Goal: Task Accomplishment & Management: Complete application form

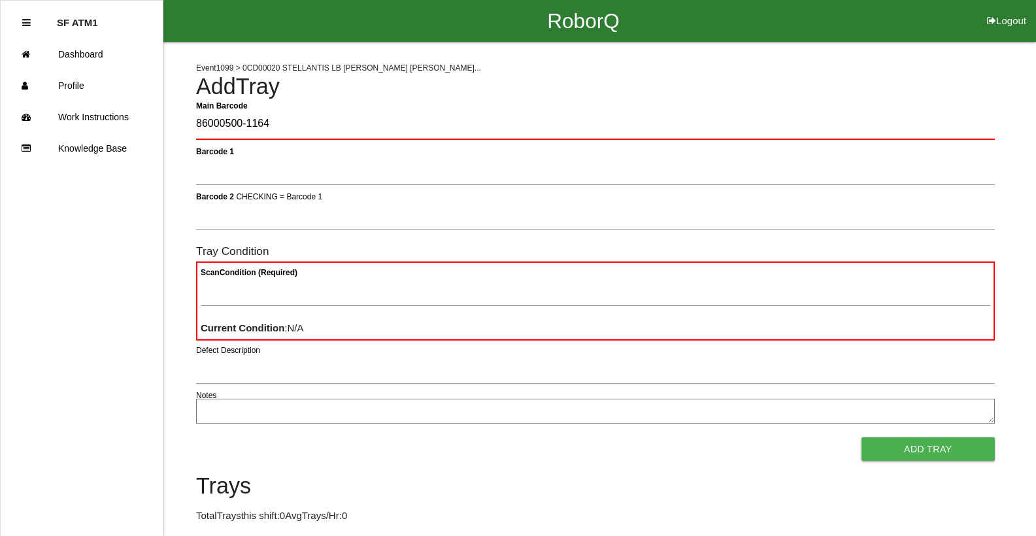
type Barcode "86000500-1164"
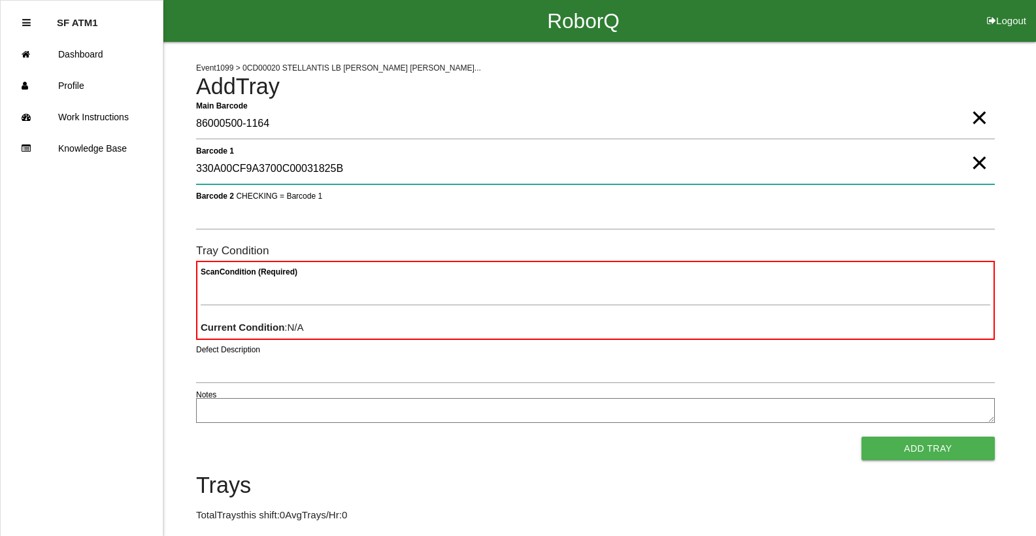
type 1 "330A00CF9A3700C00031825B"
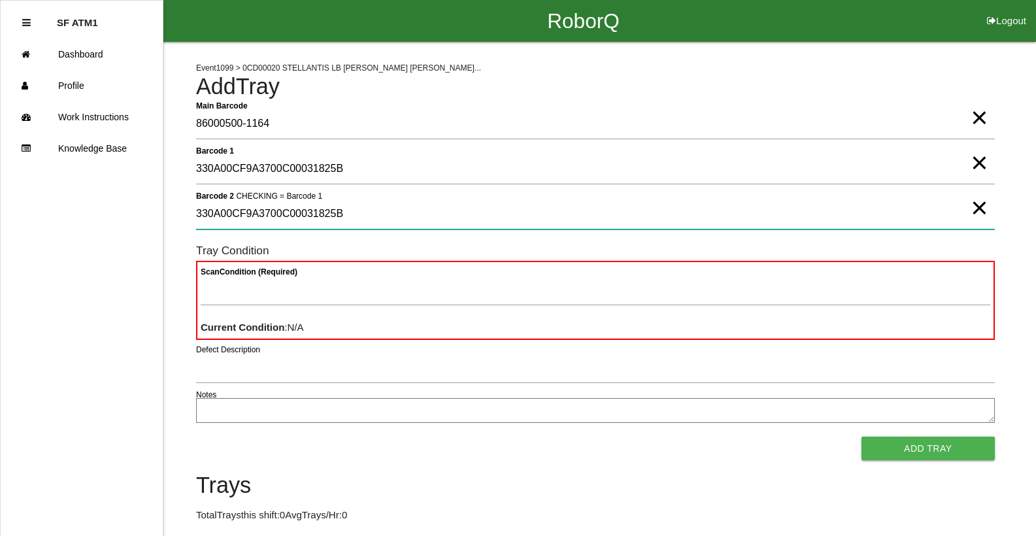
type 2 "330A00CF9A3700C00031825B"
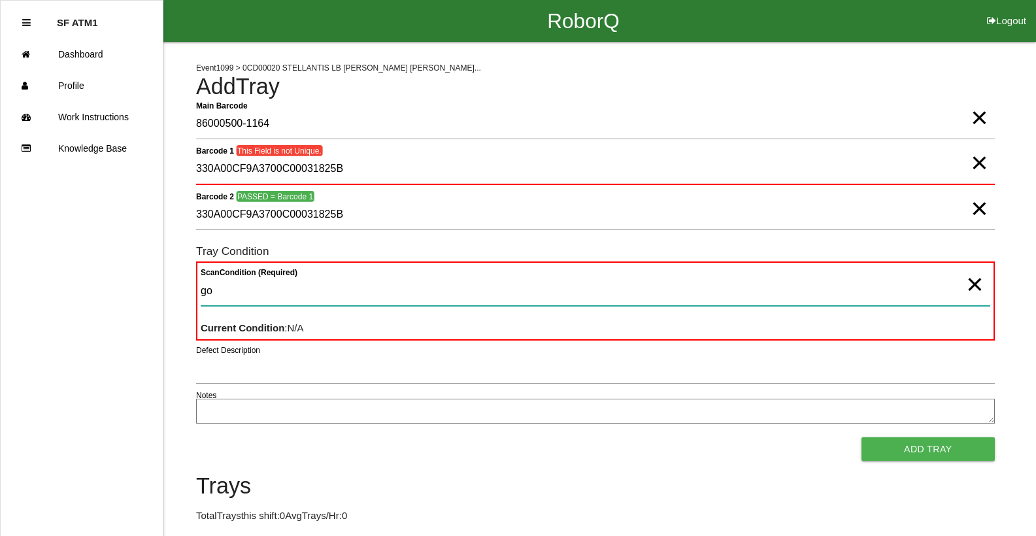
type Condition "goo"
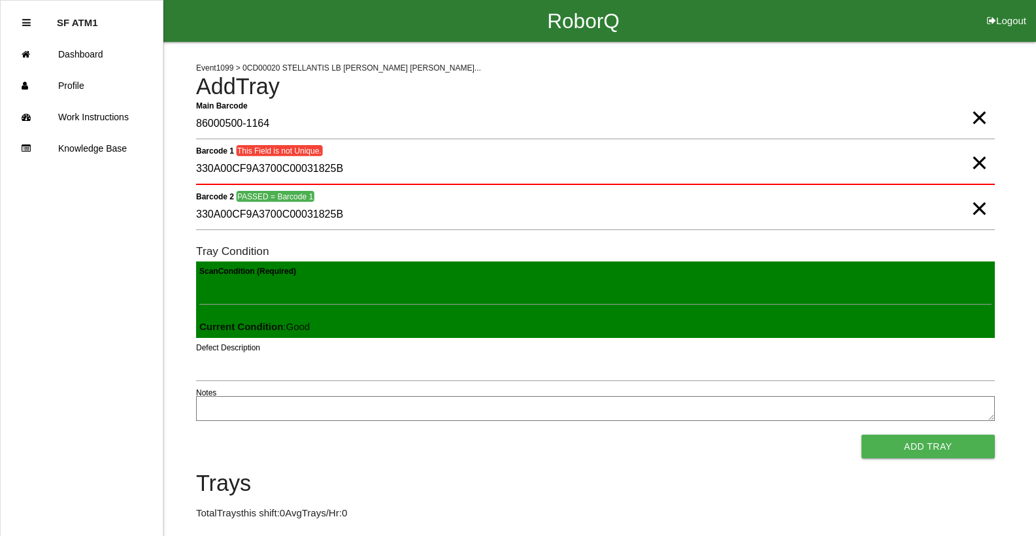
click at [861, 434] on button "Add Tray" at bounding box center [927, 446] width 133 height 24
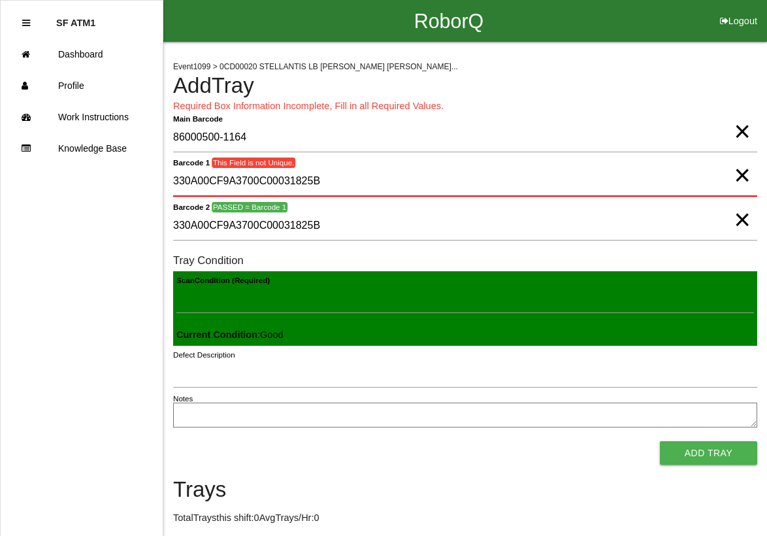
click at [748, 175] on span "×" at bounding box center [742, 162] width 16 height 26
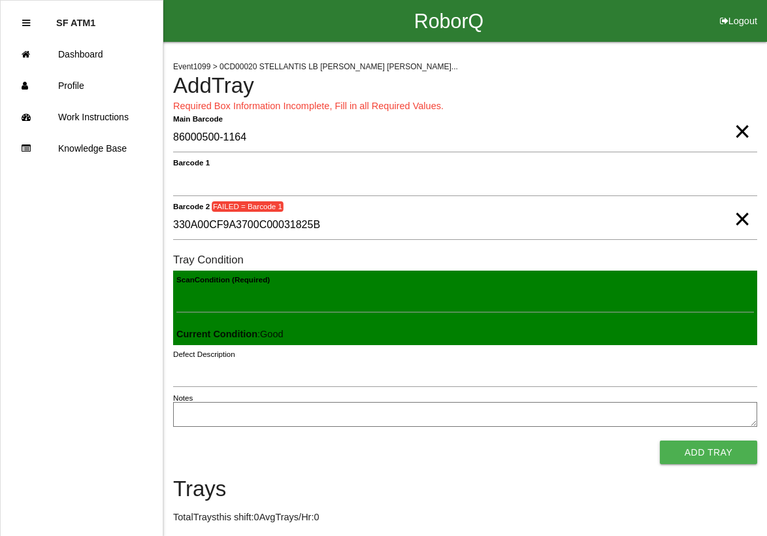
click at [740, 213] on span "×" at bounding box center [742, 206] width 16 height 26
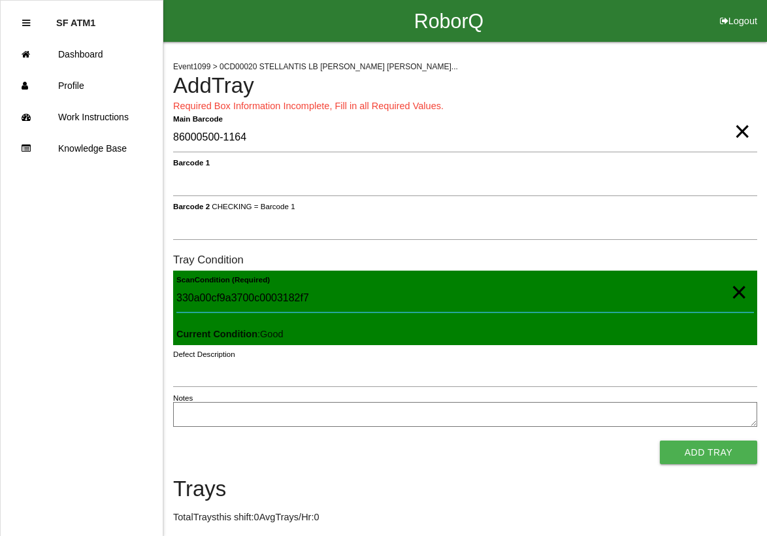
type Condition "330a00cf9a3700c0003182f7"
click at [267, 189] on 1 "Barcode 1" at bounding box center [465, 181] width 584 height 29
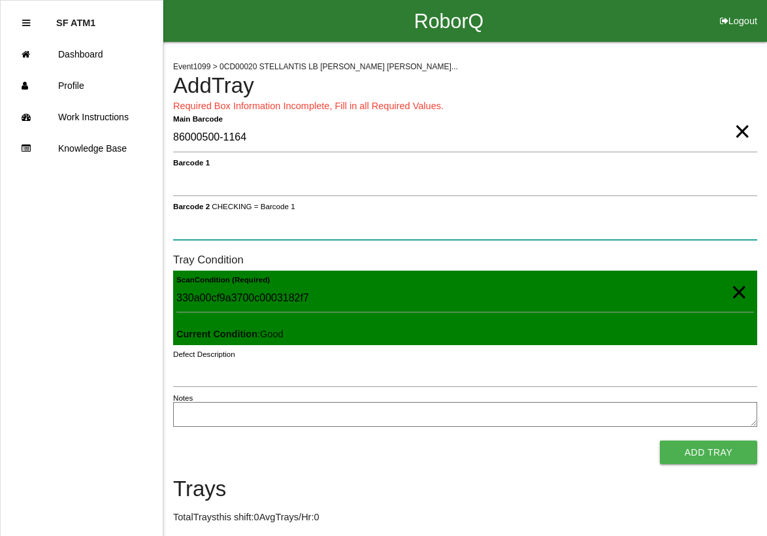
click at [263, 227] on 2 "Barcode 2 CHECKING = Barcode 1" at bounding box center [465, 224] width 584 height 29
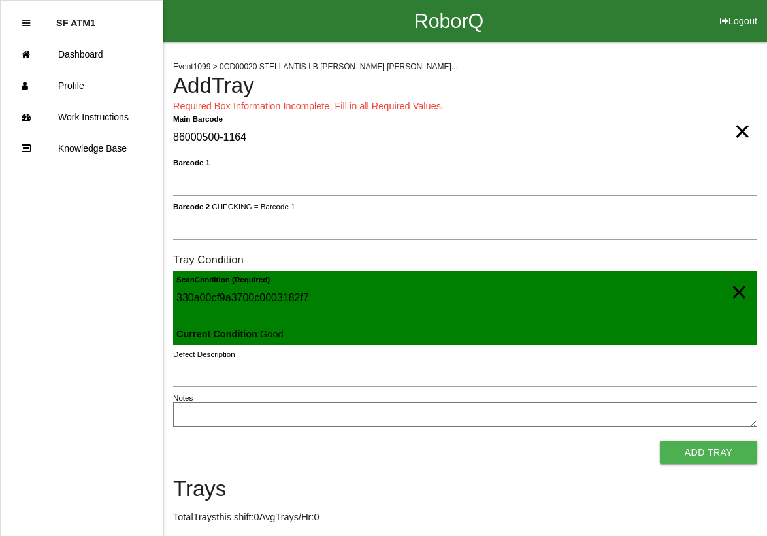
click at [743, 292] on span "×" at bounding box center [739, 279] width 16 height 26
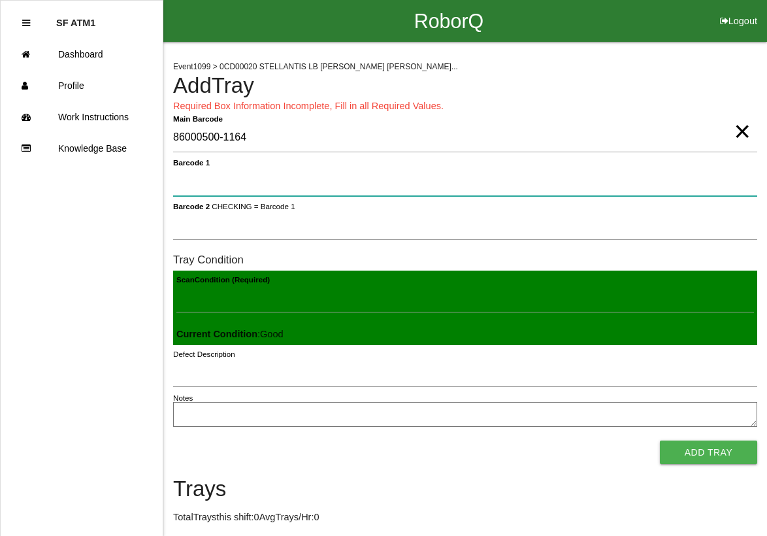
click at [407, 191] on 1 "Barcode 1" at bounding box center [465, 181] width 584 height 29
type 1 "330A00CF9A3700C0003182F7"
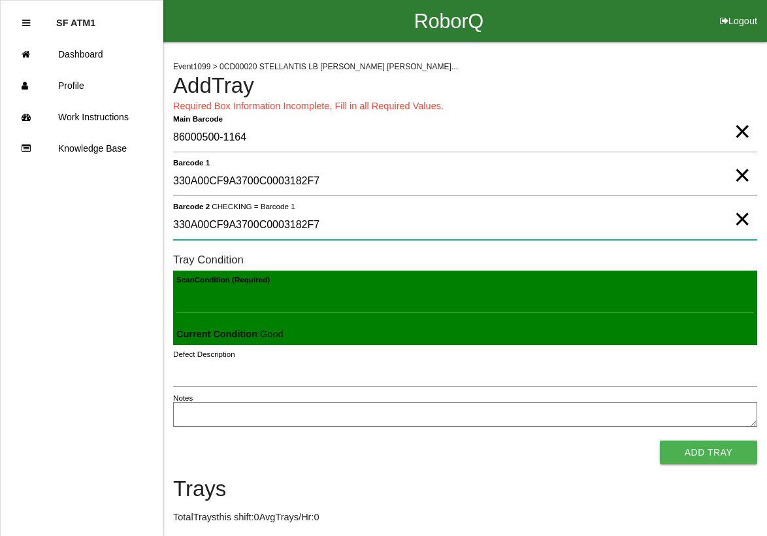
type 2 "330A00CF9A3700C0003182F7"
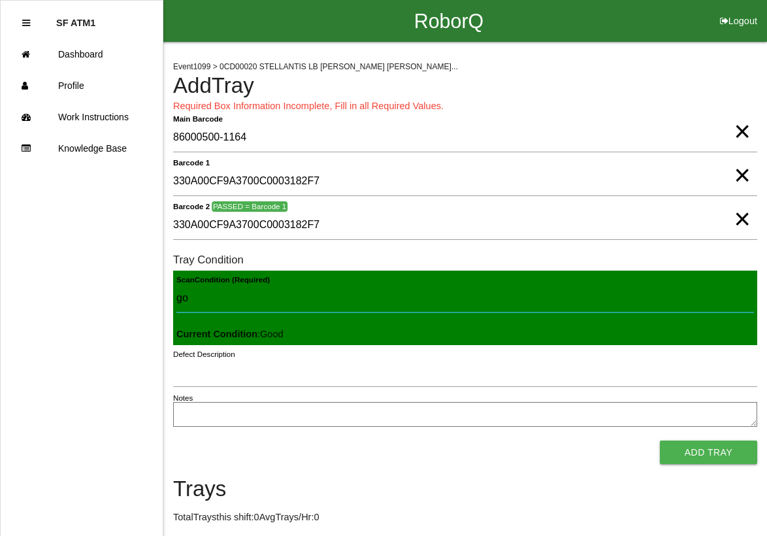
type Condition "goo"
click at [660, 440] on button "Add Tray" at bounding box center [708, 452] width 97 height 24
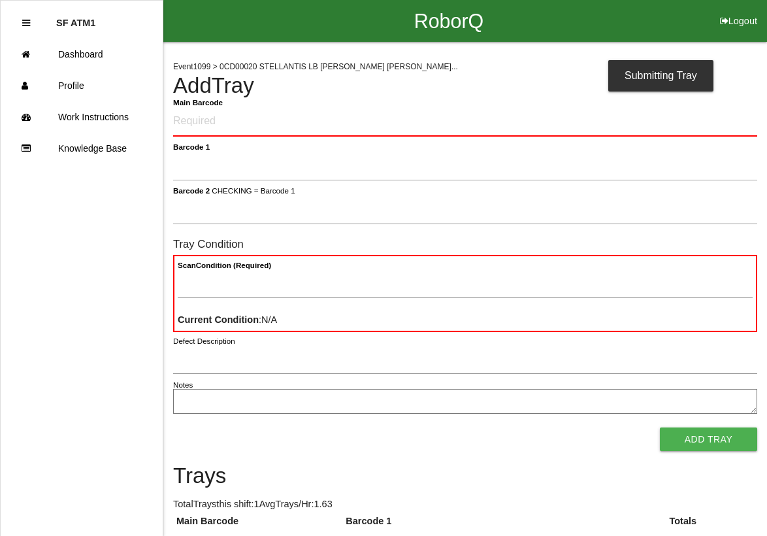
click at [242, 33] on div "RoborQ Logout" at bounding box center [449, 21] width 636 height 42
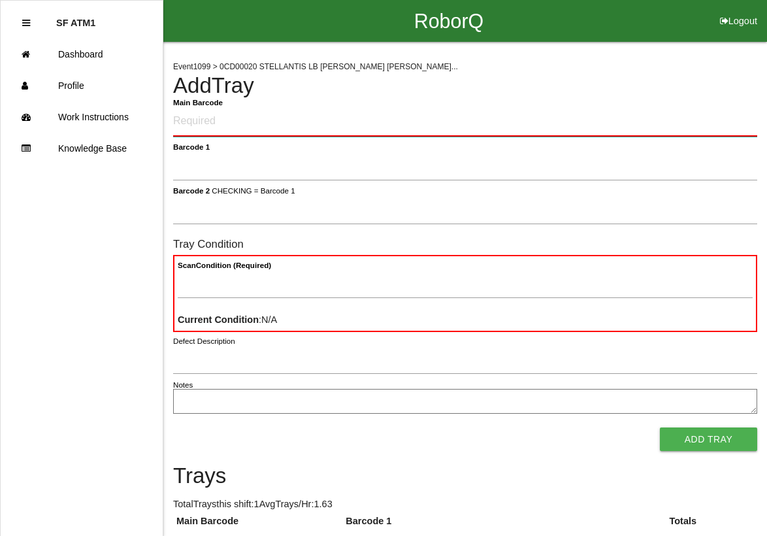
click at [195, 122] on Barcode "Main Barcode" at bounding box center [465, 122] width 584 height 30
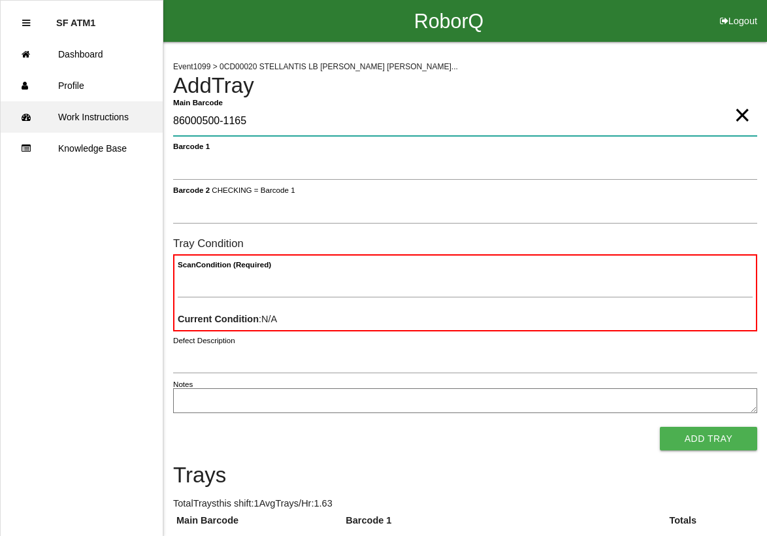
type Barcode "86000500-1165"
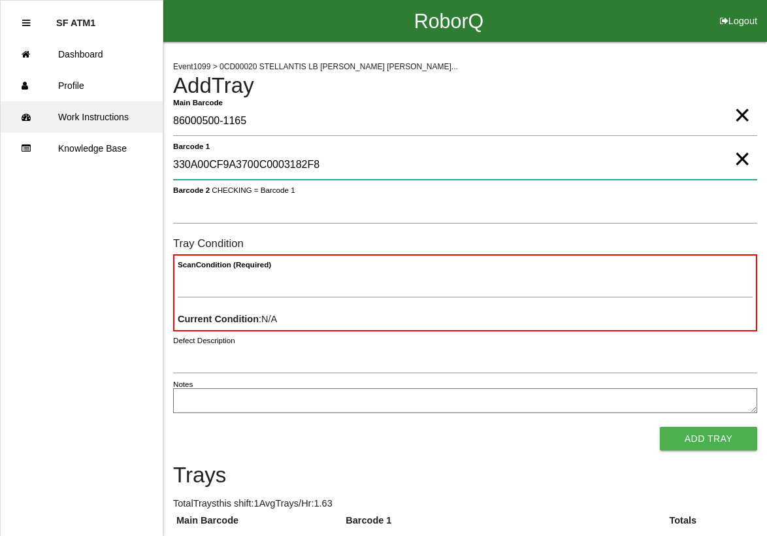
type 1 "330A00CF9A3700C0003182F8"
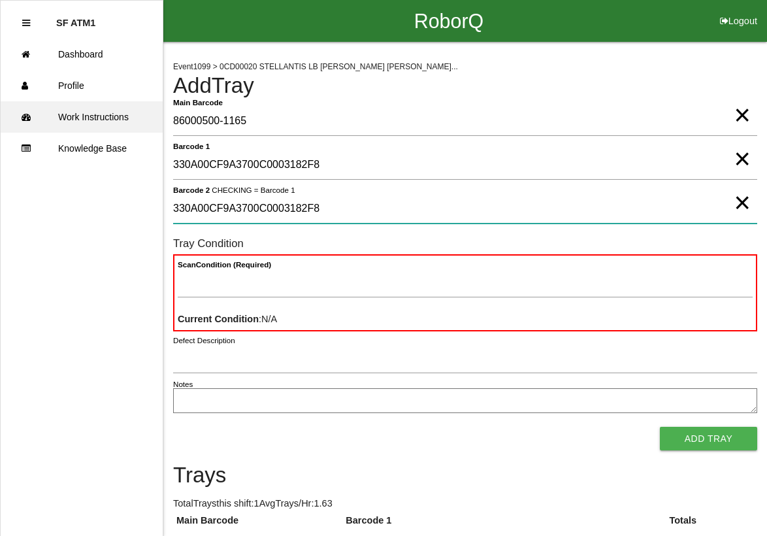
type 2 "330A00CF9A3700C0003182F8"
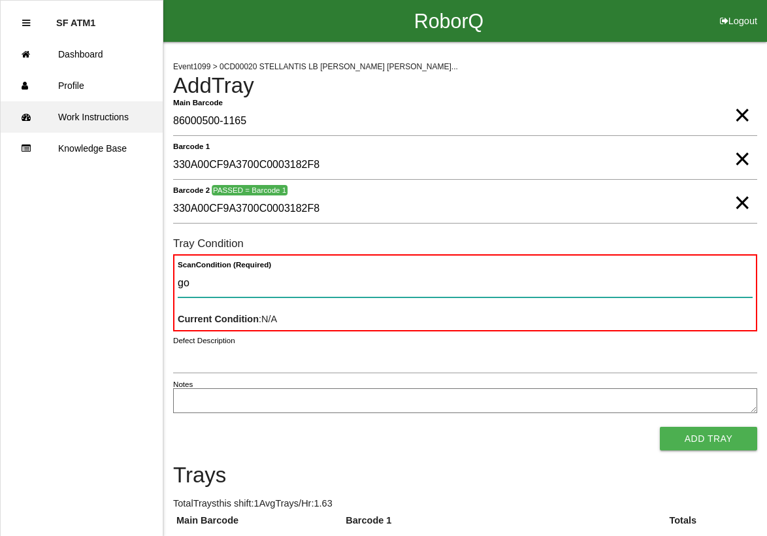
type Condition "goo"
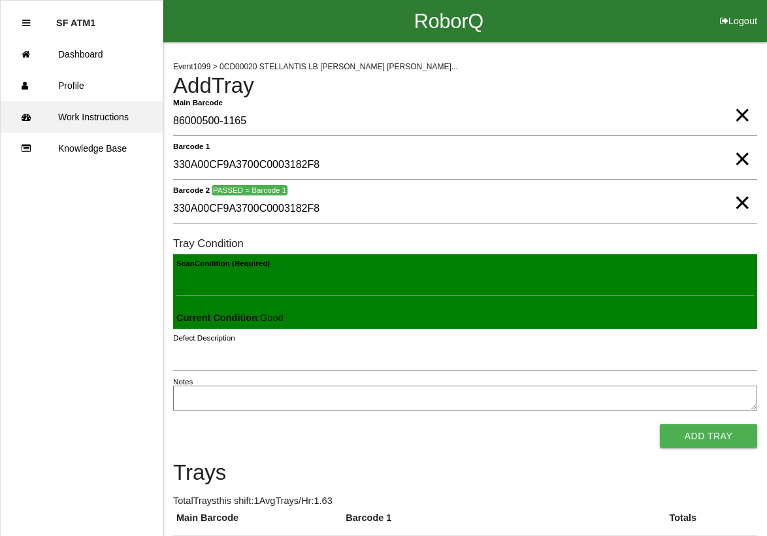
click at [660, 424] on button "Add Tray" at bounding box center [708, 436] width 97 height 24
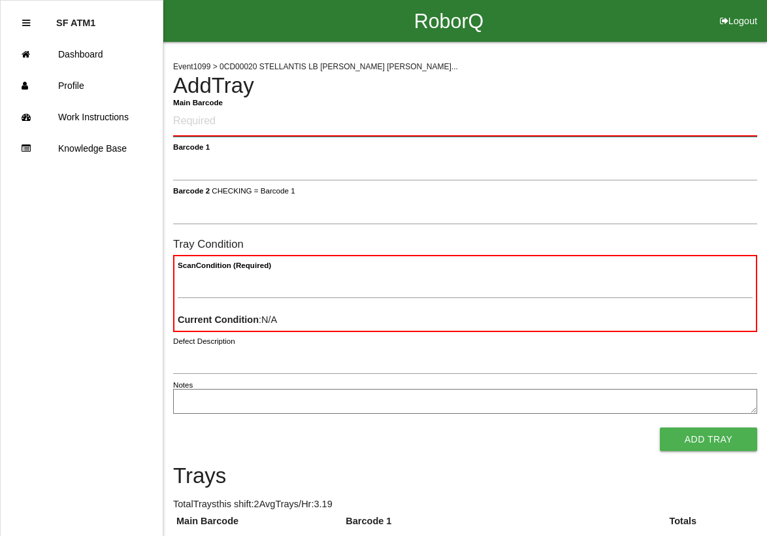
click at [231, 123] on Barcode "Main Barcode" at bounding box center [465, 122] width 584 height 30
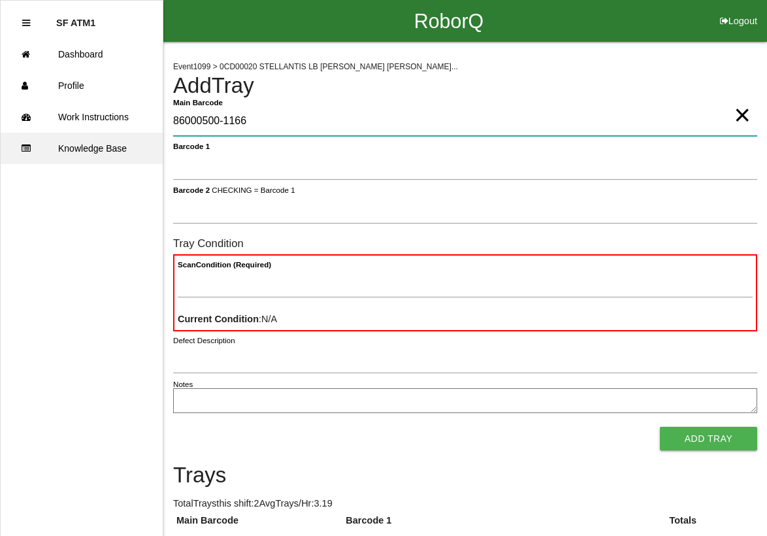
type Barcode "86000500-1166"
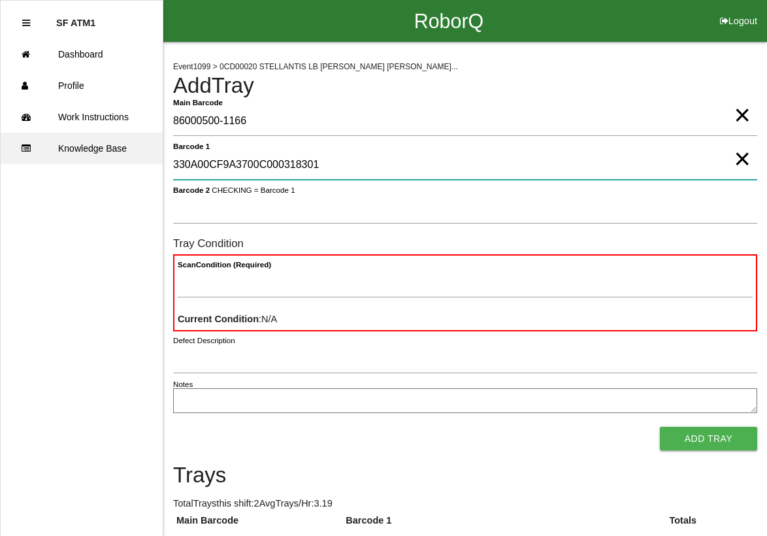
type 1 "330A00CF9A3700C000318301"
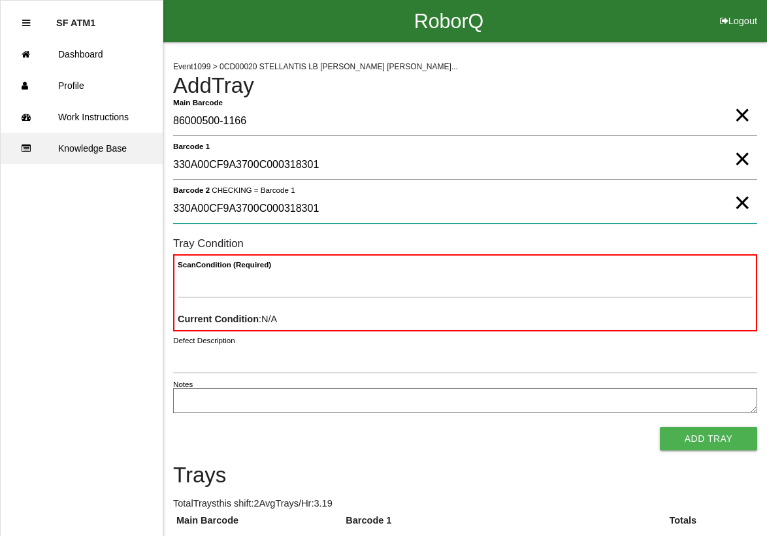
type 2 "330A00CF9A3700C000318301"
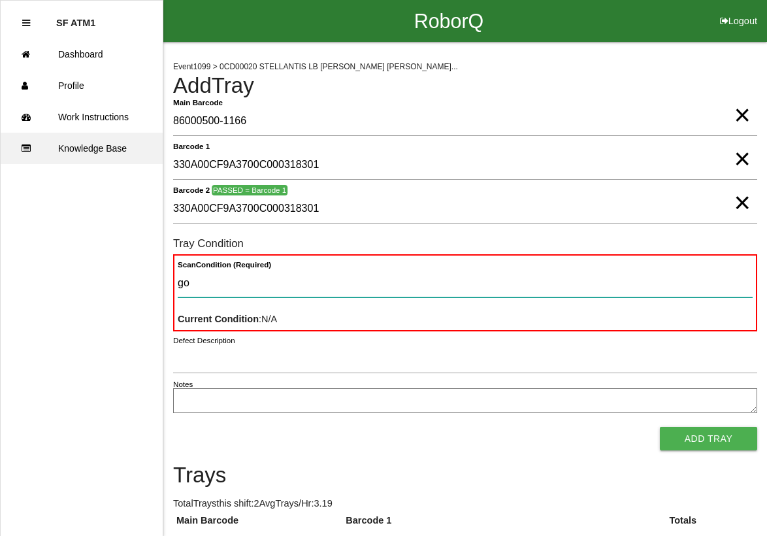
type Condition "goo"
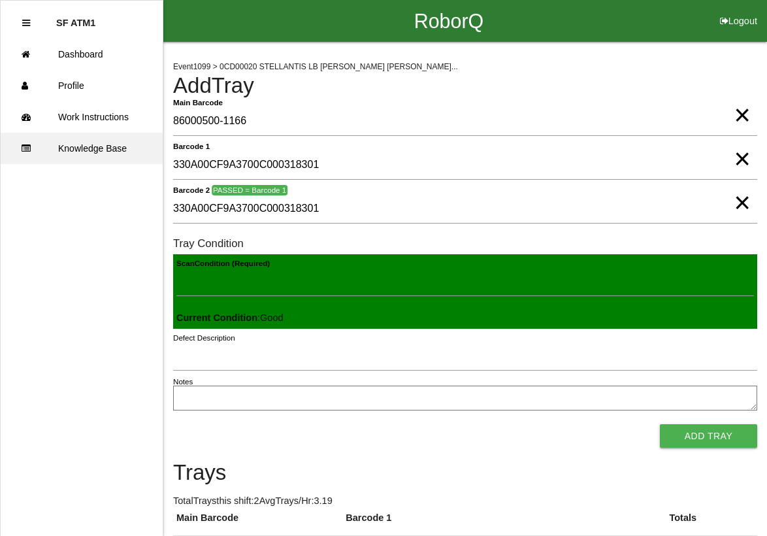
click at [660, 424] on button "Add Tray" at bounding box center [708, 436] width 97 height 24
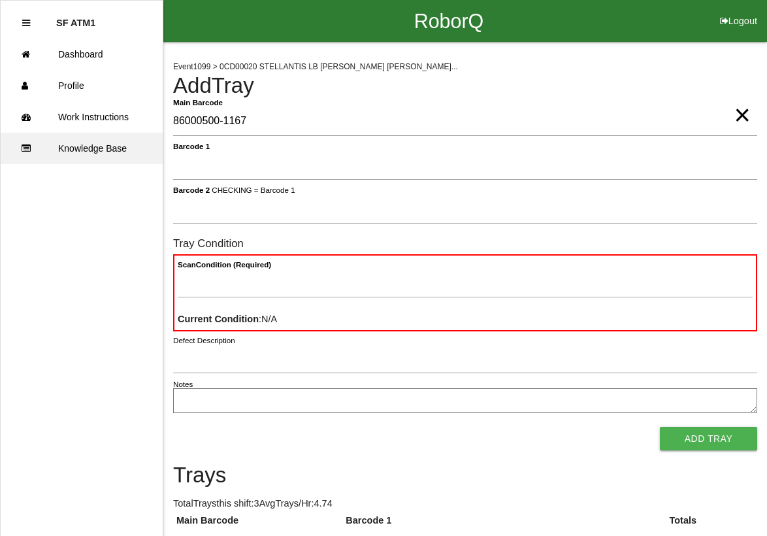
type Barcode "86000500-1167"
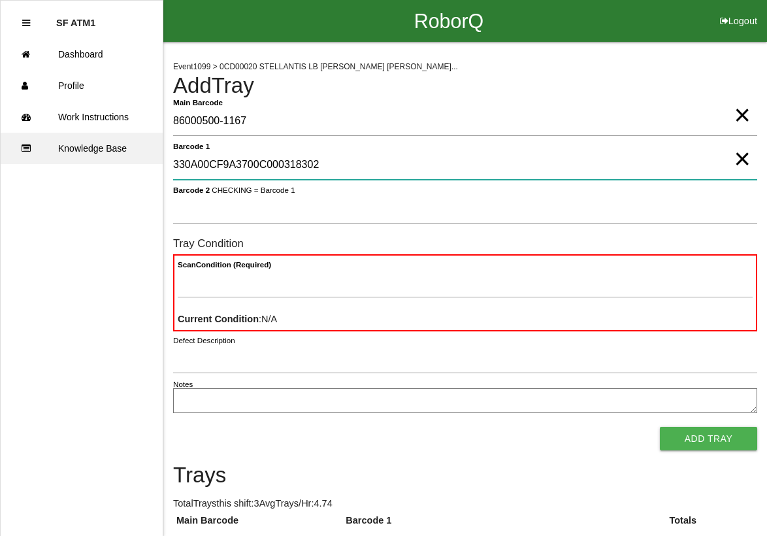
type 1 "330A00CF9A3700C000318302"
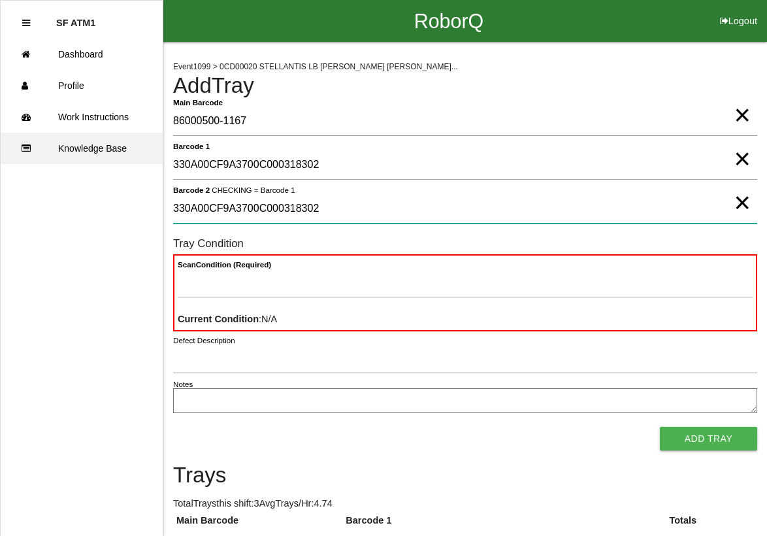
type 2 "330A00CF9A3700C000318302"
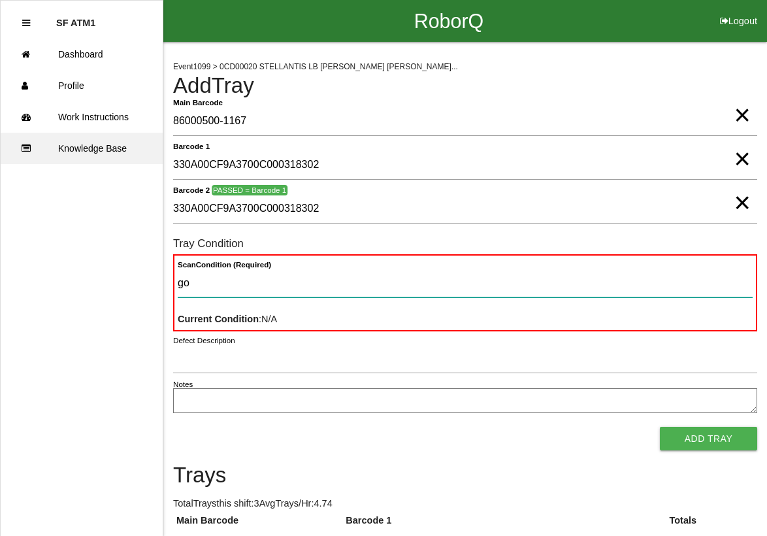
type Condition "goo"
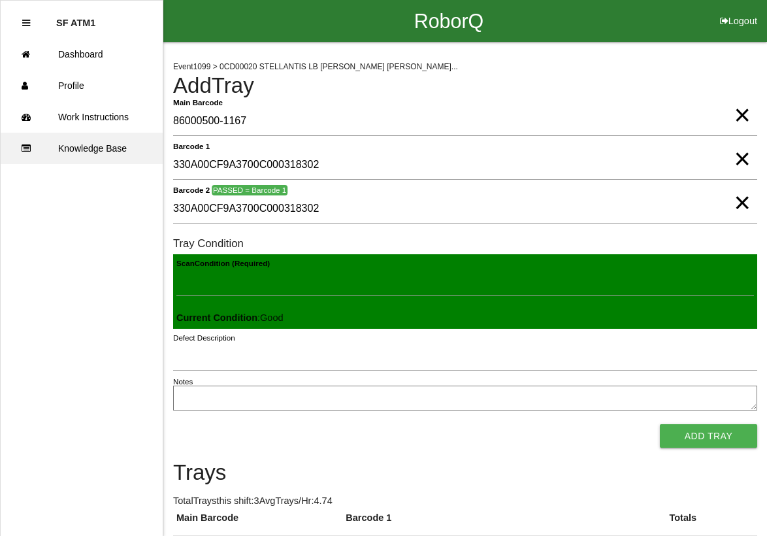
click at [660, 424] on button "Add Tray" at bounding box center [708, 436] width 97 height 24
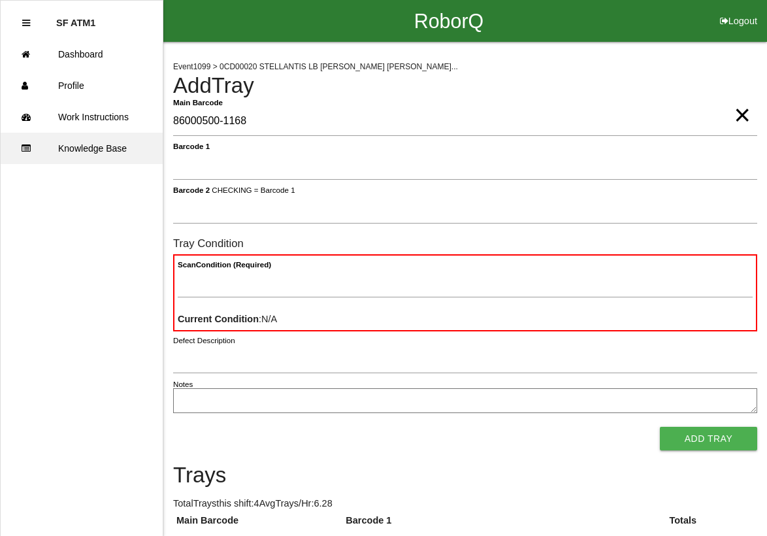
type Barcode "86000500-1168"
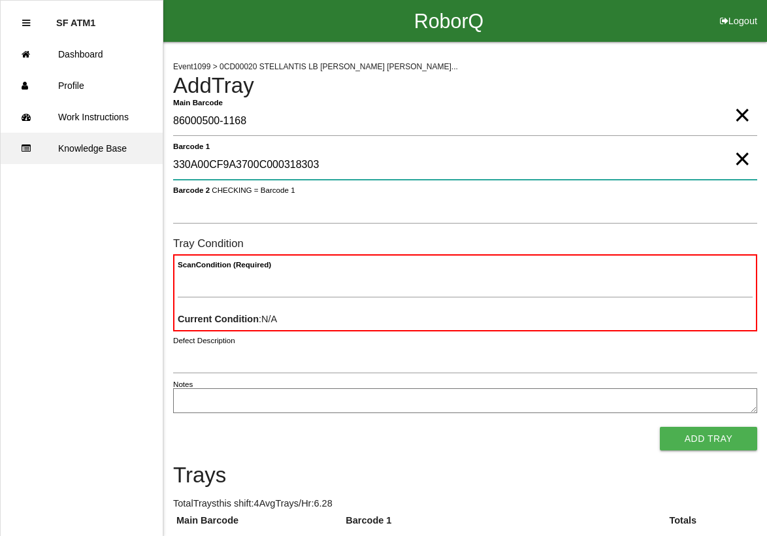
type 1 "330A00CF9A3700C000318303"
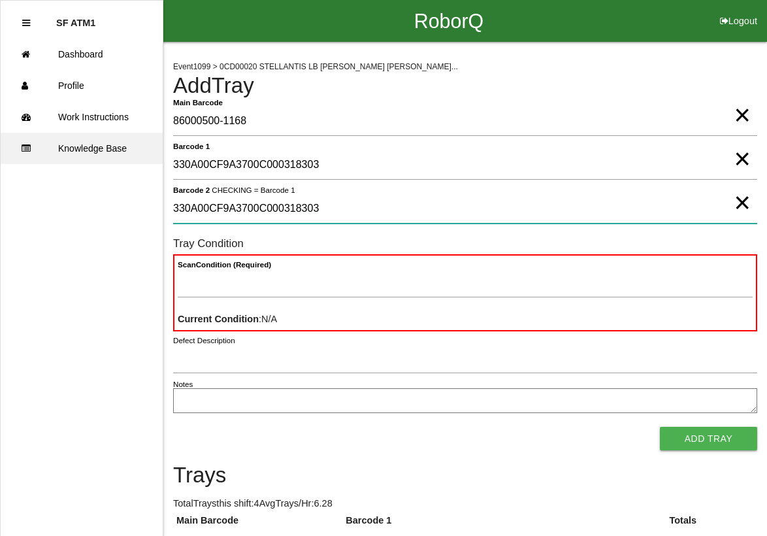
type 2 "330A00CF9A3700C000318303"
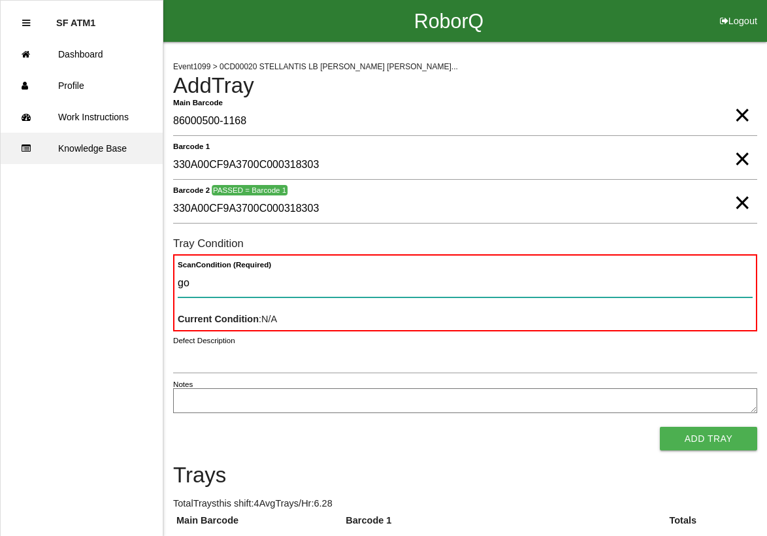
type Condition "goo"
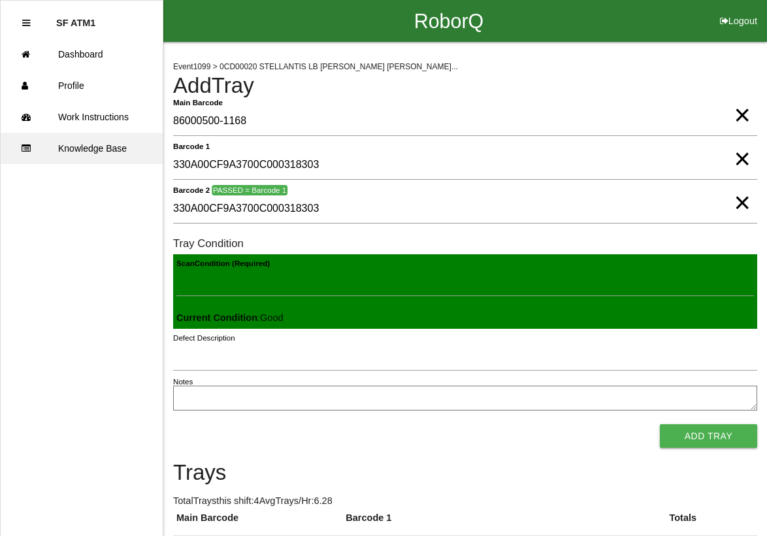
click at [660, 424] on button "Add Tray" at bounding box center [708, 436] width 97 height 24
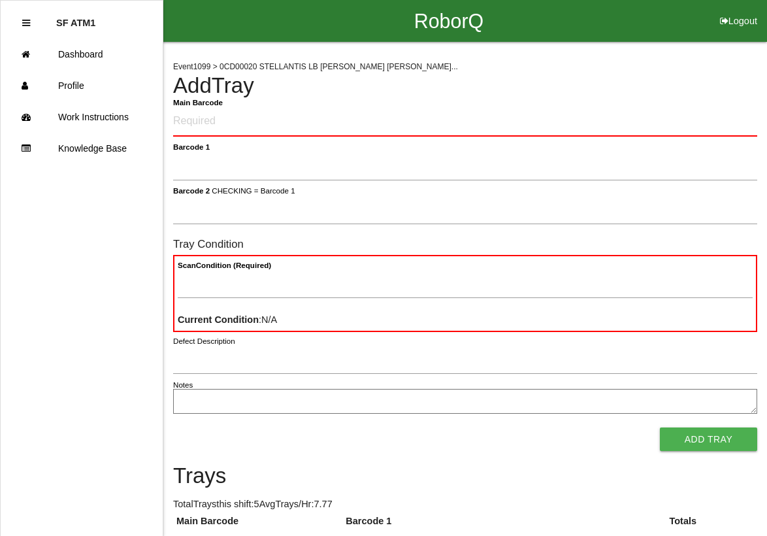
click at [42, 192] on ul "SF ATM1 Dashboard Profile Work Instructions Knowledge Base" at bounding box center [81, 268] width 163 height 536
click at [286, 125] on Barcode "Main Barcode" at bounding box center [465, 122] width 584 height 30
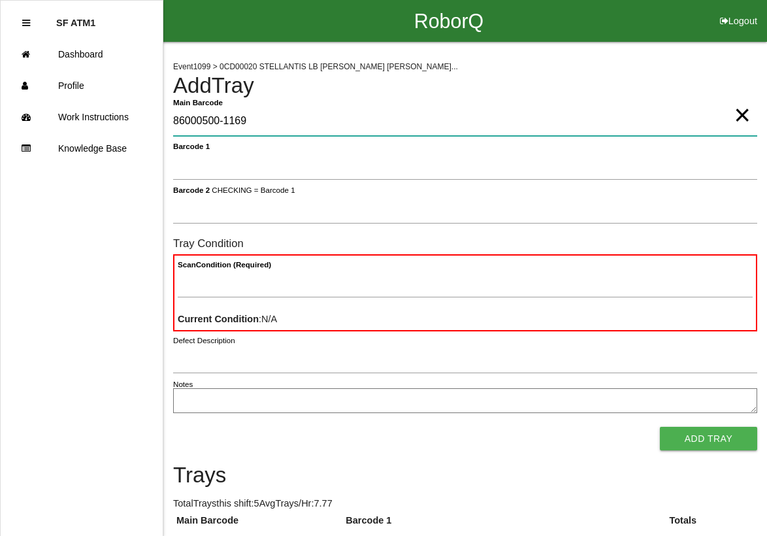
type Barcode "86000500-1169"
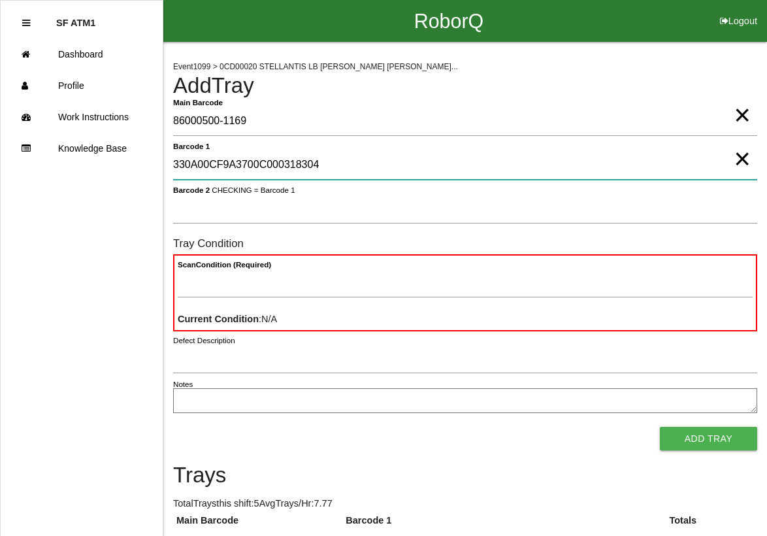
type 1 "330A00CF9A3700C000318304"
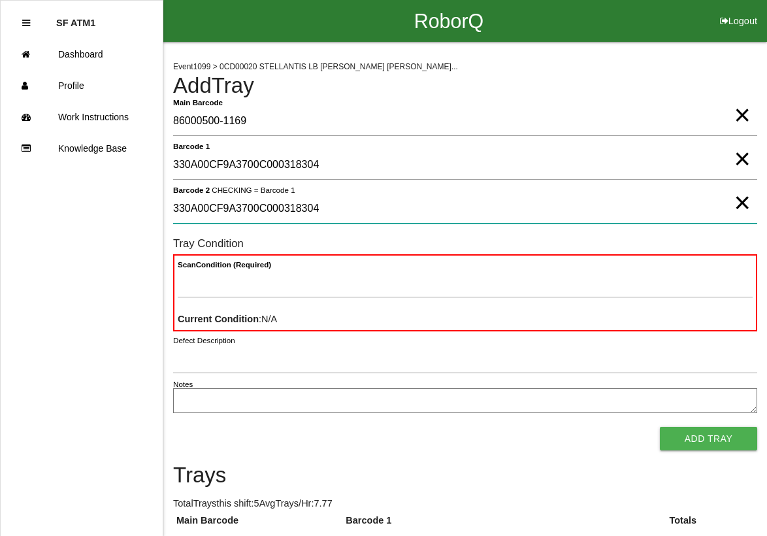
type 2 "330A00CF9A3700C000318304"
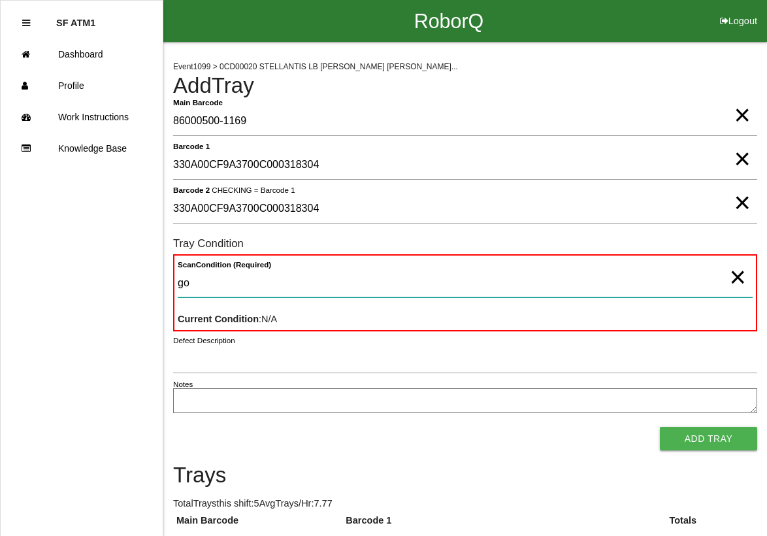
type Condition "goo"
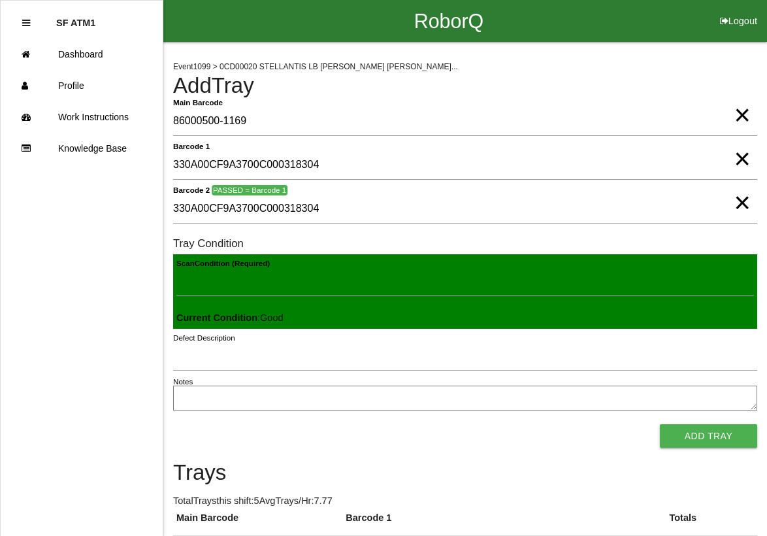
click at [660, 424] on button "Add Tray" at bounding box center [708, 436] width 97 height 24
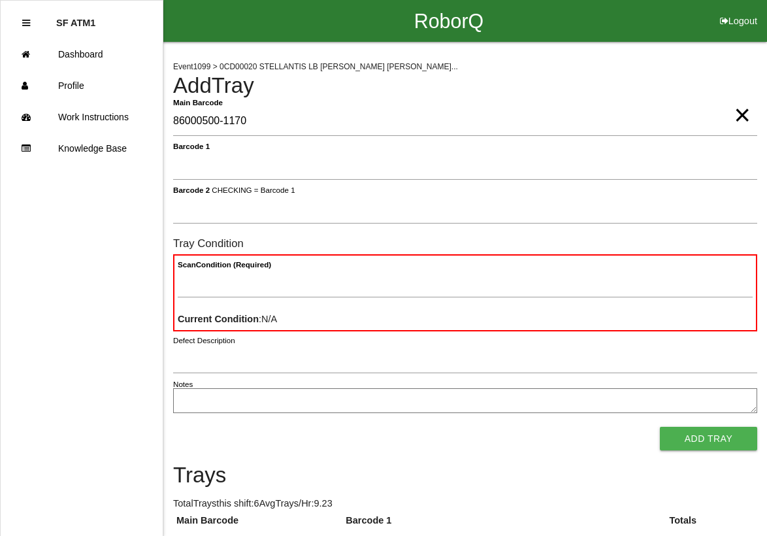
type Barcode "86000500-1170"
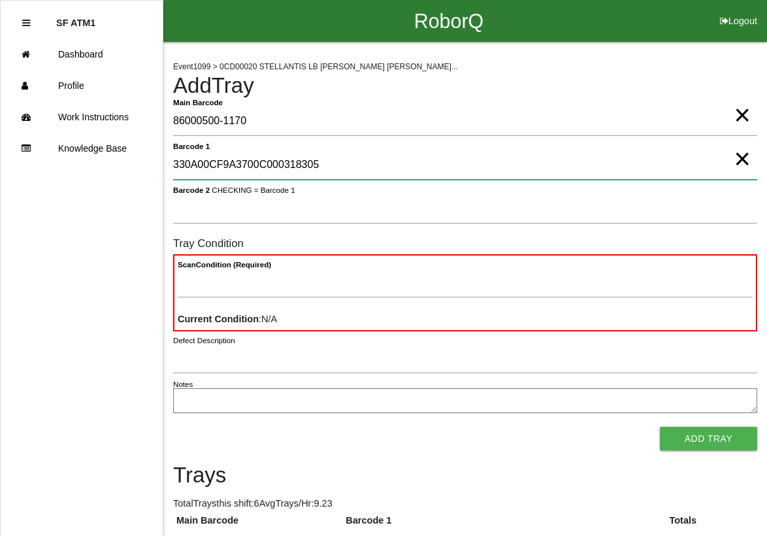
type 1 "330A00CF9A3700C000318305"
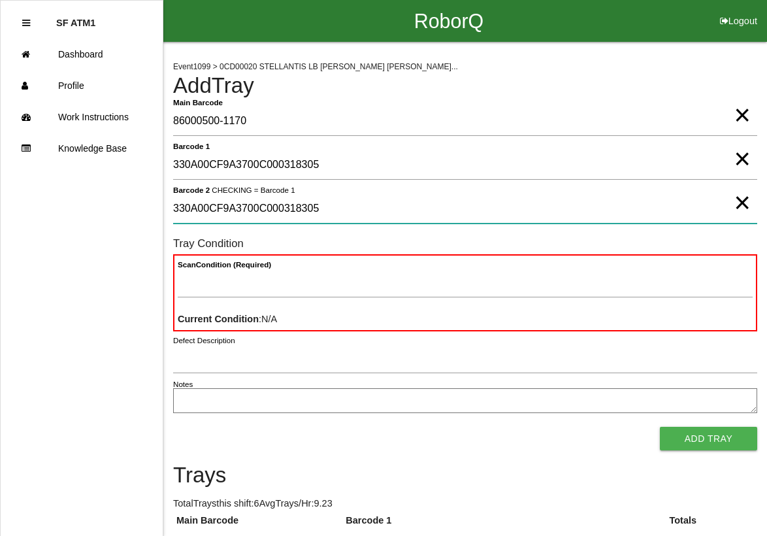
type 2 "330A00CF9A3700C000318305"
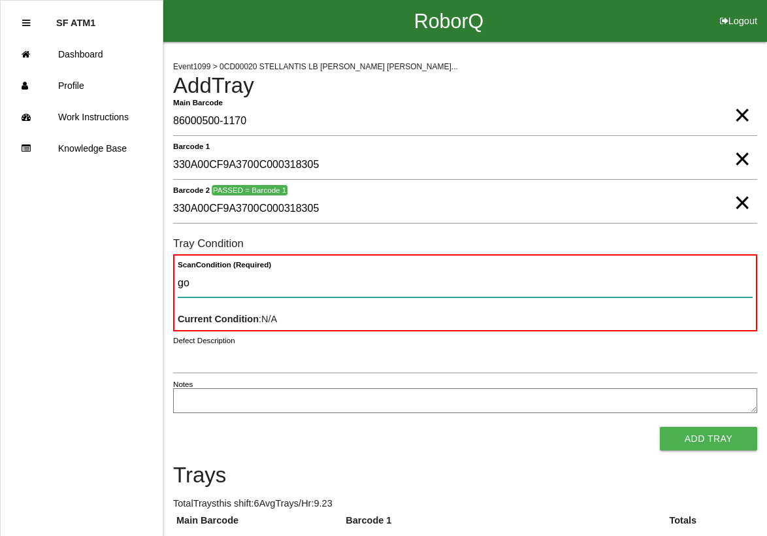
type Condition "goo"
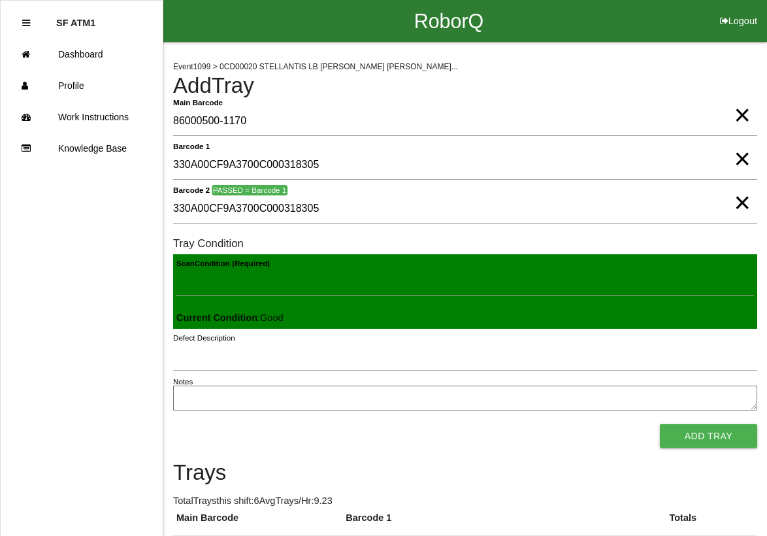
click at [660, 424] on button "Add Tray" at bounding box center [708, 436] width 97 height 24
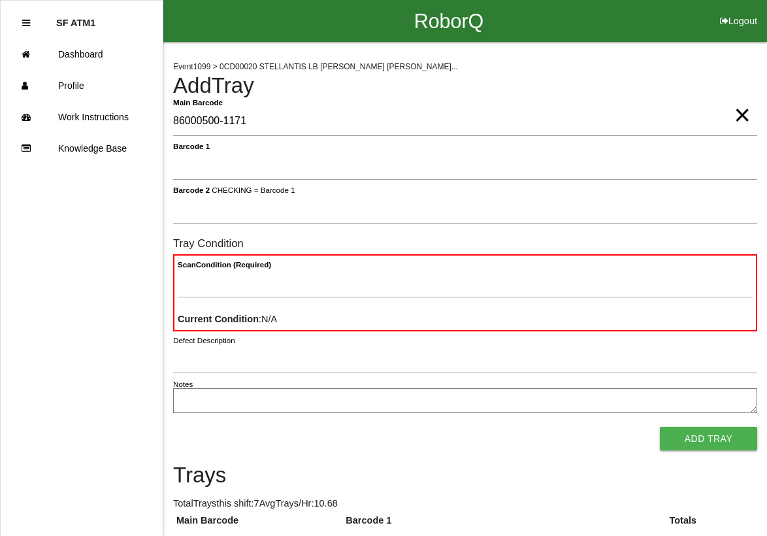
type Barcode "86000500-1171"
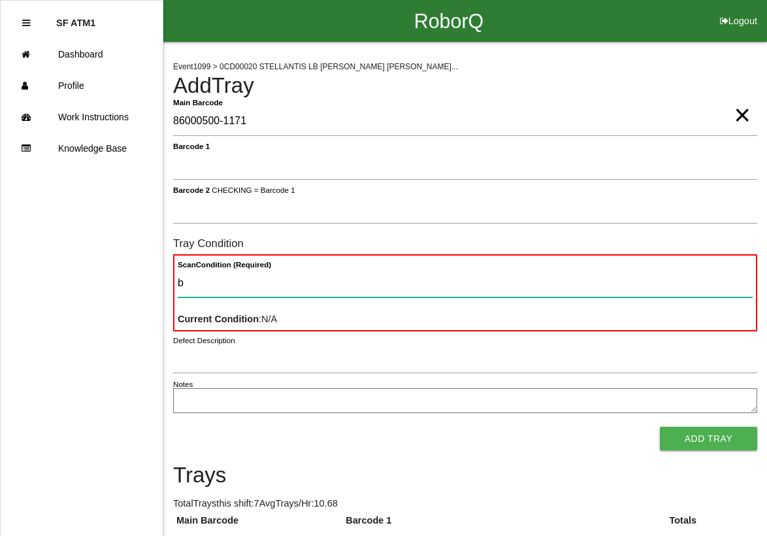
type Condition "ba"
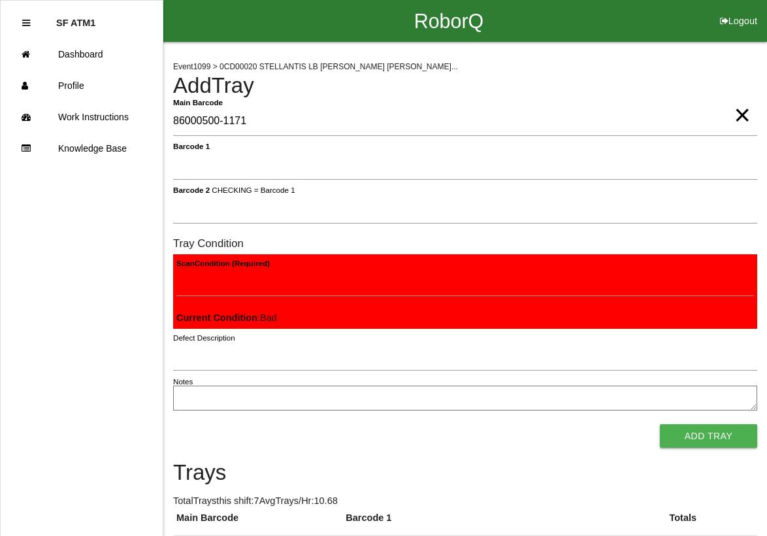
click at [660, 424] on button "Add Tray" at bounding box center [708, 436] width 97 height 24
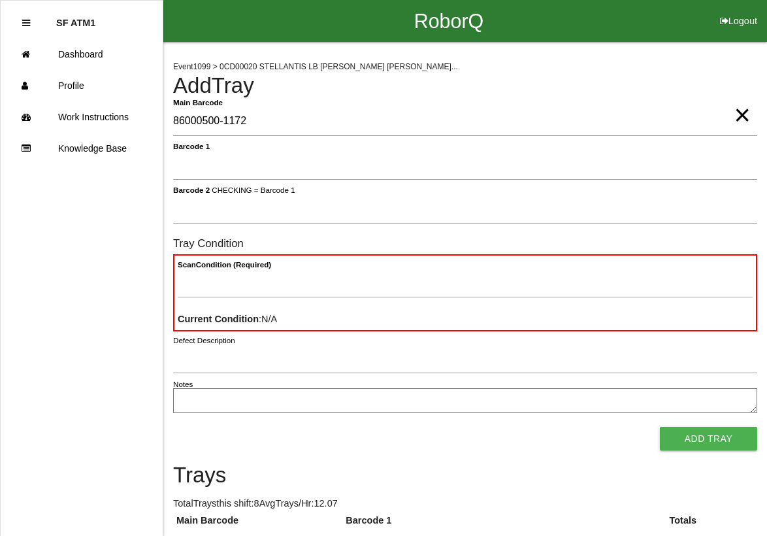
type Barcode "86000500-1172"
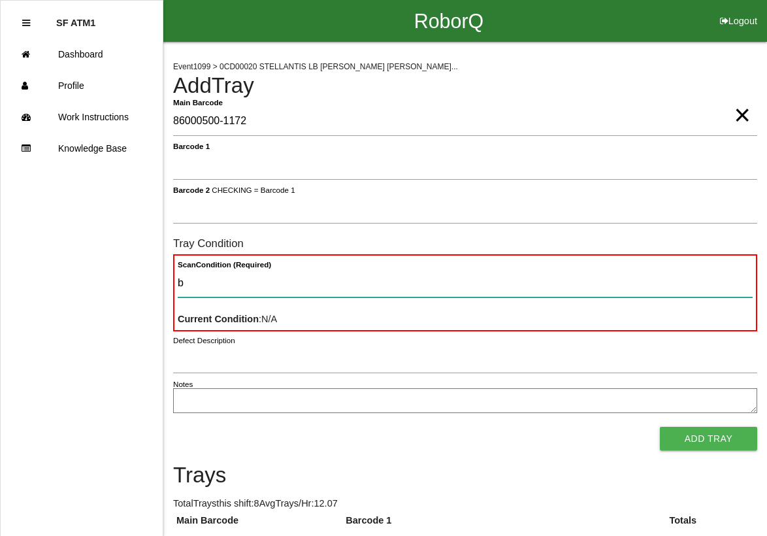
type Condition "ba"
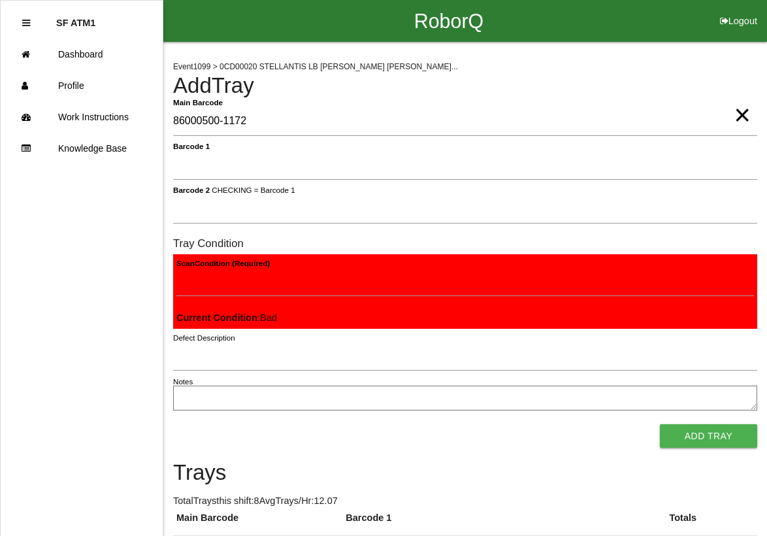
click at [660, 424] on button "Add Tray" at bounding box center [708, 436] width 97 height 24
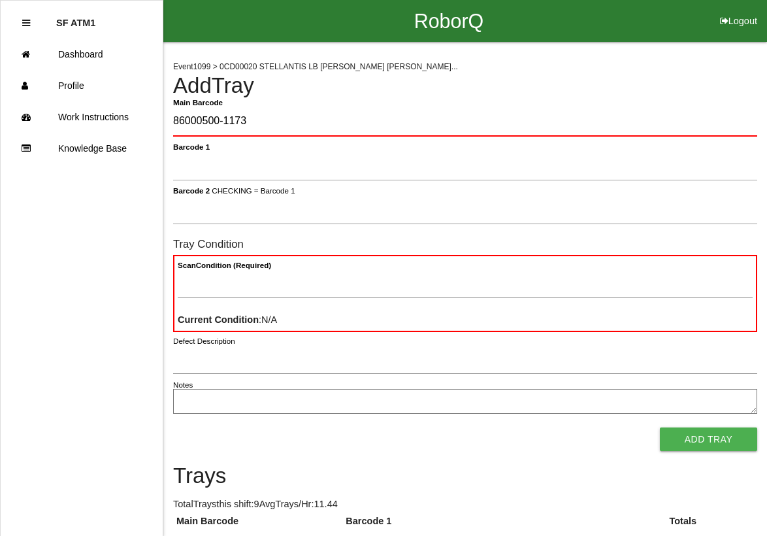
type Barcode "86000500-1173"
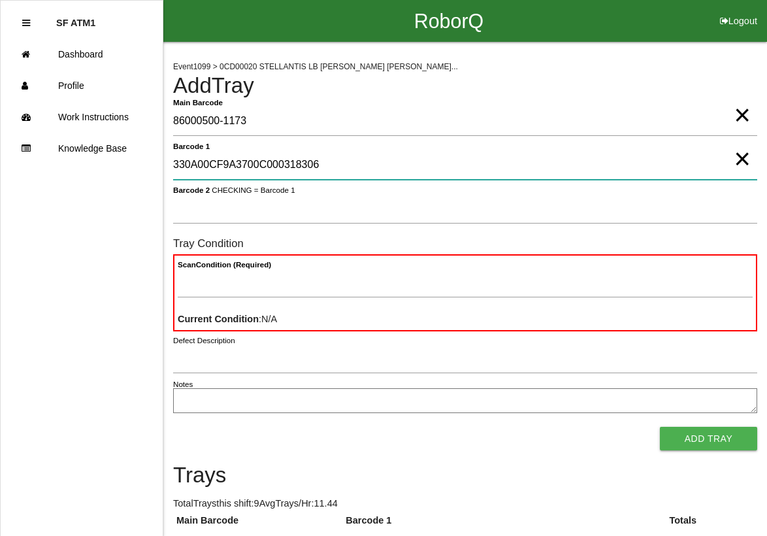
type 1 "330A00CF9A3700C000318306"
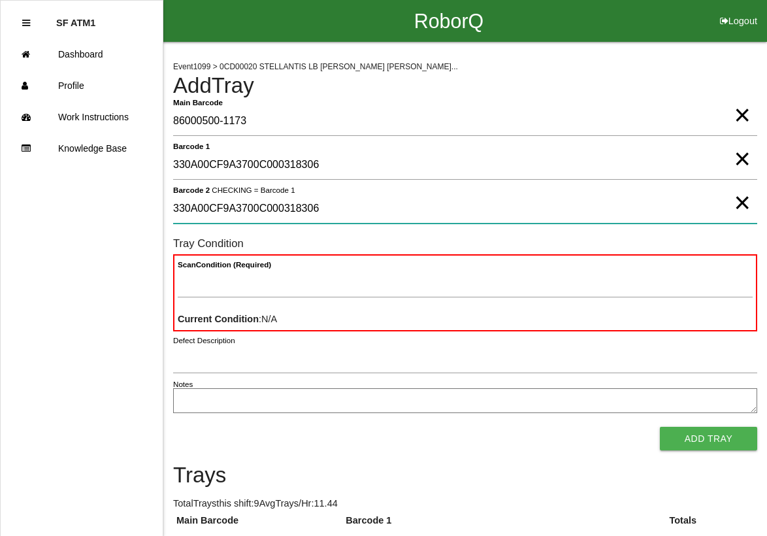
type 2 "330A00CF9A3700C000318306"
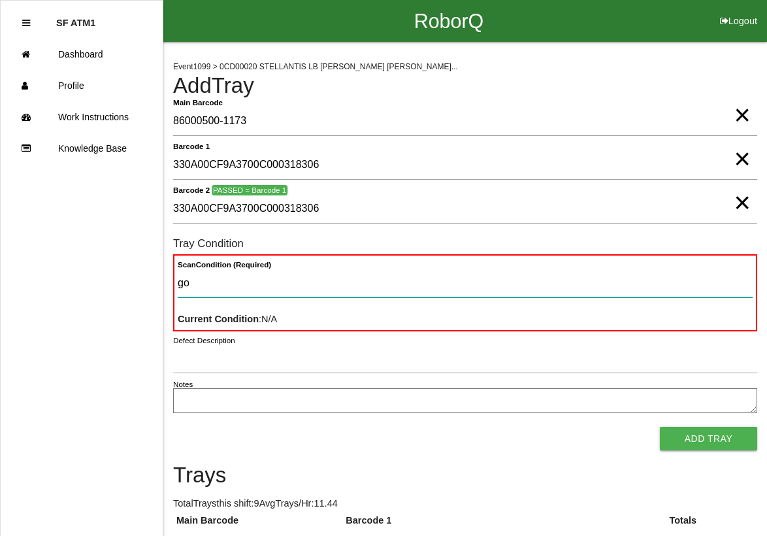
type Condition "goo"
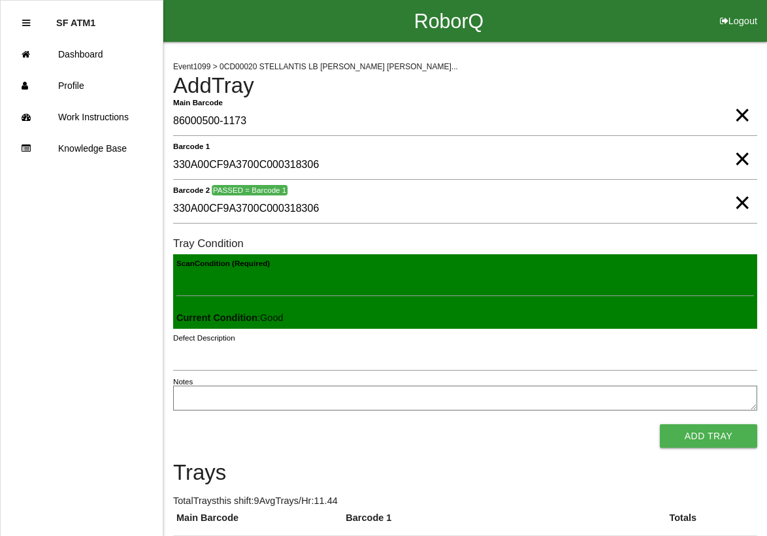
click at [660, 424] on button "Add Tray" at bounding box center [708, 436] width 97 height 24
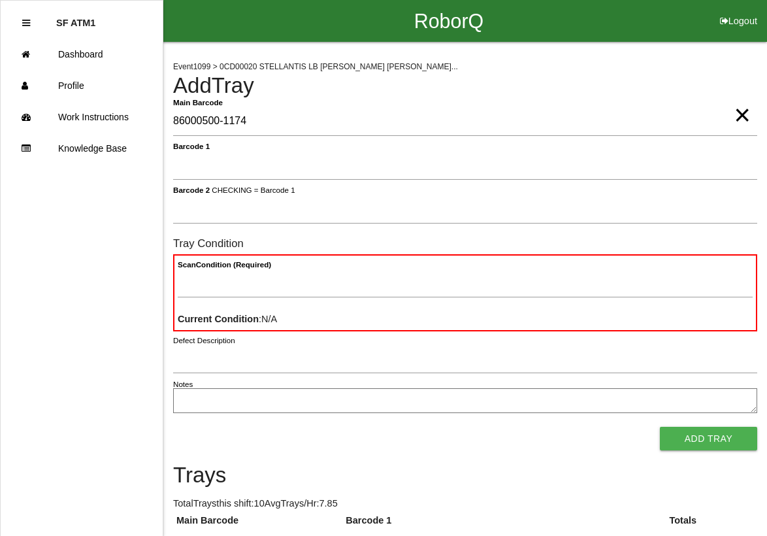
type Barcode "86000500-1174"
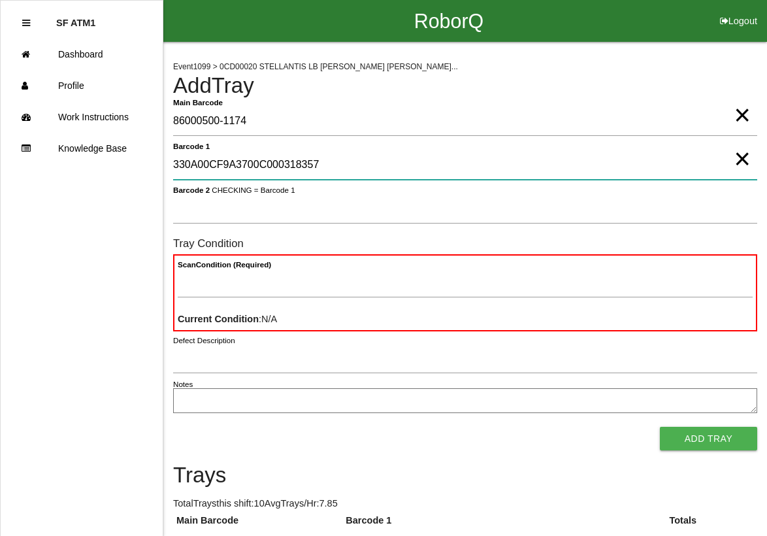
type 1 "330A00CF9A3700C000318357"
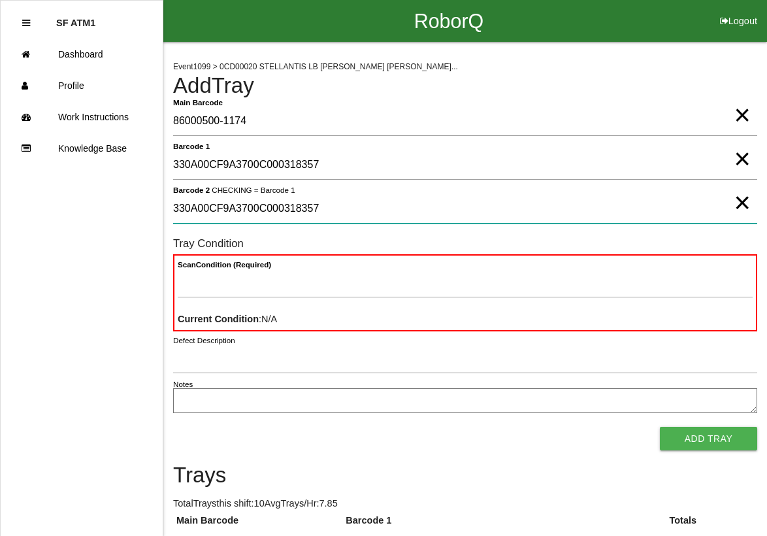
type 2 "330A00CF9A3700C000318357"
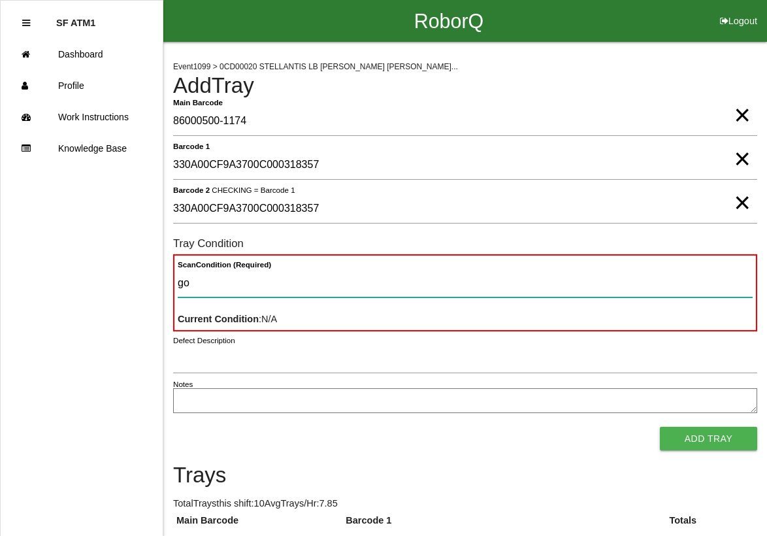
type Condition "goo"
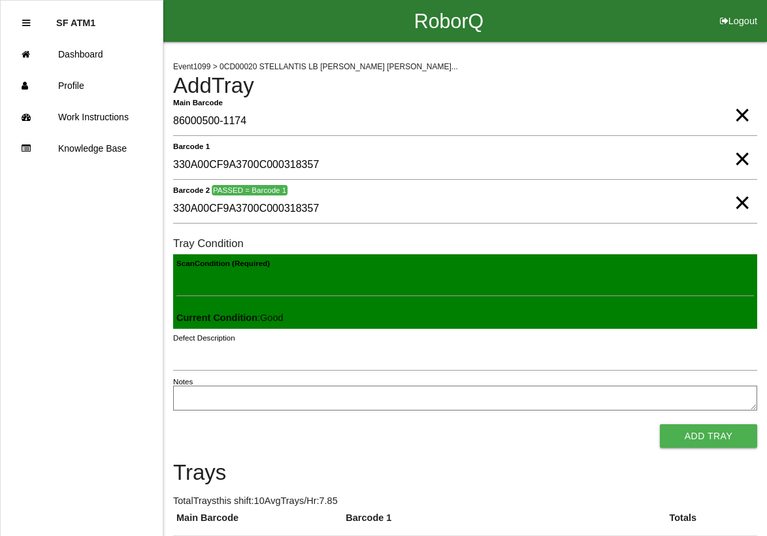
click at [660, 424] on button "Add Tray" at bounding box center [708, 436] width 97 height 24
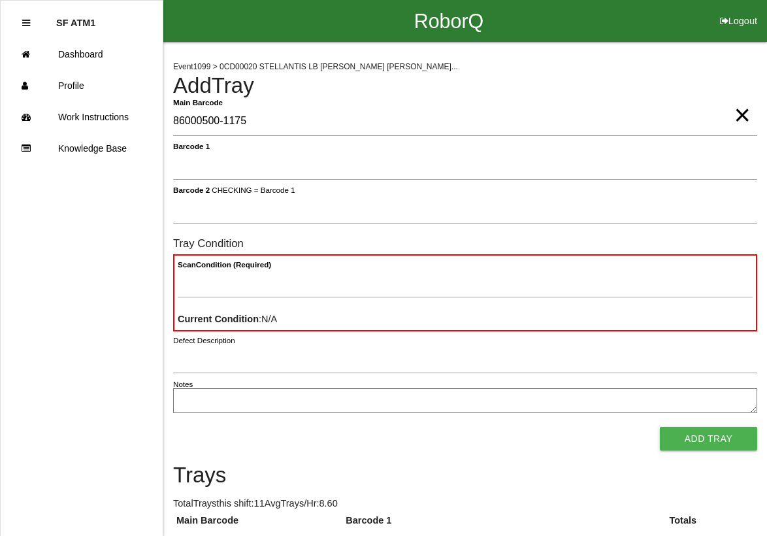
type Barcode "86000500-1175"
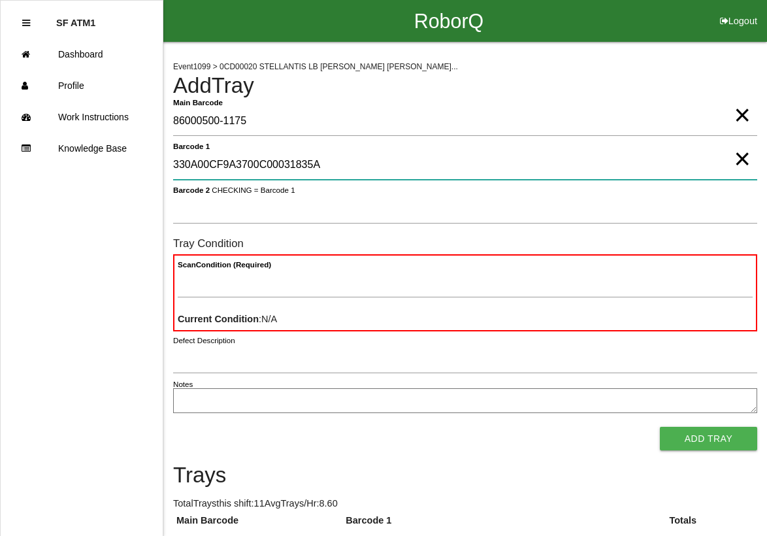
type 1 "330A00CF9A3700C00031835A"
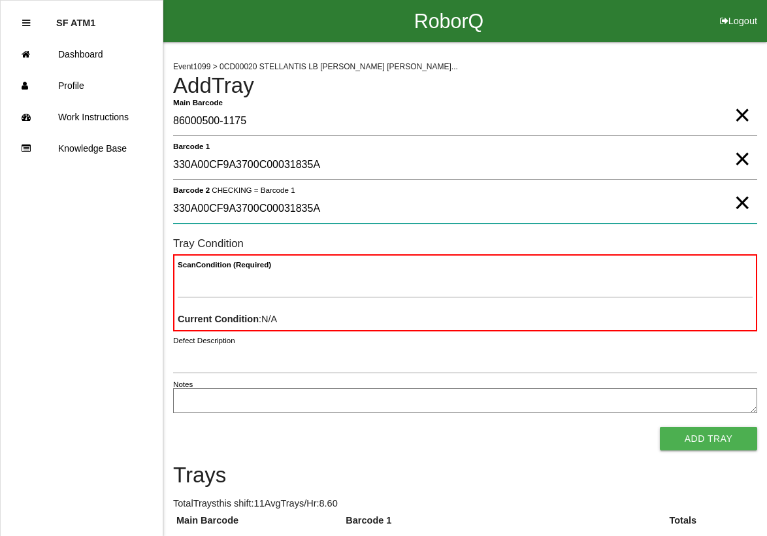
type 2 "330A00CF9A3700C00031835A"
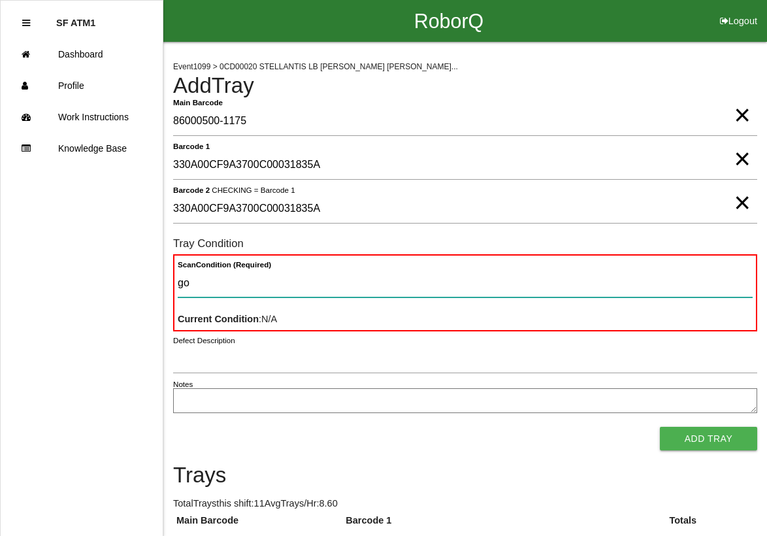
type Condition "goo"
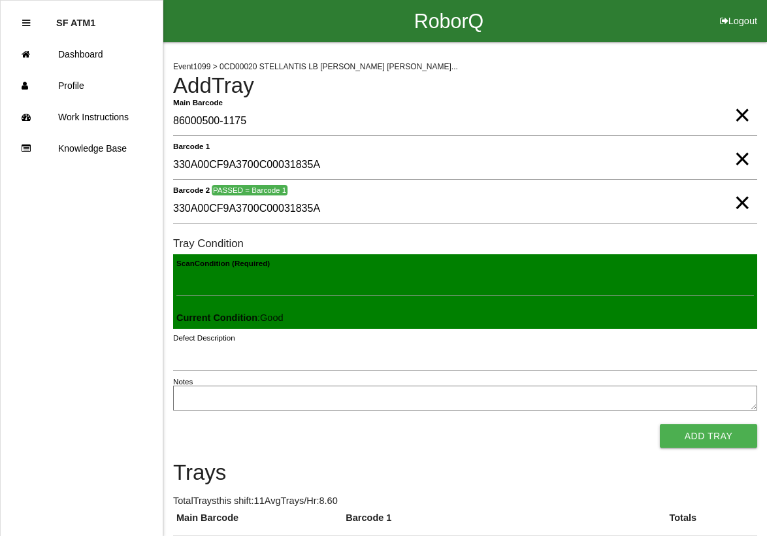
click at [660, 424] on button "Add Tray" at bounding box center [708, 436] width 97 height 24
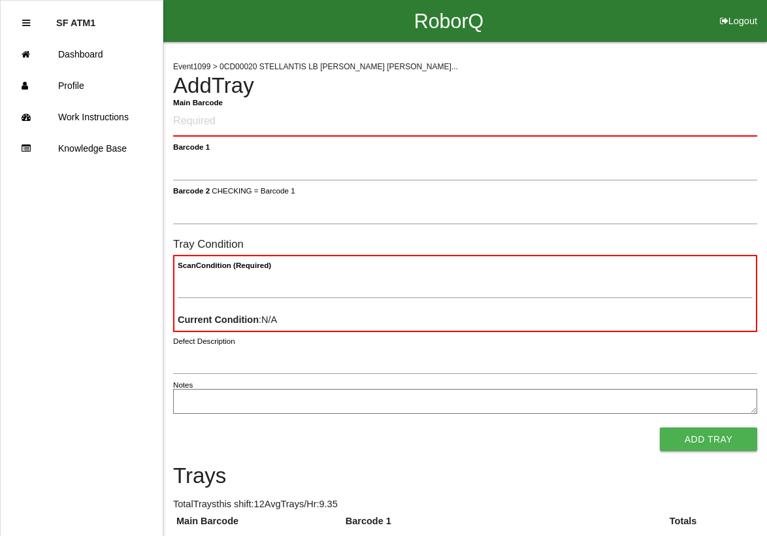
click at [0, 178] on ul "SF ATM1 Dashboard Profile Work Instructions Knowledge Base" at bounding box center [81, 268] width 163 height 536
click at [188, 116] on Barcode "Main Barcode" at bounding box center [465, 122] width 584 height 30
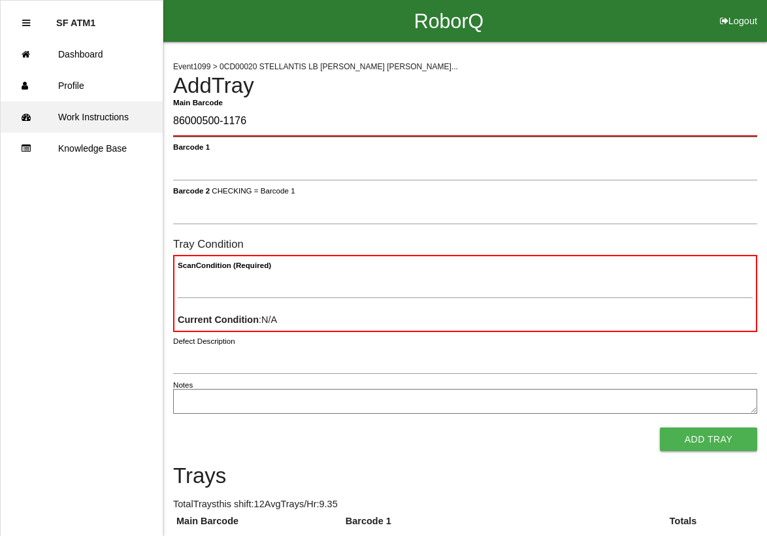
type Barcode "86000500-1176"
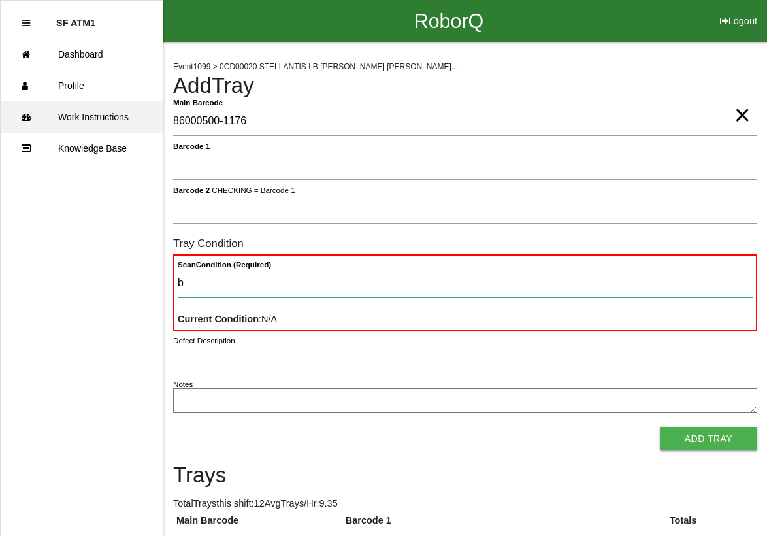
type Condition "ba"
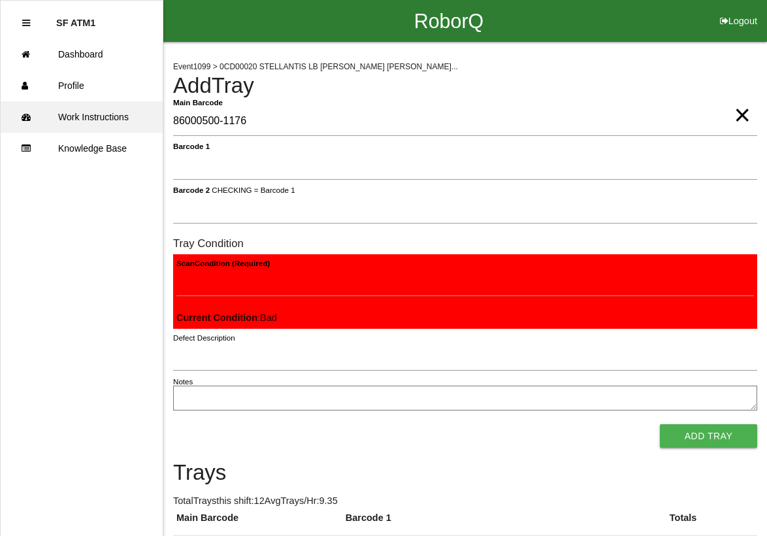
click at [660, 424] on button "Add Tray" at bounding box center [708, 436] width 97 height 24
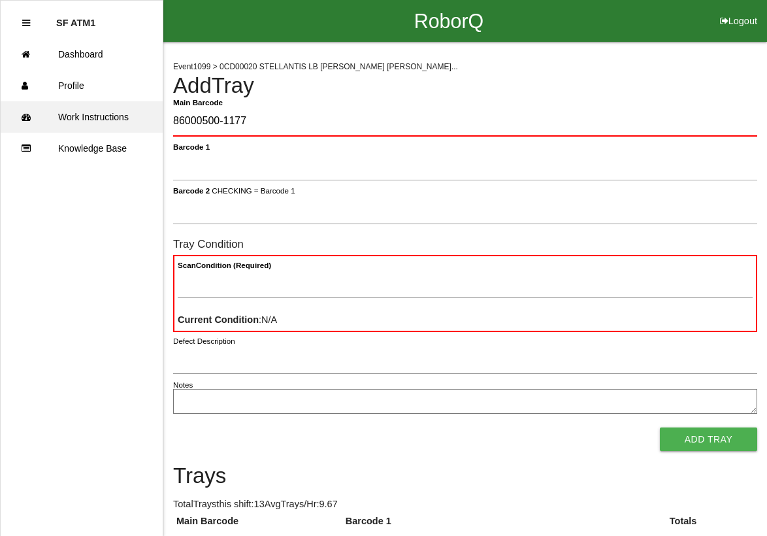
type Barcode "86000500-1177"
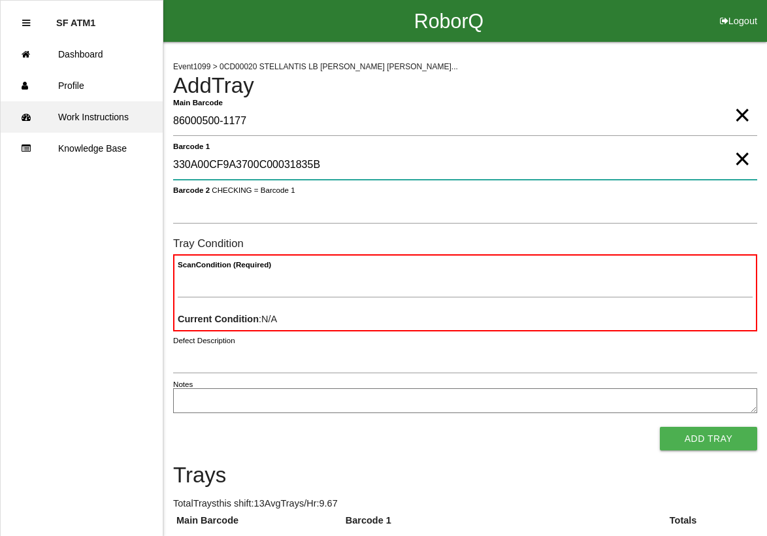
type 1 "330A00CF9A3700C00031835B"
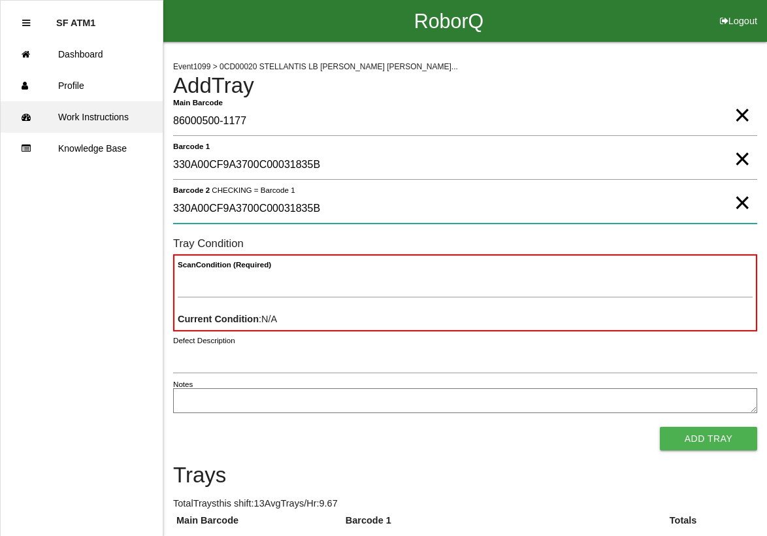
type 2 "330A00CF9A3700C00031835B"
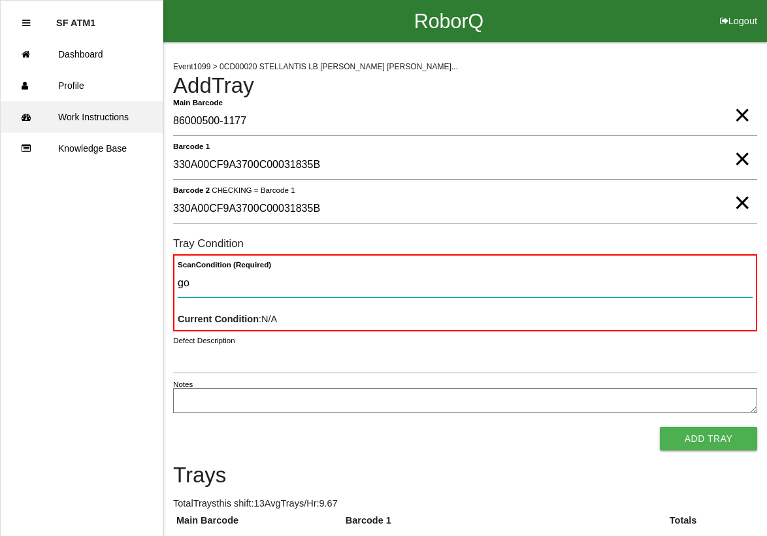
type Condition "goo"
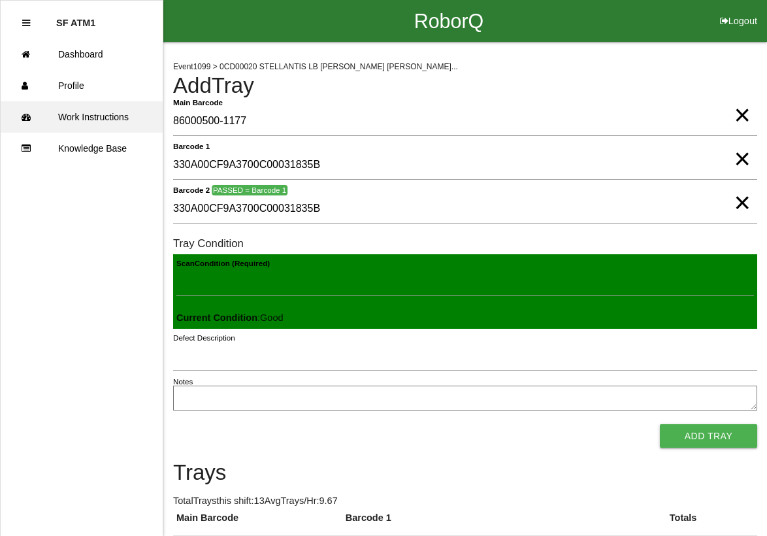
click at [660, 424] on button "Add Tray" at bounding box center [708, 436] width 97 height 24
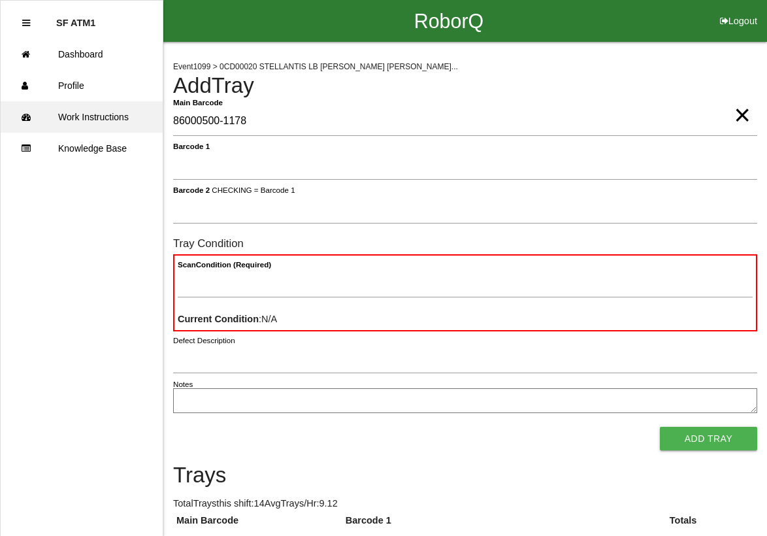
type Barcode "86000500-1178"
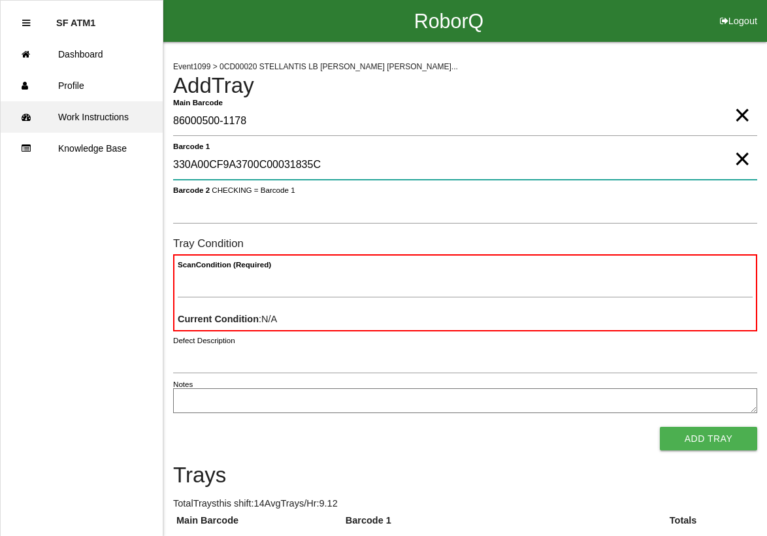
type 1 "330A00CF9A3700C00031835C"
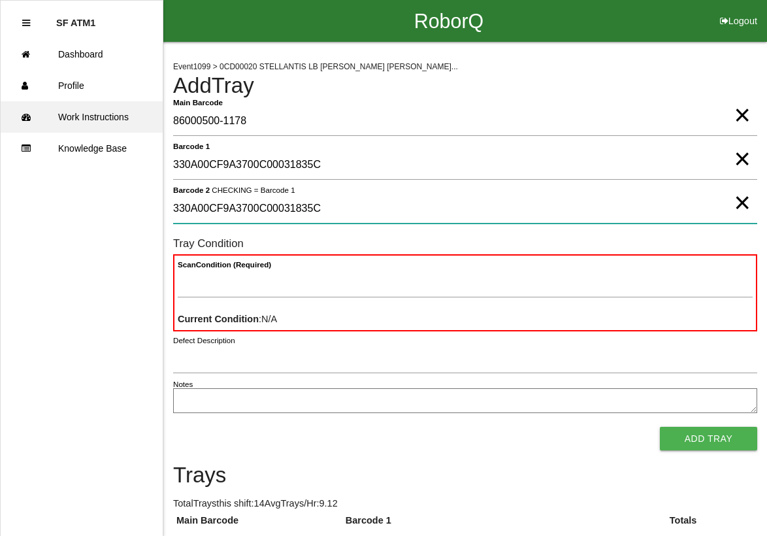
type 2 "330A00CF9A3700C00031835C"
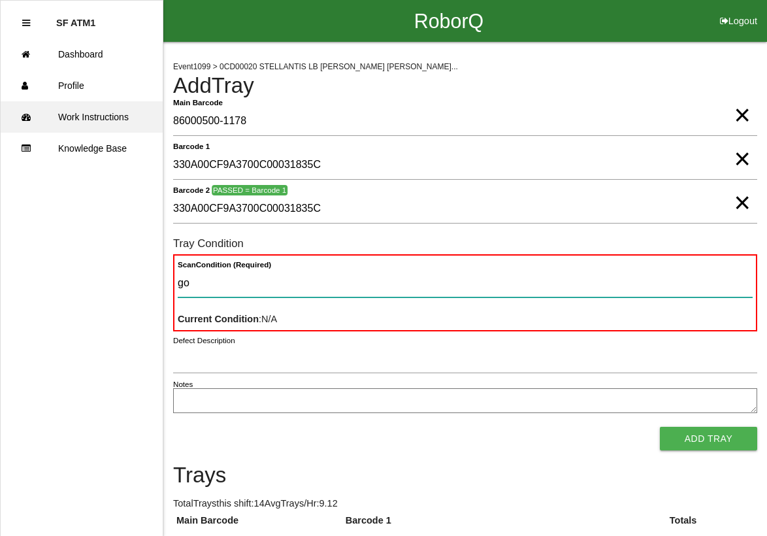
type Condition "goo"
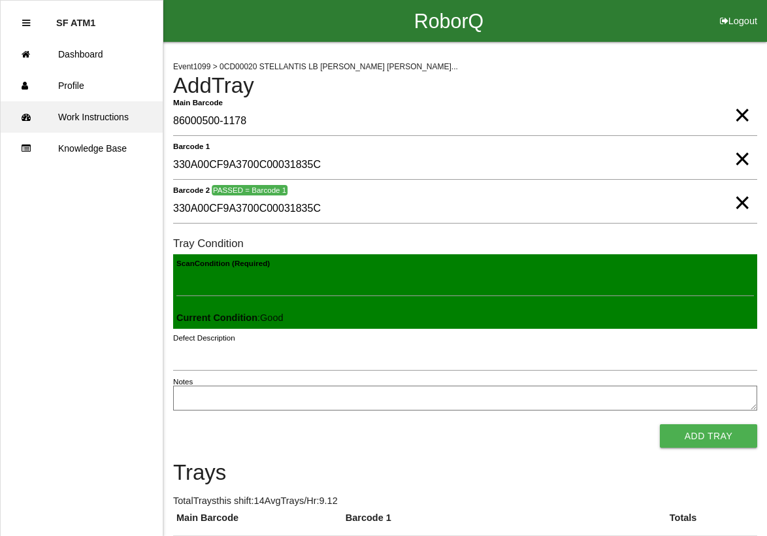
click at [660, 424] on button "Add Tray" at bounding box center [708, 436] width 97 height 24
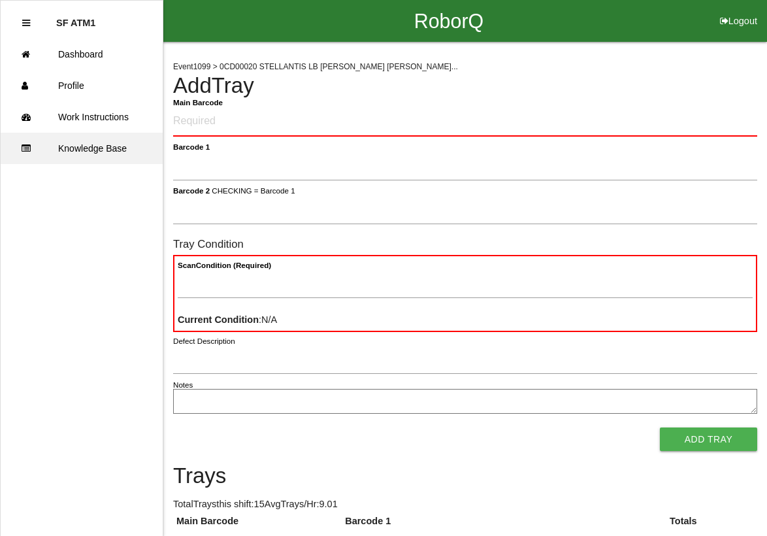
click at [124, 134] on ul "SF ATM1 Dashboard Profile Work Instructions Knowledge Base" at bounding box center [81, 268] width 163 height 536
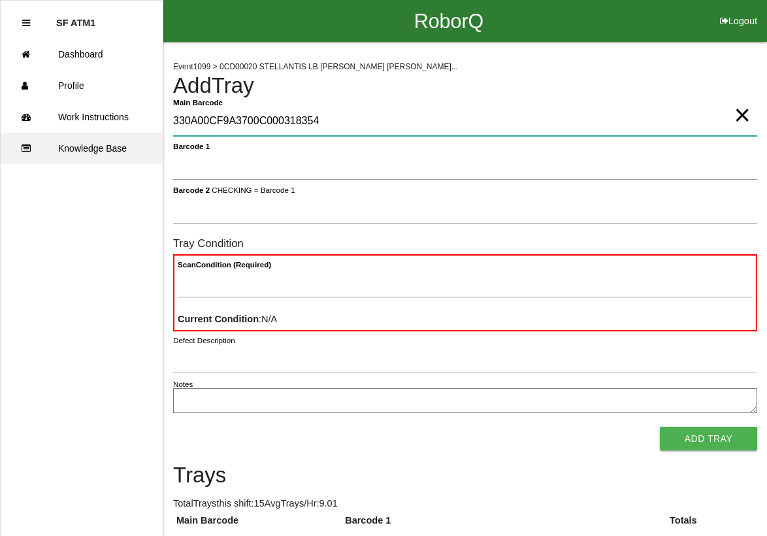
type Barcode "330A00CF9A3700C000318354"
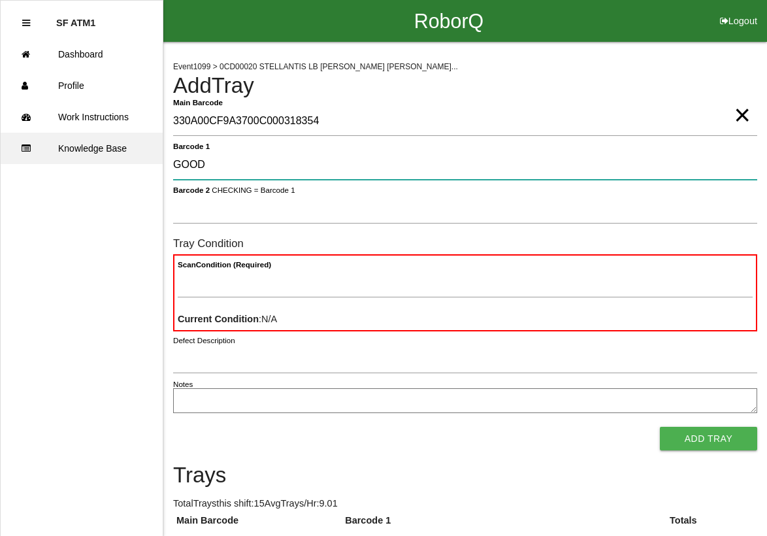
type 1 "GOOD"
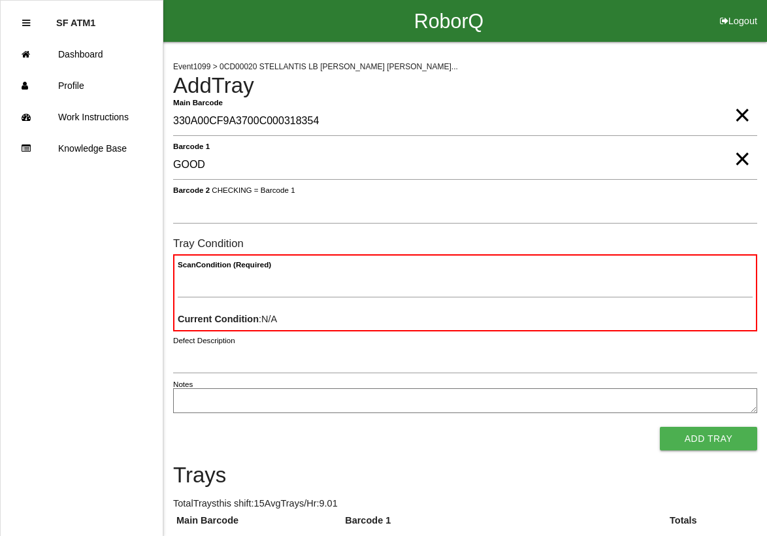
click at [746, 115] on span "×" at bounding box center [742, 102] width 16 height 26
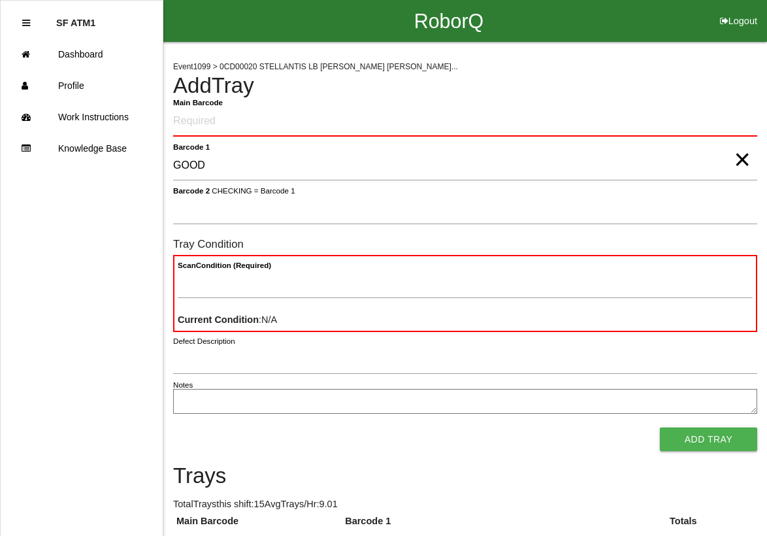
click at [735, 152] on span "×" at bounding box center [742, 146] width 16 height 26
click at [709, 134] on Barcode "Main Barcode" at bounding box center [465, 122] width 584 height 30
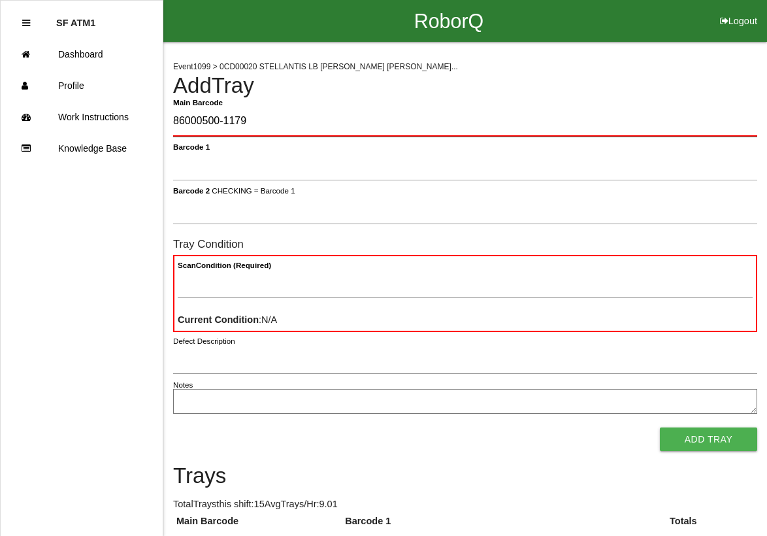
type Barcode "86000500-1179"
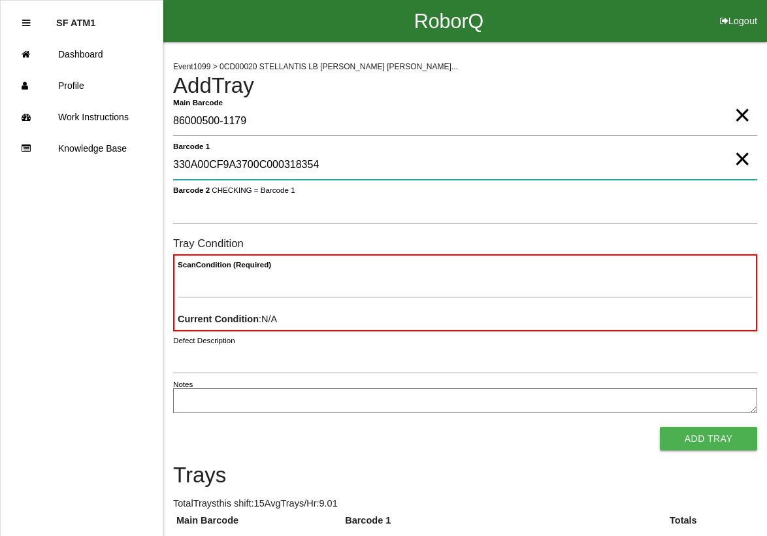
type 1 "330A00CF9A3700C000318354"
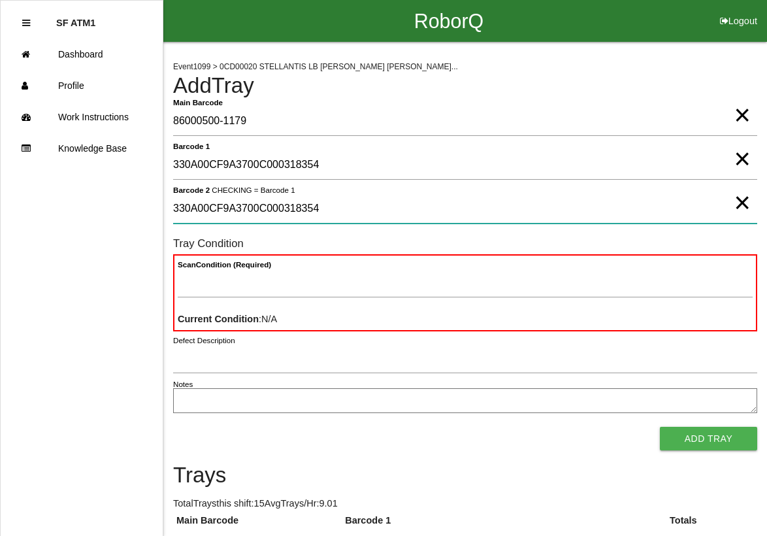
type 2 "330A00CF9A3700C000318354"
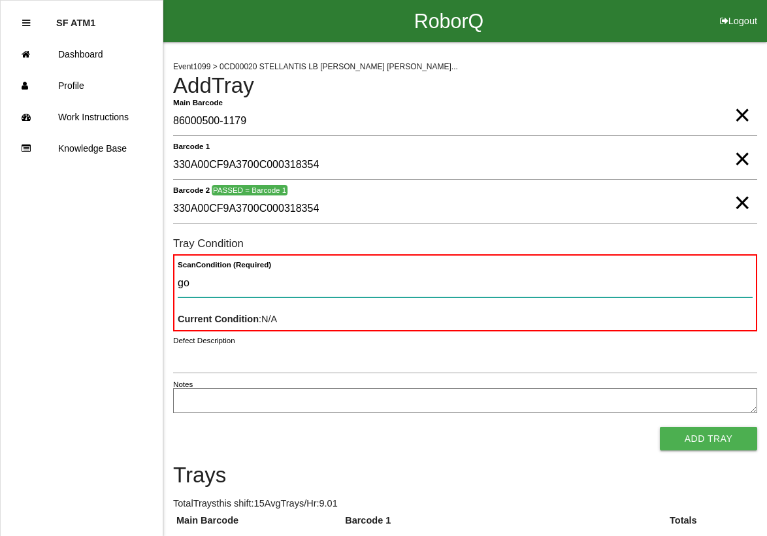
type Condition "goo"
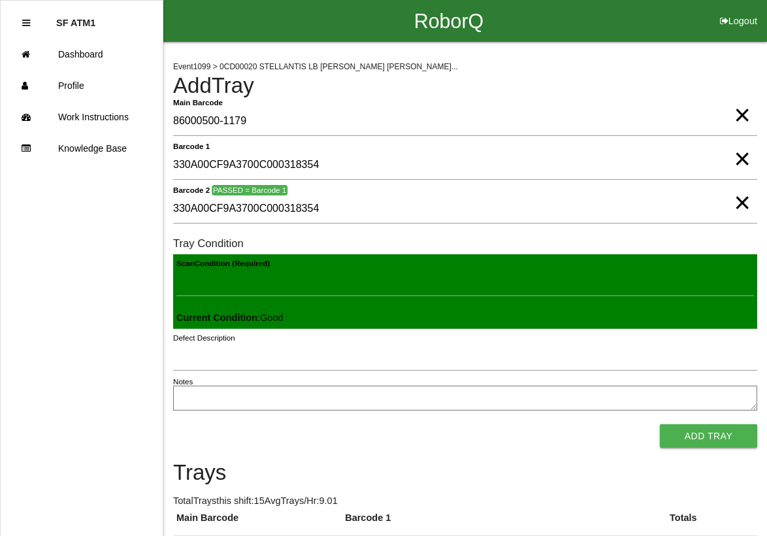
click at [660, 424] on button "Add Tray" at bounding box center [708, 436] width 97 height 24
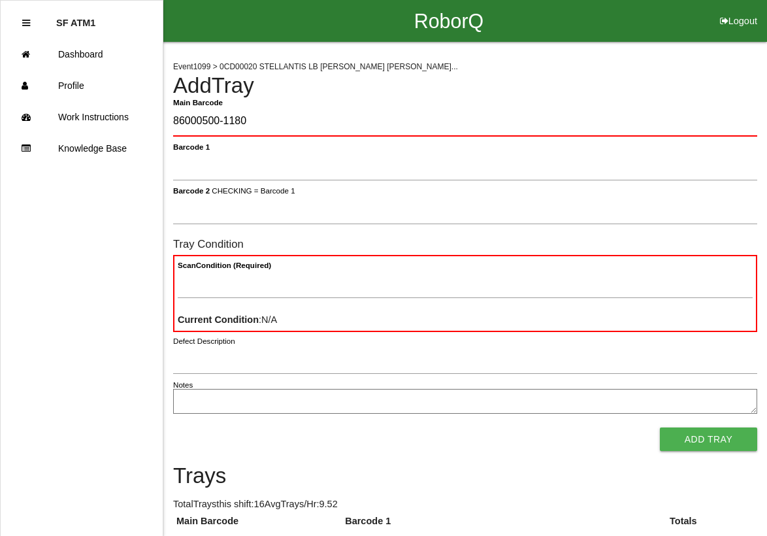
type Barcode "86000500-1180"
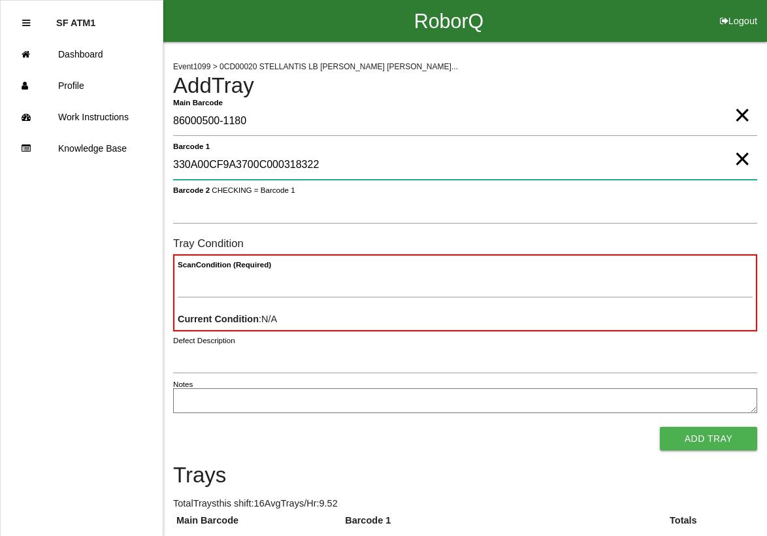
type 1 "330A00CF9A3700C000318322"
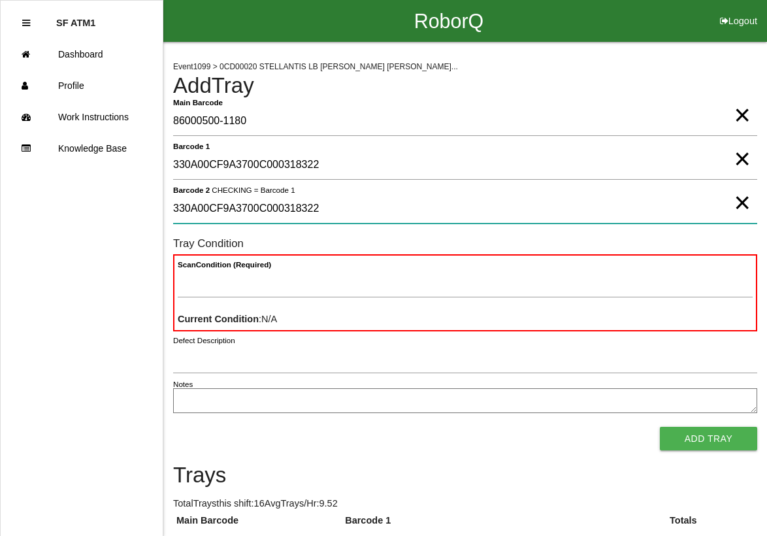
type 2 "330A00CF9A3700C000318322"
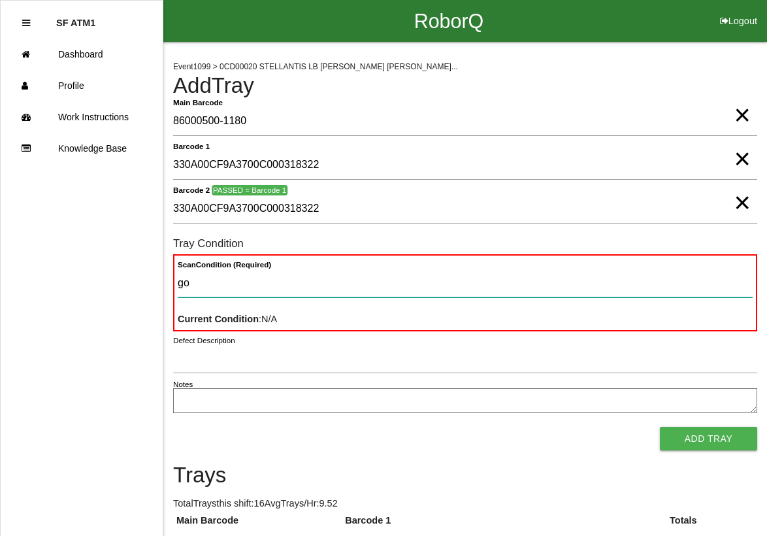
type Condition "goo"
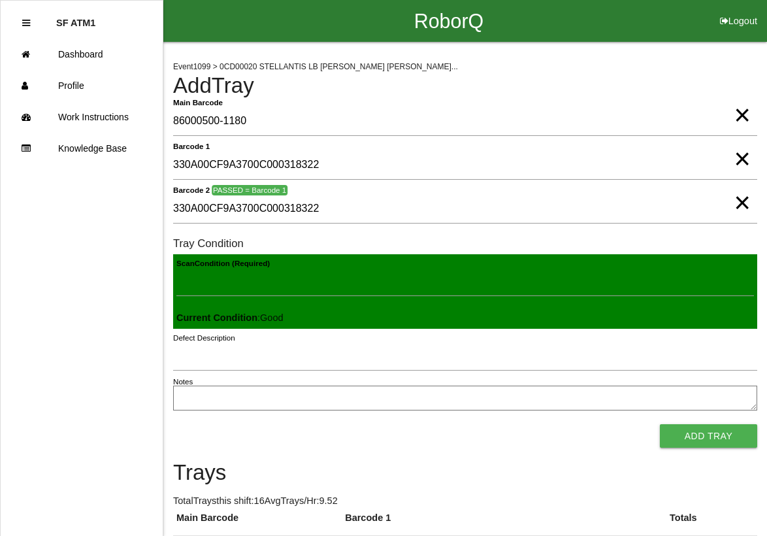
click at [660, 424] on button "Add Tray" at bounding box center [708, 436] width 97 height 24
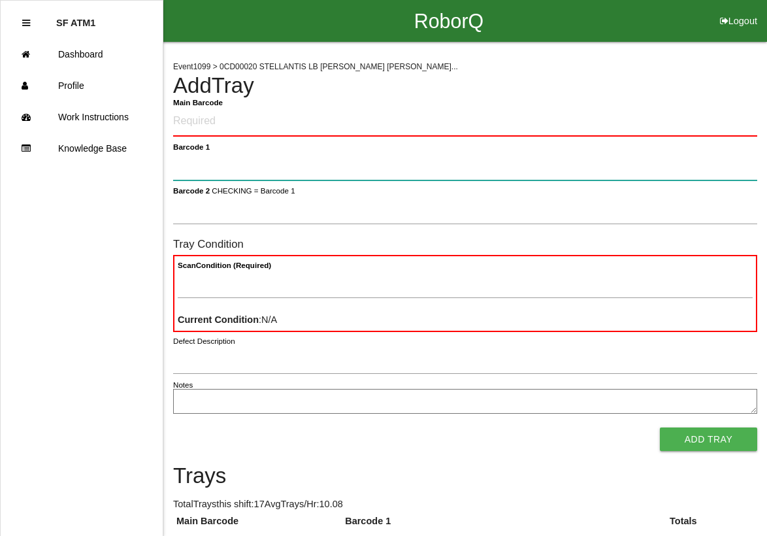
click at [698, 133] on form "Main Barcode Barcode 1 Barcode 2 CHECKING = Barcode 1 Tray Condition Scan Condi…" at bounding box center [465, 279] width 584 height 344
type 1 "86000500-1181"
click at [748, 159] on span "×" at bounding box center [742, 146] width 16 height 26
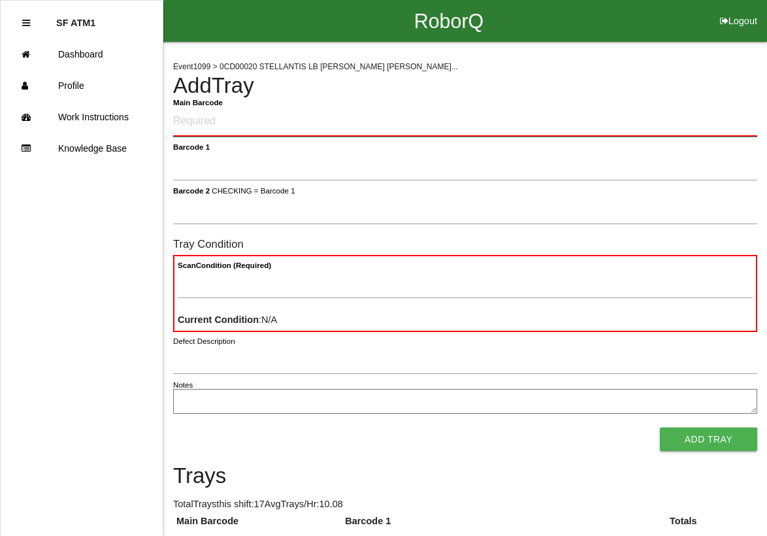
click at [699, 129] on Barcode "Main Barcode" at bounding box center [465, 122] width 584 height 30
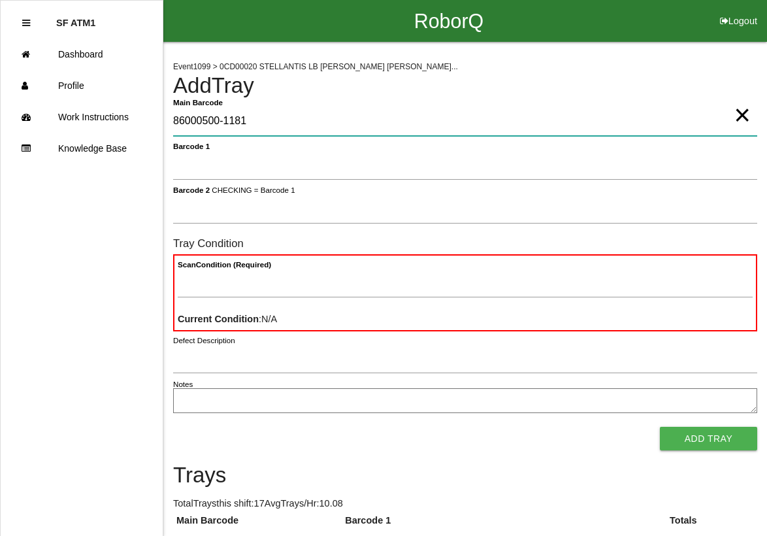
type Barcode "86000500-1181"
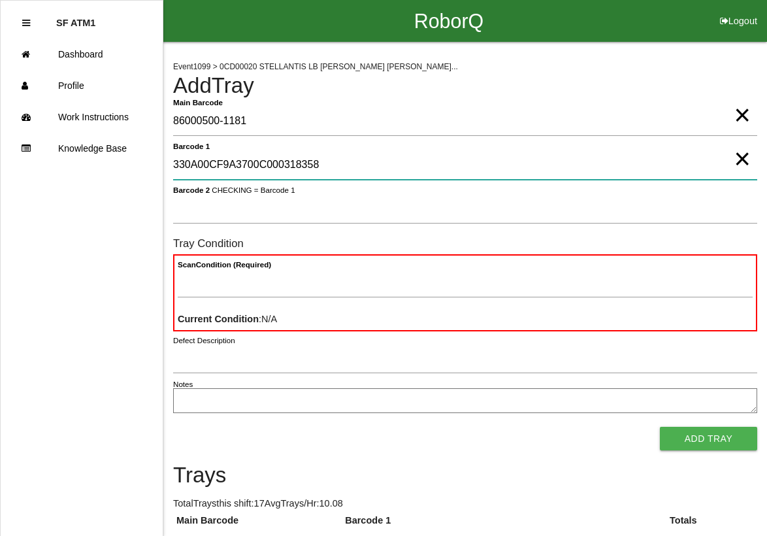
type 1 "330A00CF9A3700C000318358"
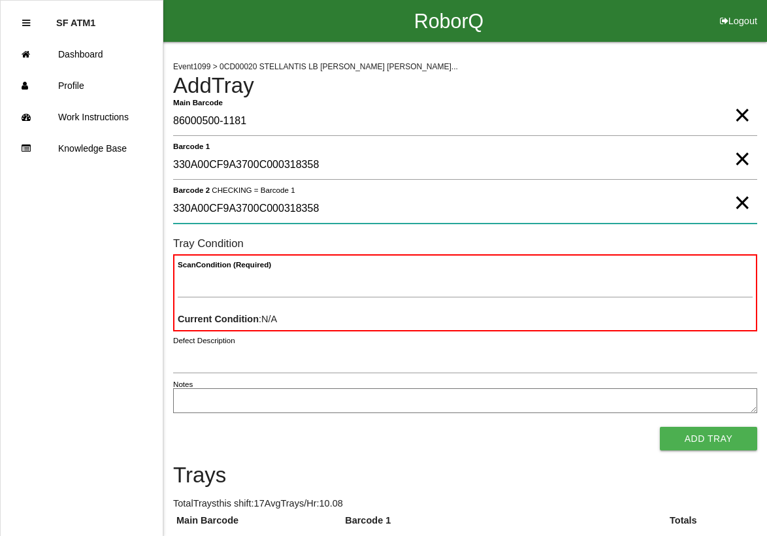
type 2 "330A00CF9A3700C000318358"
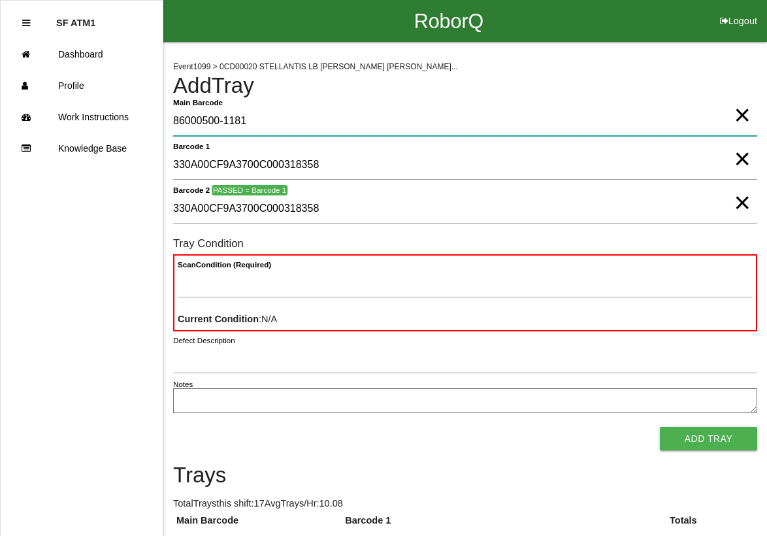
drag, startPoint x: 614, startPoint y: 133, endPoint x: 751, endPoint y: 75, distance: 148.2
type Barcode "86000500-1181GOOD"
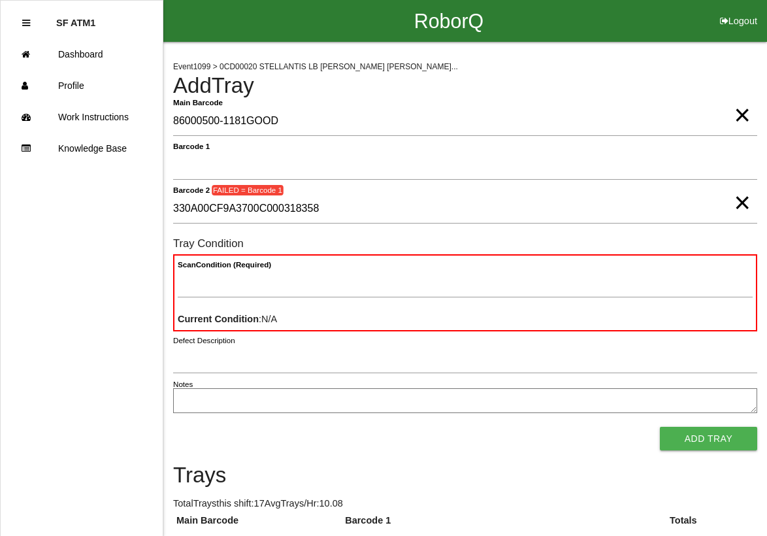
click at [741, 202] on span "×" at bounding box center [742, 189] width 16 height 26
click at [748, 115] on span "×" at bounding box center [742, 102] width 16 height 26
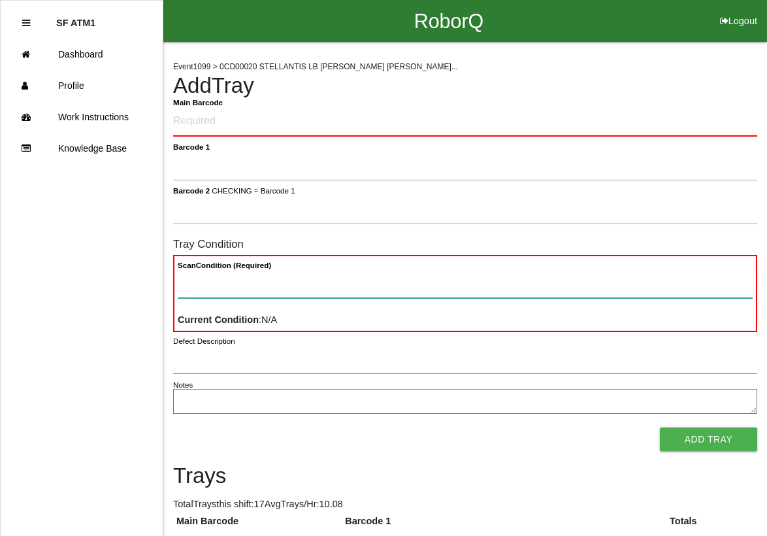
click at [408, 269] on Condition "Scan Condition (Required)" at bounding box center [465, 283] width 575 height 29
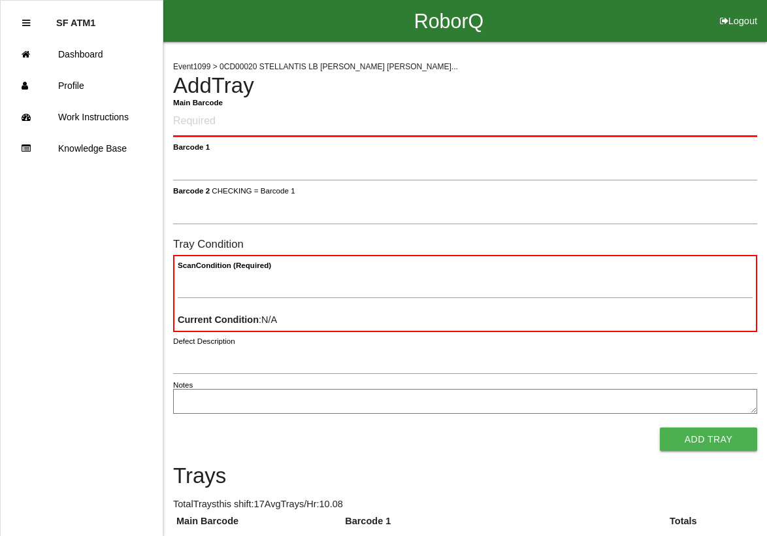
click at [364, 129] on Barcode "Main Barcode" at bounding box center [465, 122] width 584 height 30
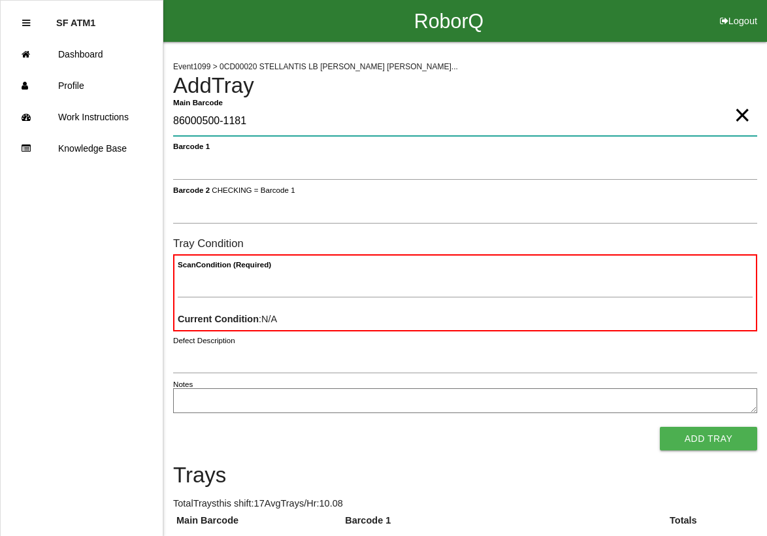
type Barcode "86000500-1181"
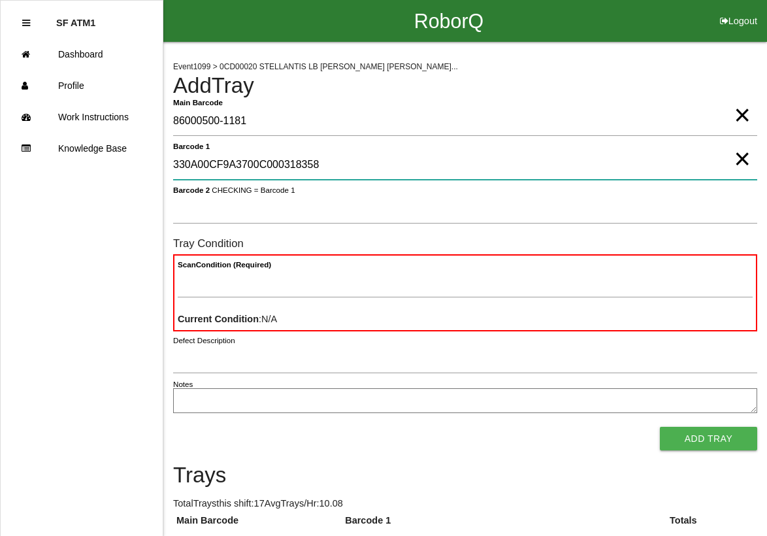
type 1 "330A00CF9A3700C000318358"
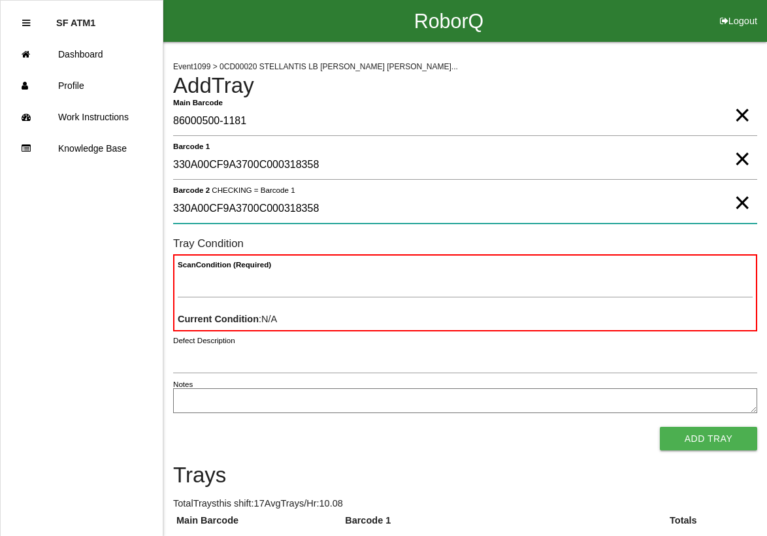
type 2 "330A00CF9A3700C000318358"
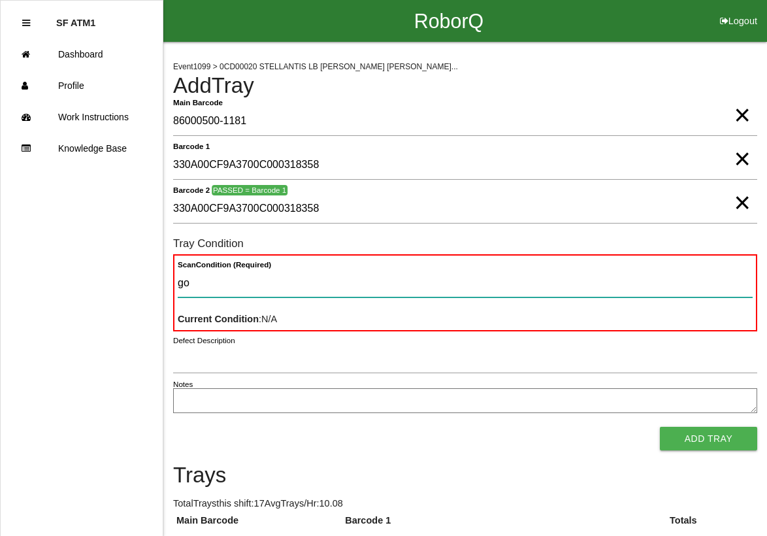
type Condition "goo"
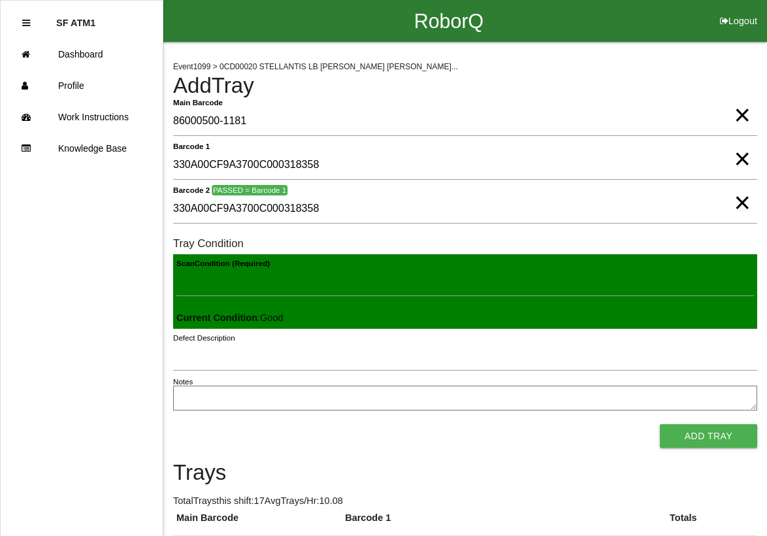
click at [660, 424] on button "Add Tray" at bounding box center [708, 436] width 97 height 24
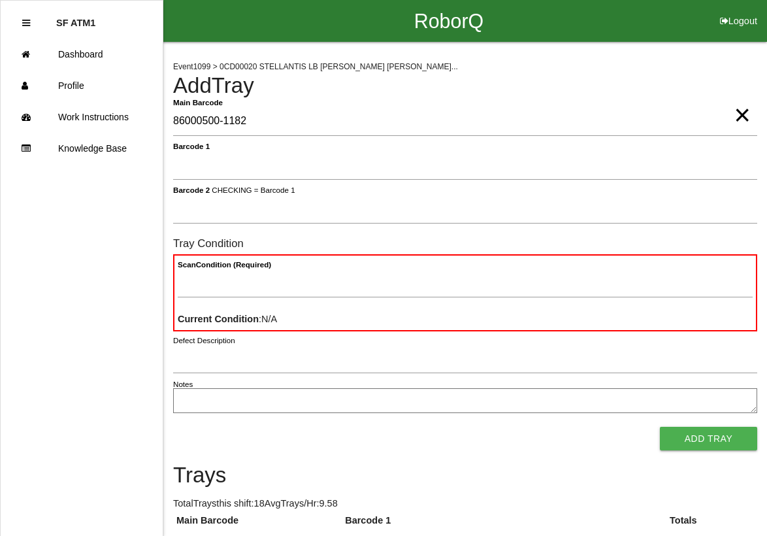
type Barcode "86000500-1182"
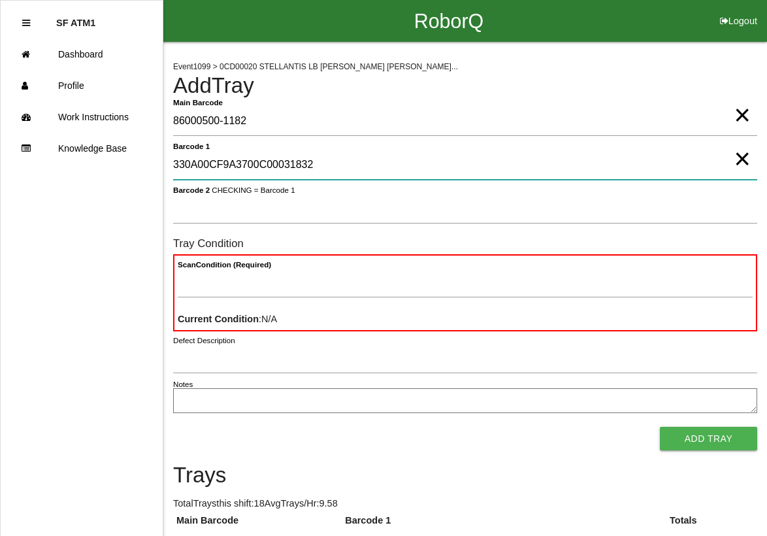
type 1 "330A00CF9A3700C000318323"
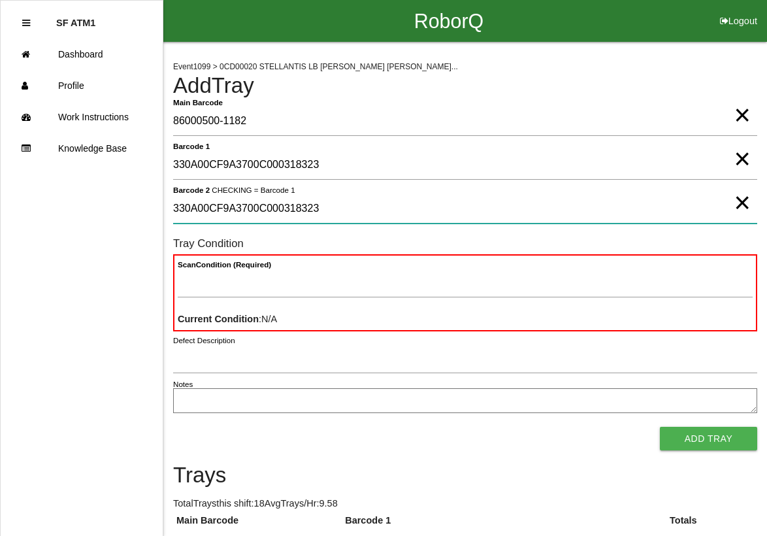
type 2 "330A00CF9A3700C000318323"
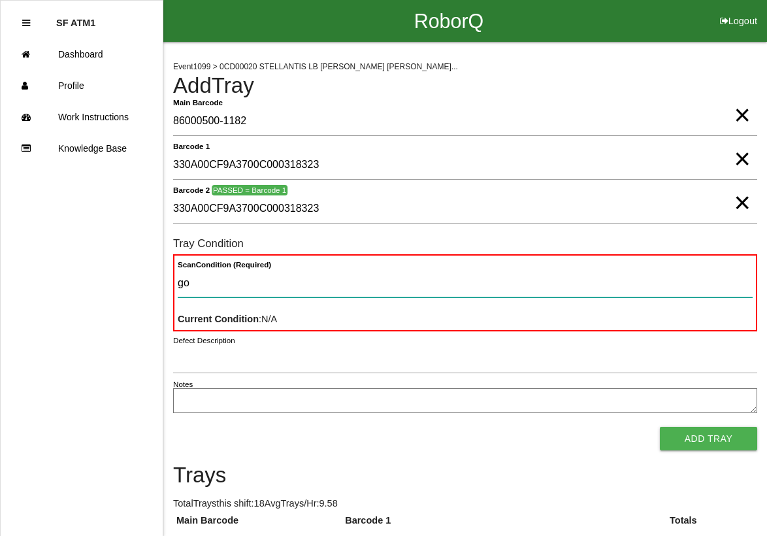
type Condition "goo"
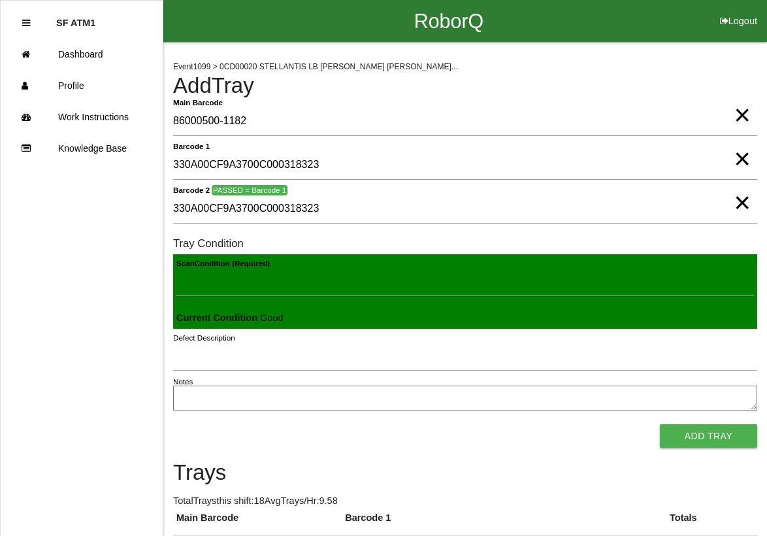
click at [660, 424] on button "Add Tray" at bounding box center [708, 436] width 97 height 24
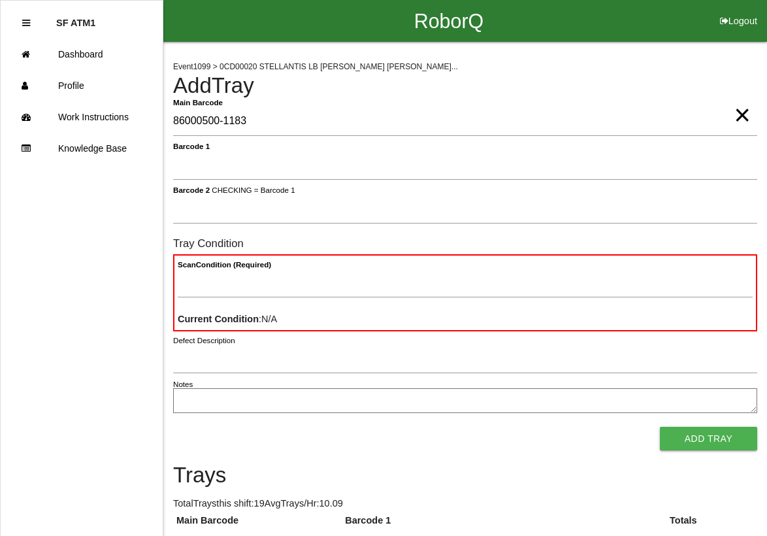
type Barcode "86000500-1183"
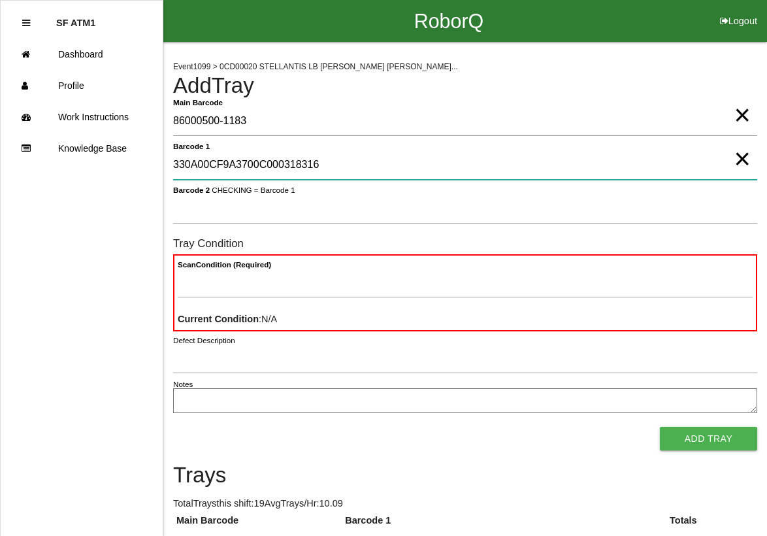
type 1 "330A00CF9A3700C000318316"
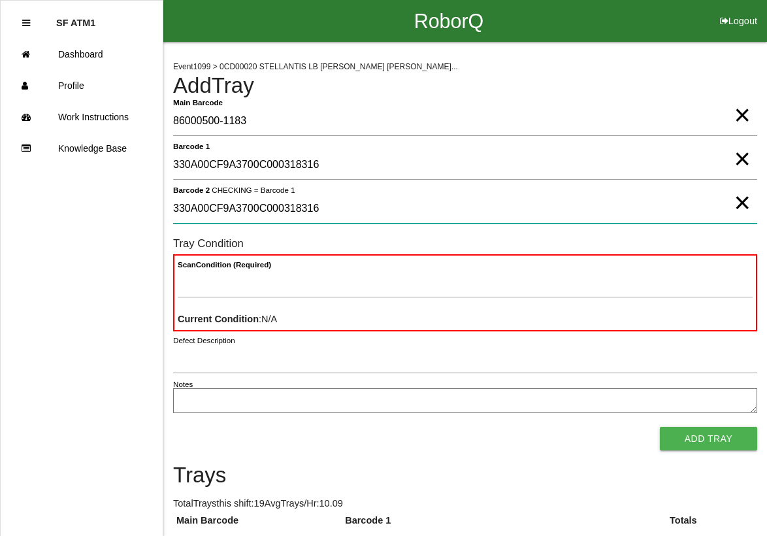
type 2 "330A00CF9A3700C000318316"
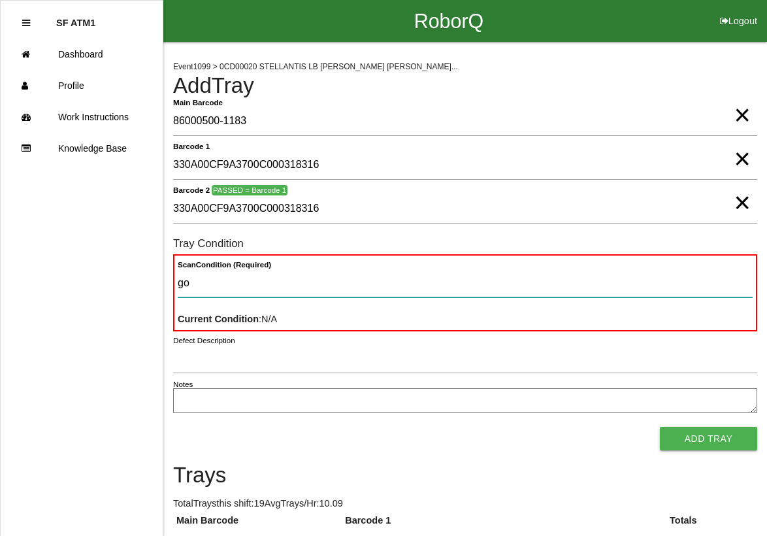
type Condition "goo"
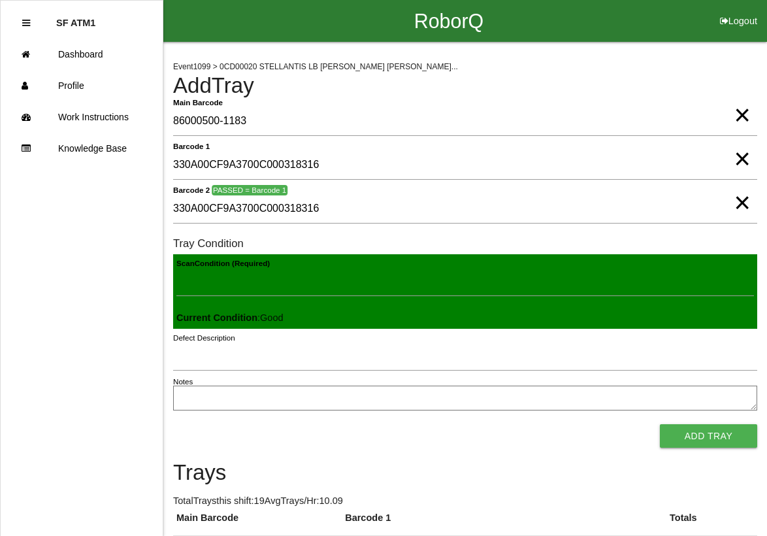
click at [660, 424] on button "Add Tray" at bounding box center [708, 436] width 97 height 24
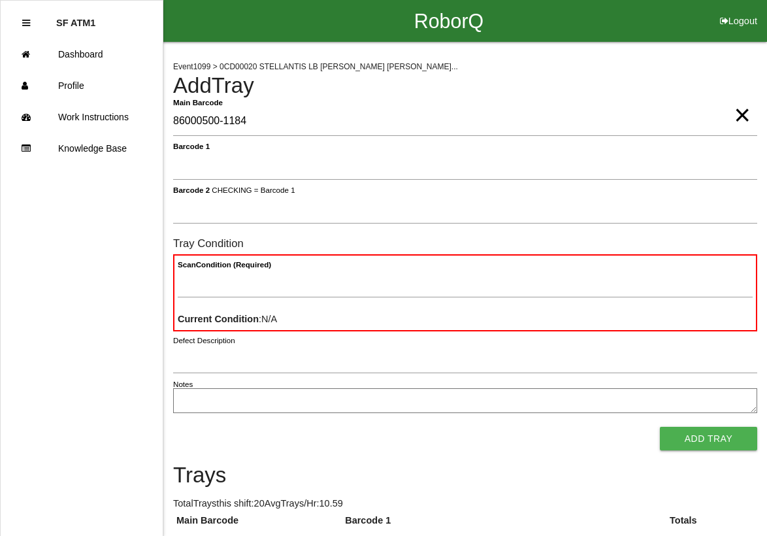
type Barcode "86000500-1184"
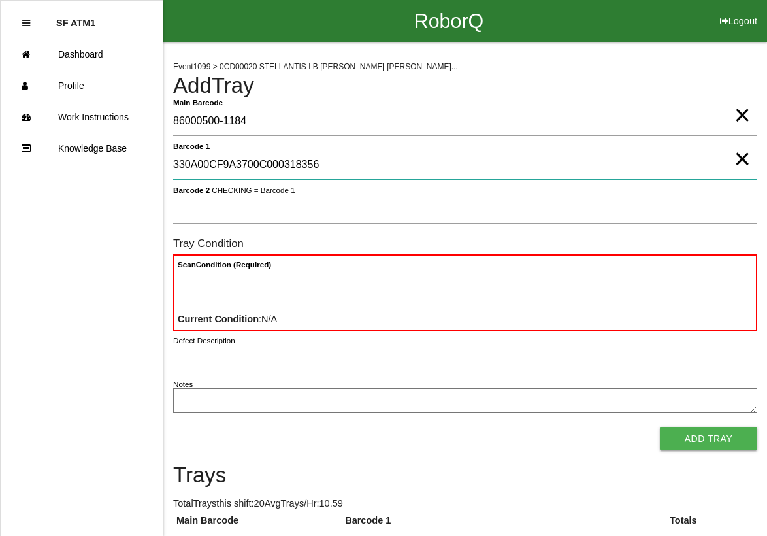
type 1 "330A00CF9A3700C000318356"
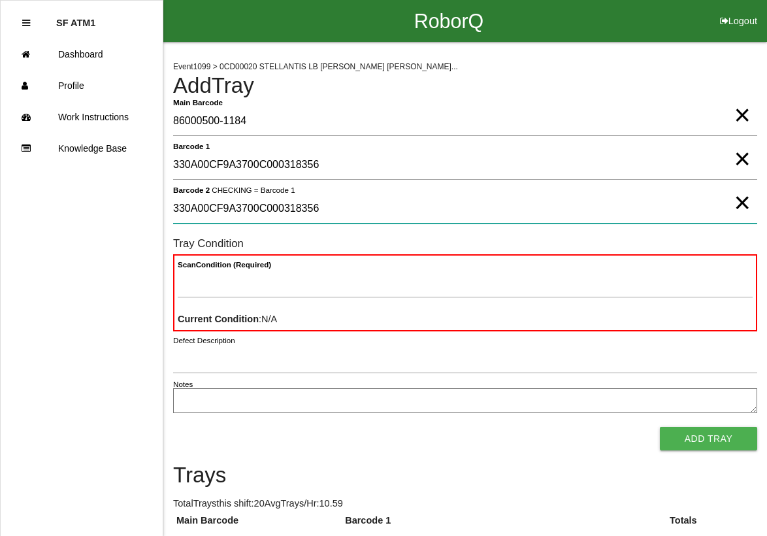
type 2 "330A00CF9A3700C000318356"
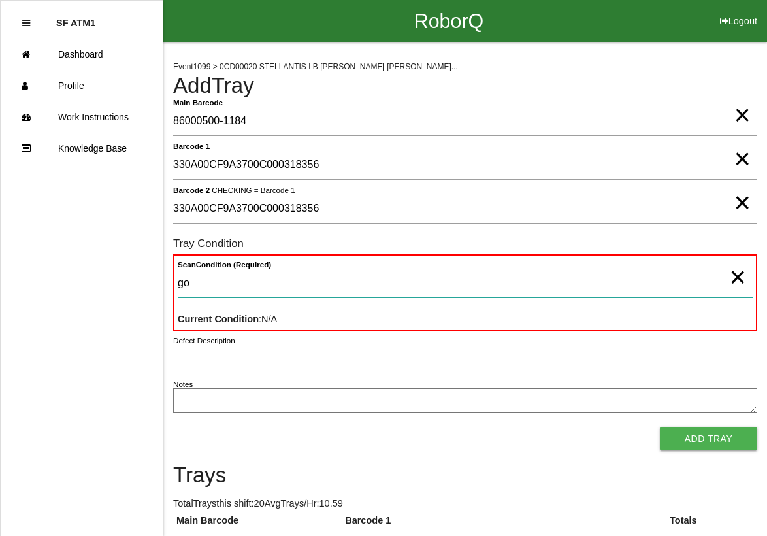
type Condition "goo"
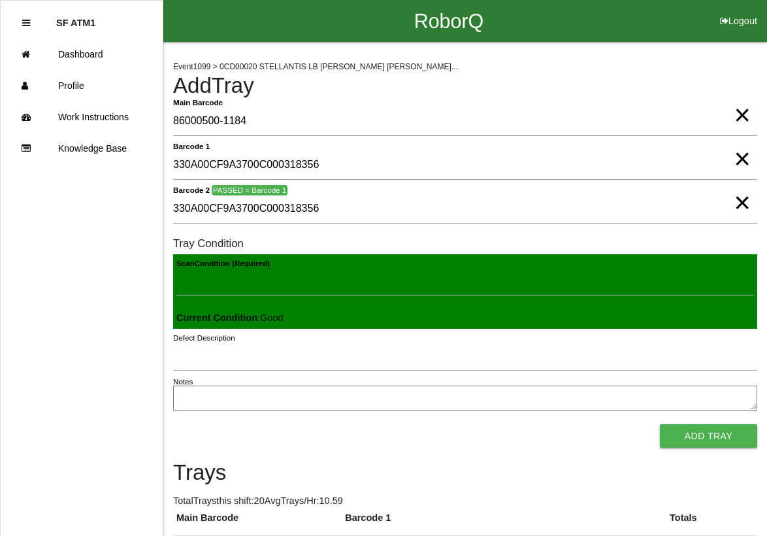
click at [660, 424] on button "Add Tray" at bounding box center [708, 436] width 97 height 24
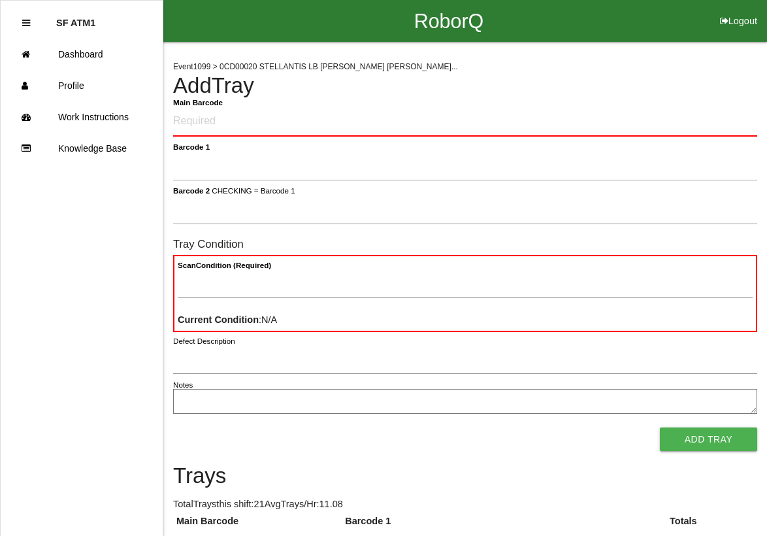
drag, startPoint x: 225, startPoint y: 123, endPoint x: 218, endPoint y: 123, distance: 7.8
click at [221, 123] on Barcode "Main Barcode" at bounding box center [465, 122] width 584 height 30
type Barcode "86000500-1185"
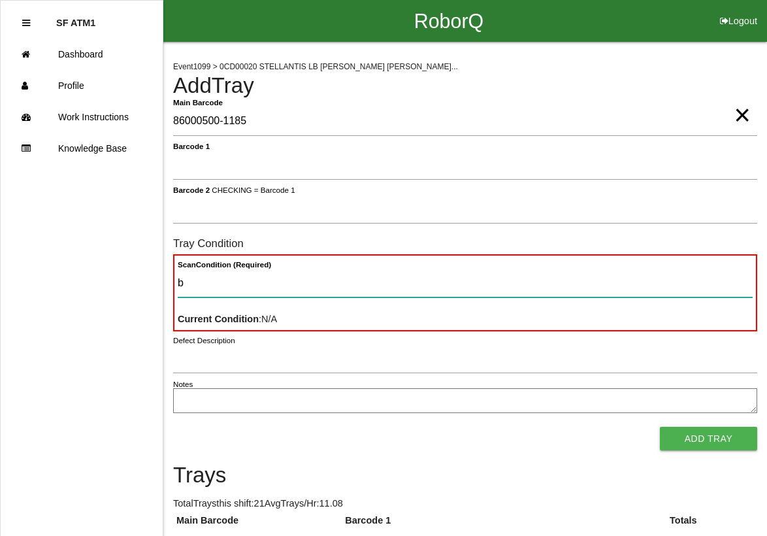
type Condition "ba"
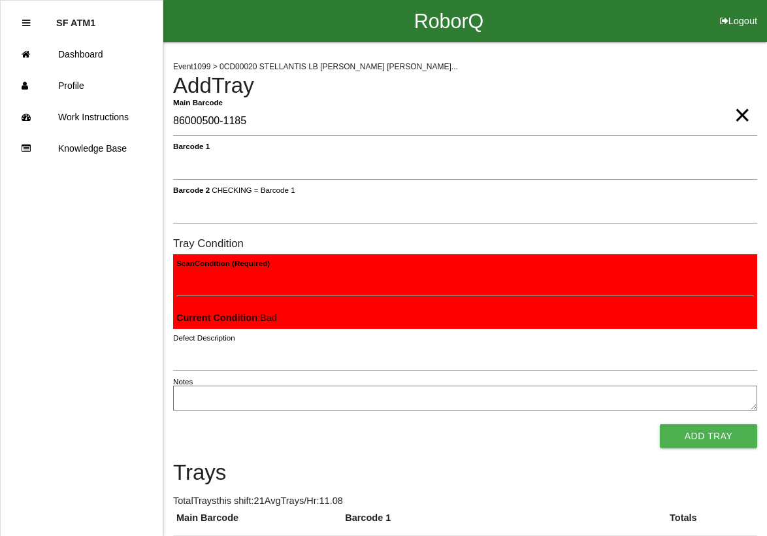
click at [660, 424] on button "Add Tray" at bounding box center [708, 436] width 97 height 24
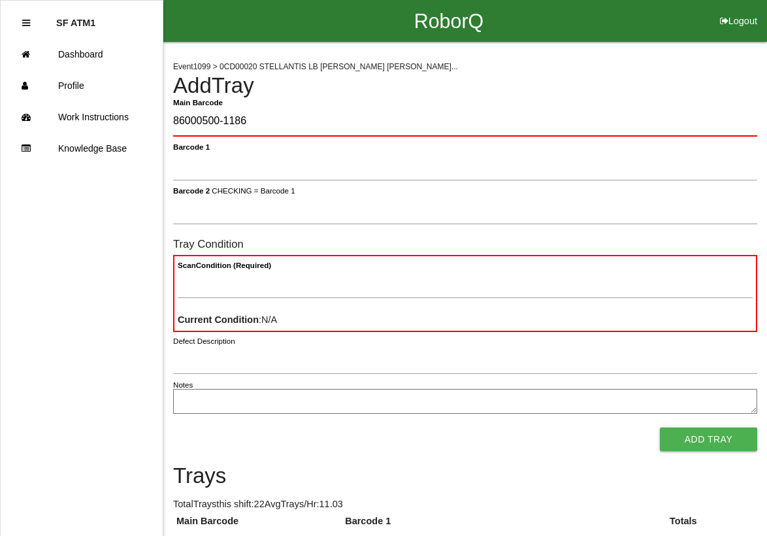
type Barcode "86000500-1186"
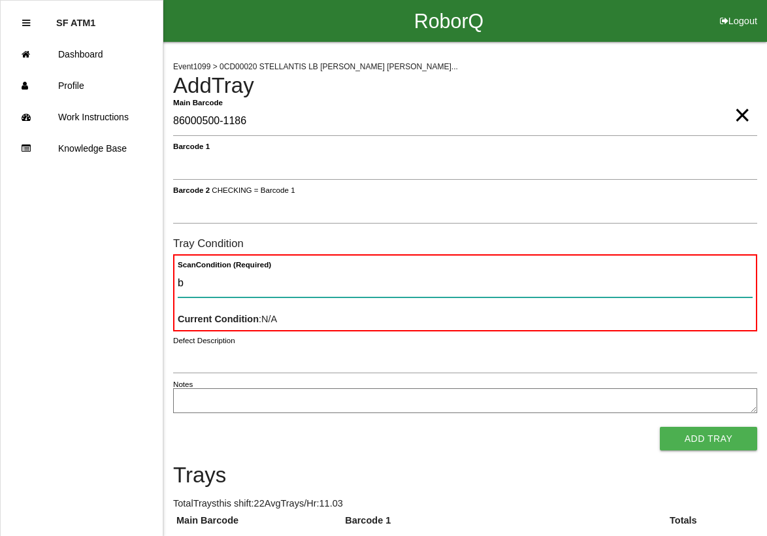
type Condition "ba"
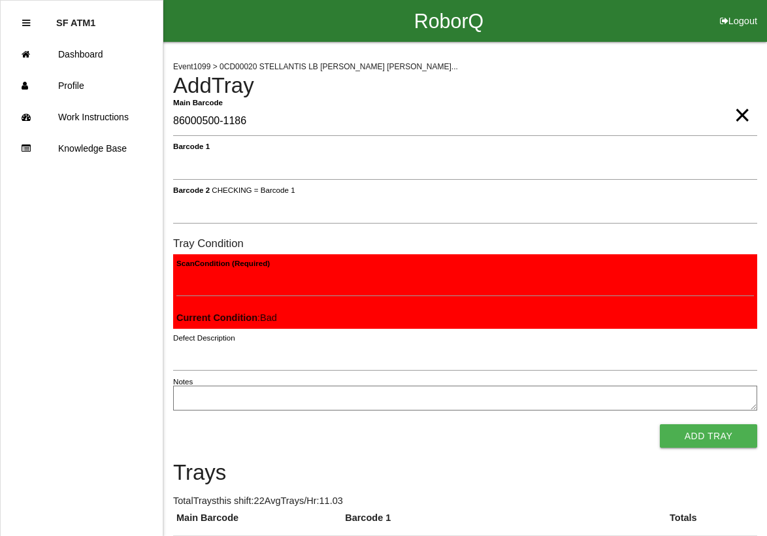
click at [660, 424] on button "Add Tray" at bounding box center [708, 436] width 97 height 24
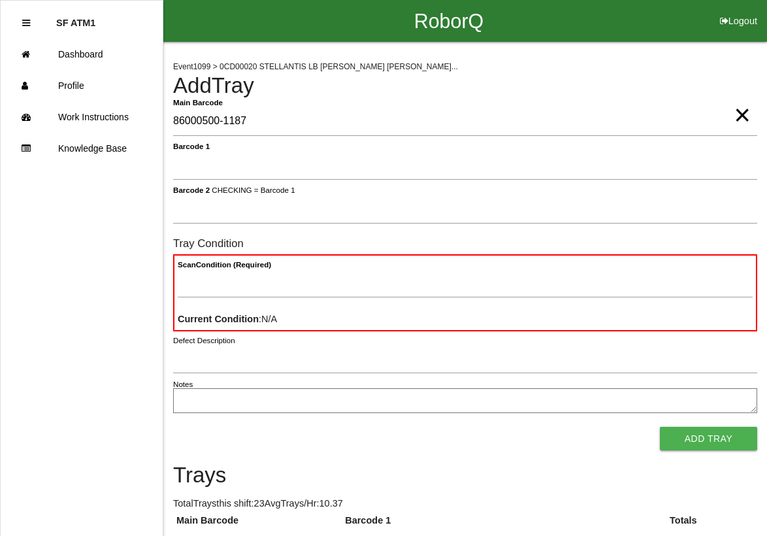
type Barcode "86000500-1187"
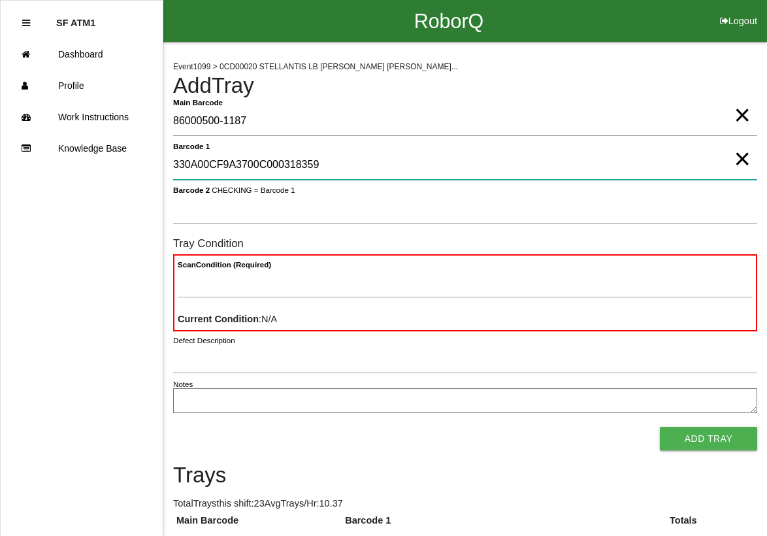
type 1 "330A00CF9A3700C000318359"
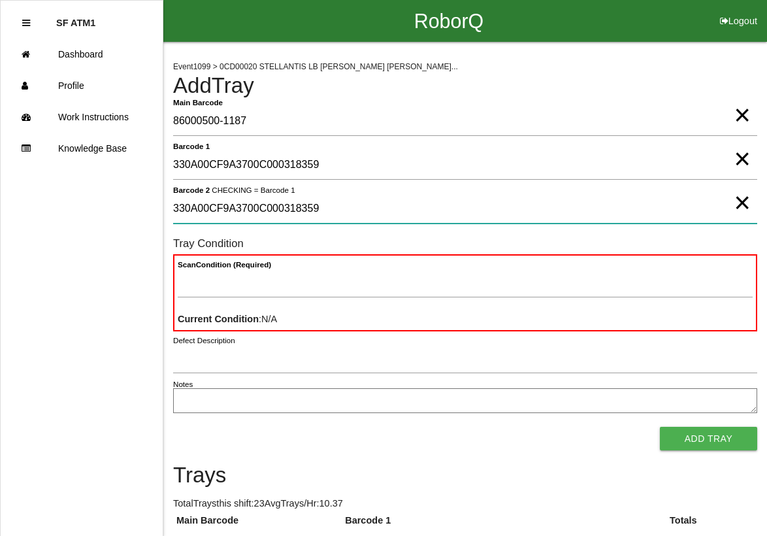
type 2 "330A00CF9A3700C000318359"
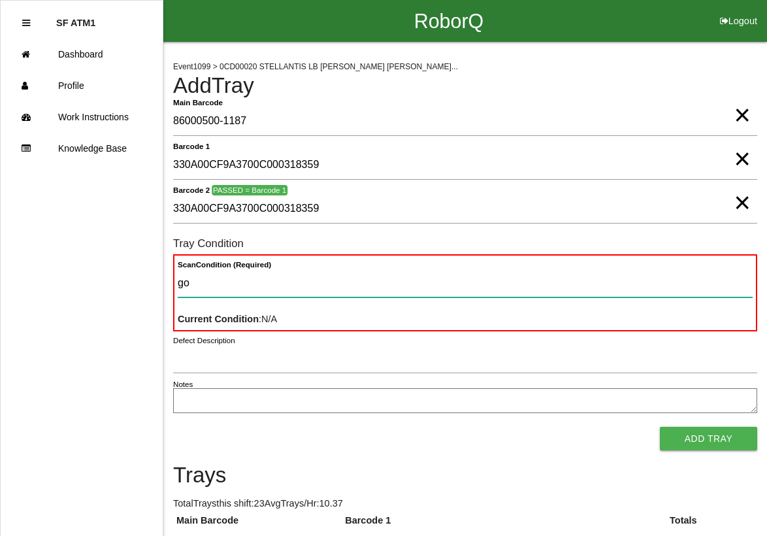
type Condition "goo"
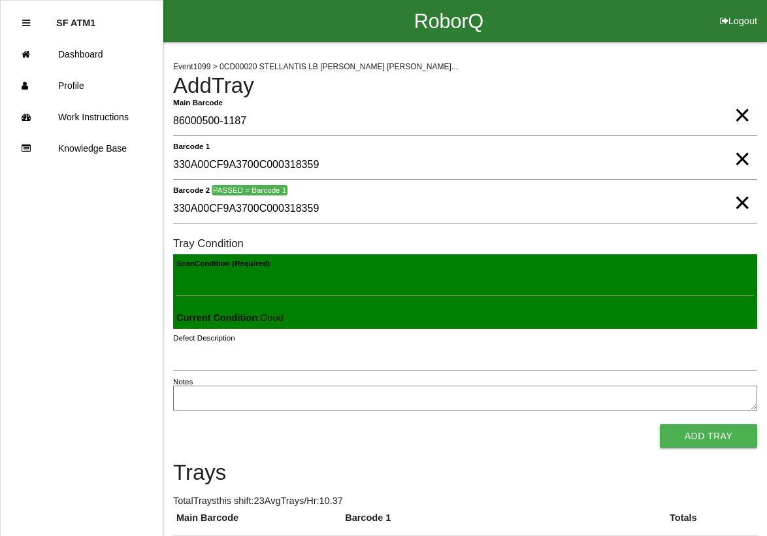
click at [660, 424] on button "Add Tray" at bounding box center [708, 436] width 97 height 24
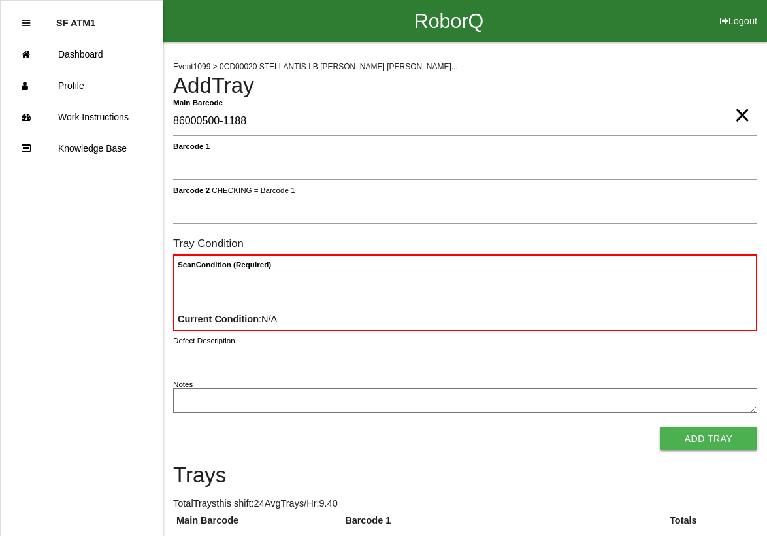
type Barcode "86000500-1188"
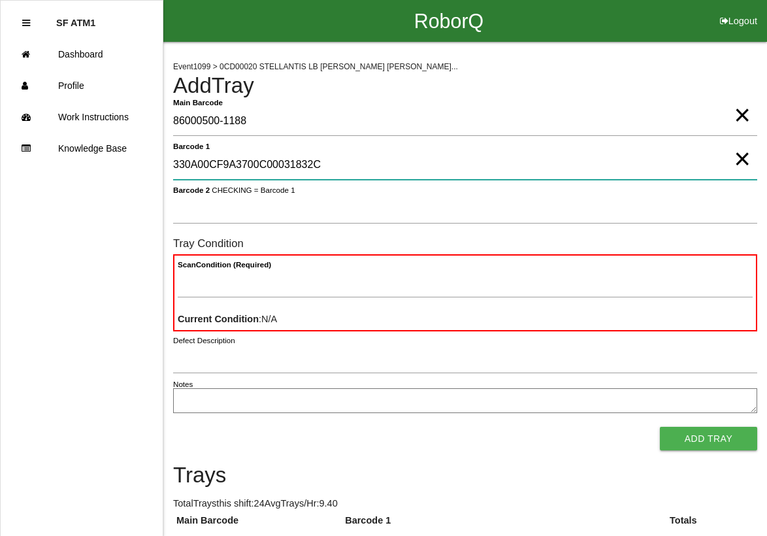
type 1 "330A00CF9A3700C00031832C"
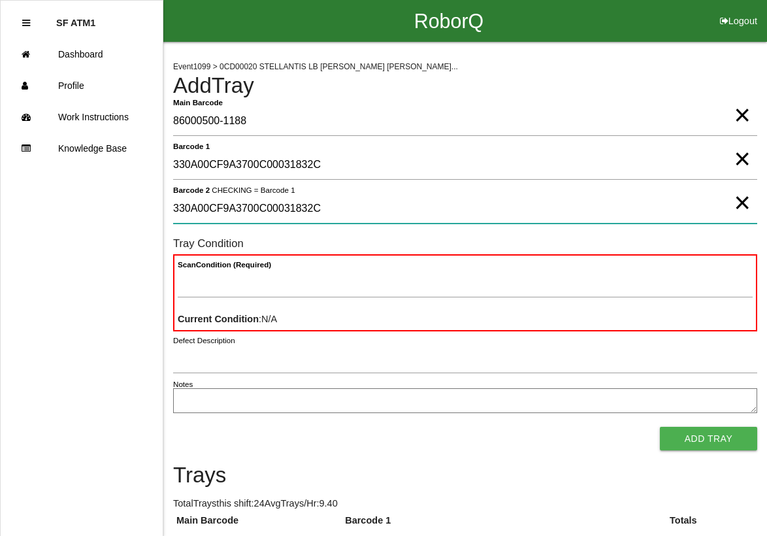
type 2 "330A00CF9A3700C00031832C"
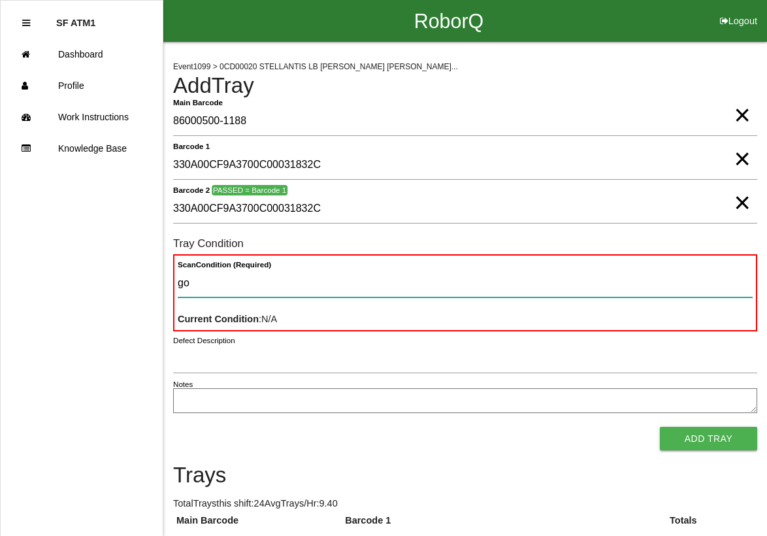
type Condition "goo"
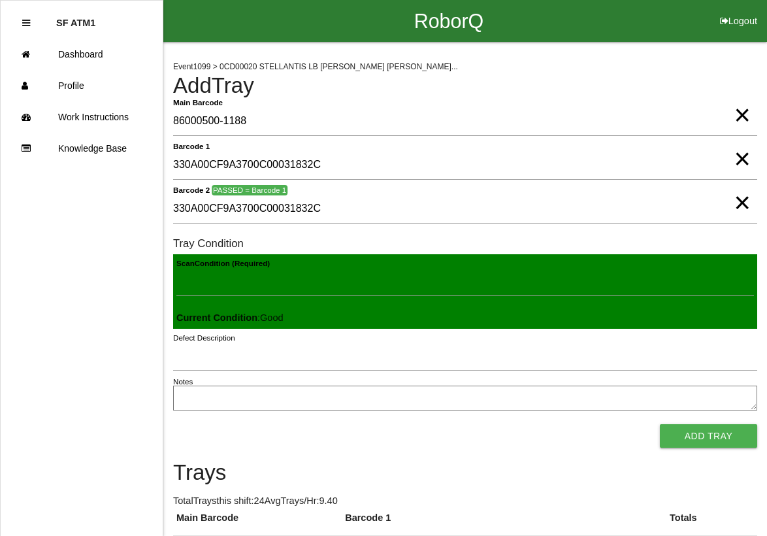
click at [660, 424] on button "Add Tray" at bounding box center [708, 436] width 97 height 24
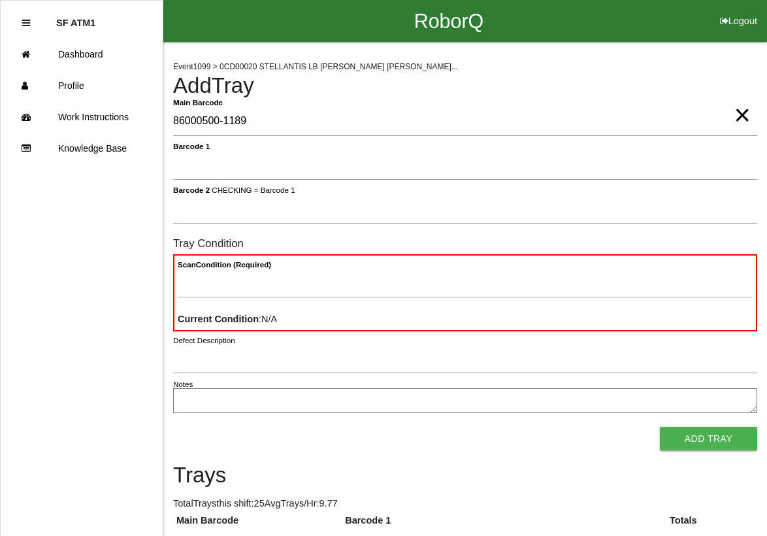
type Barcode "86000500-1189"
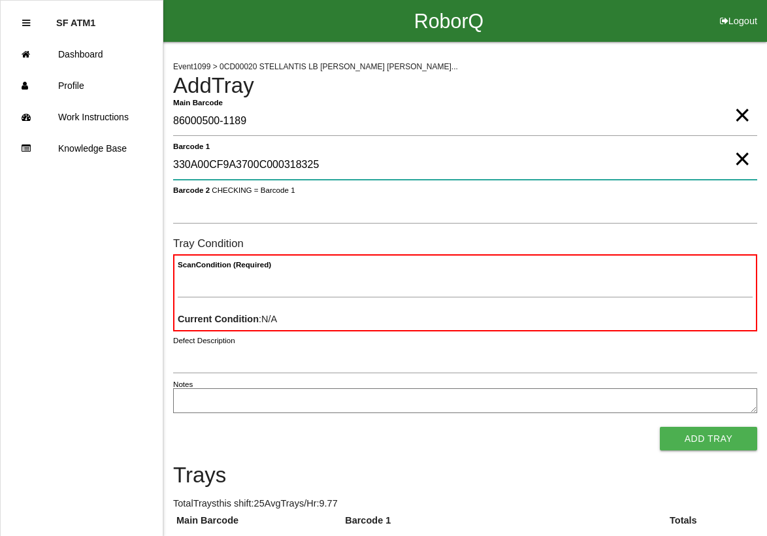
type 1 "330A00CF9A3700C000318325"
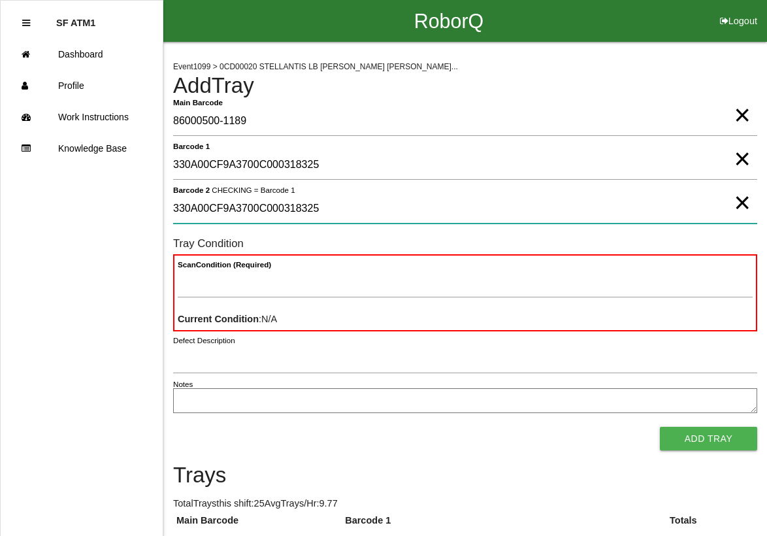
type 2 "330A00CF9A3700C000318325"
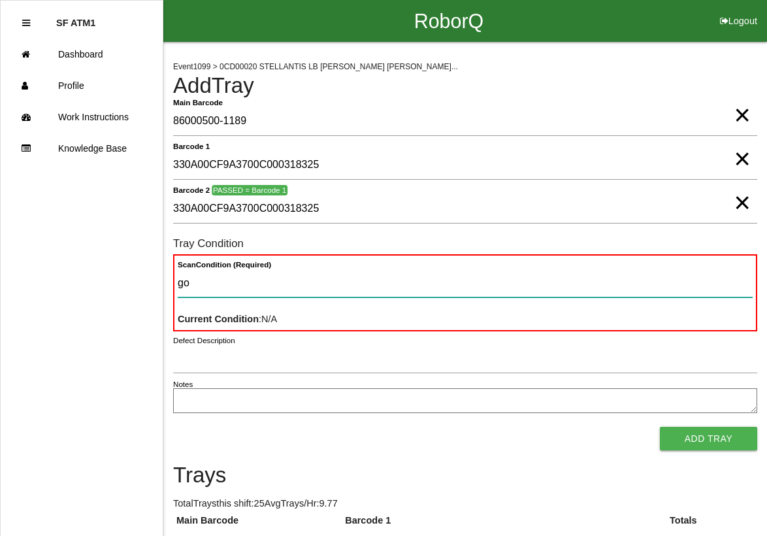
type Condition "goo"
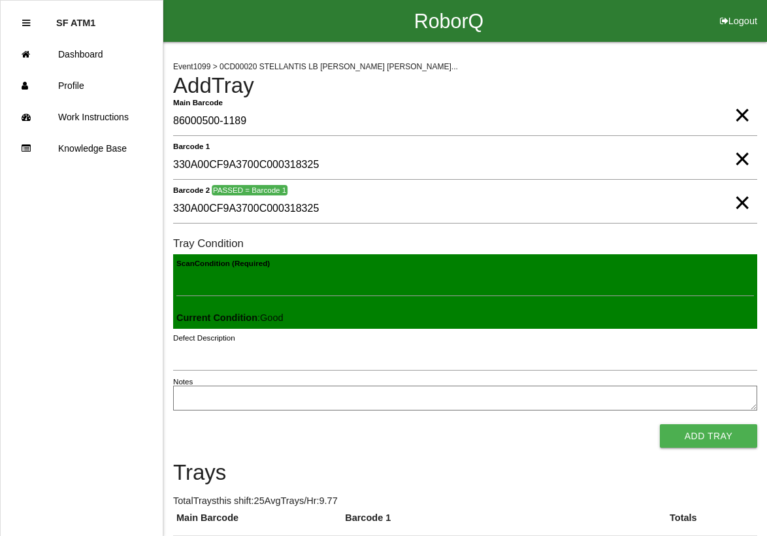
click at [660, 424] on button "Add Tray" at bounding box center [708, 436] width 97 height 24
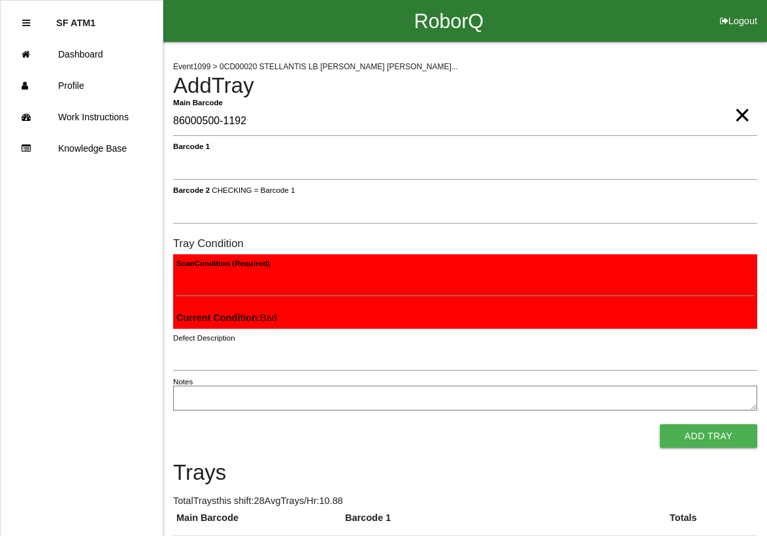
click at [660, 424] on button "Add Tray" at bounding box center [708, 436] width 97 height 24
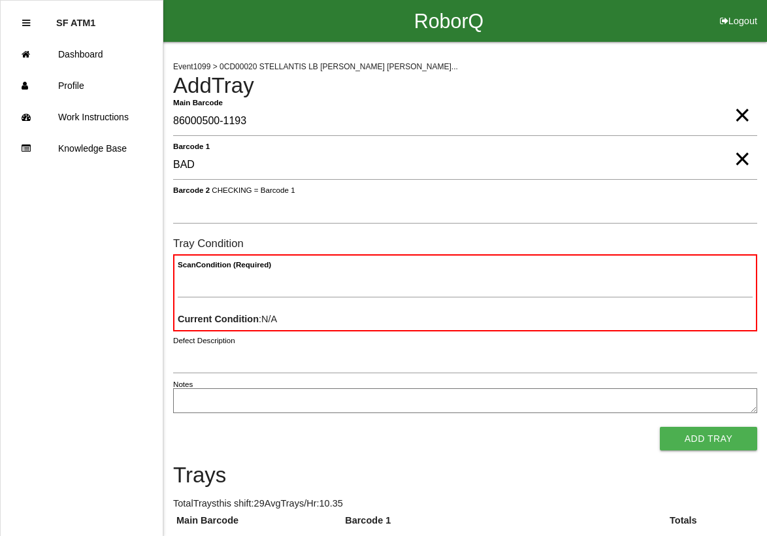
click at [735, 159] on span "×" at bounding box center [742, 146] width 16 height 26
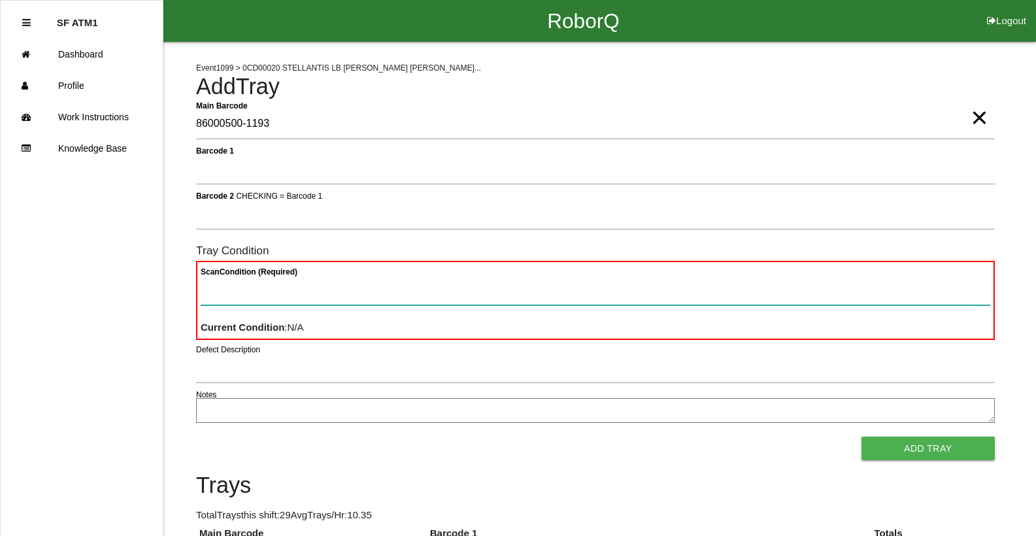
click at [236, 291] on Condition "Scan Condition (Required)" at bounding box center [595, 290] width 789 height 30
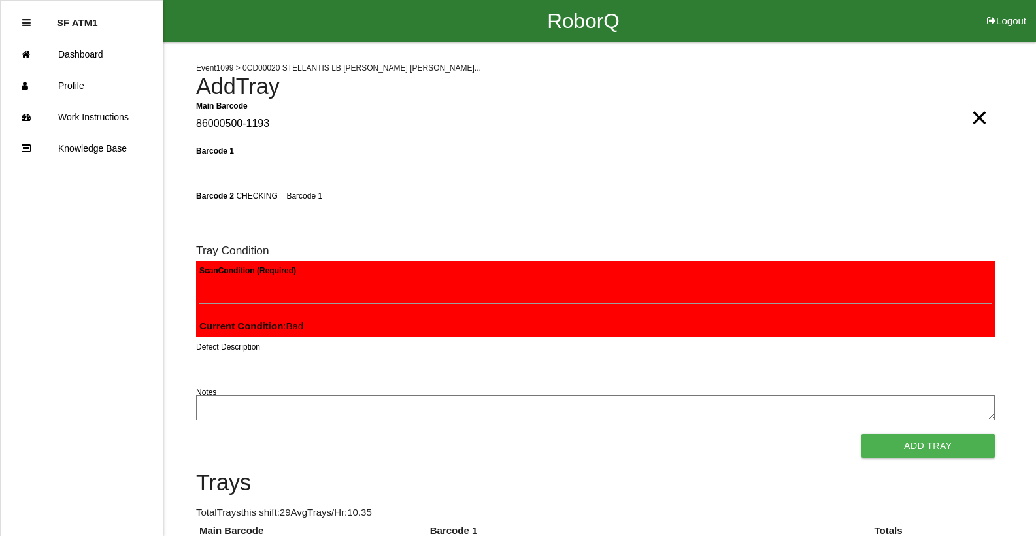
click at [861, 434] on button "Add Tray" at bounding box center [927, 446] width 133 height 24
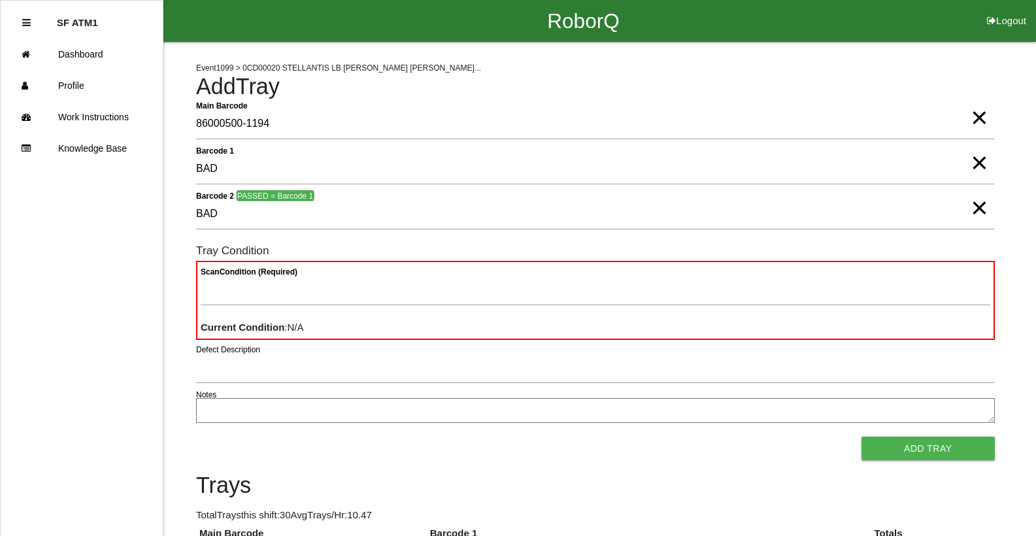
click at [978, 163] on span "×" at bounding box center [978, 150] width 17 height 26
click at [977, 208] on span "×" at bounding box center [978, 195] width 17 height 26
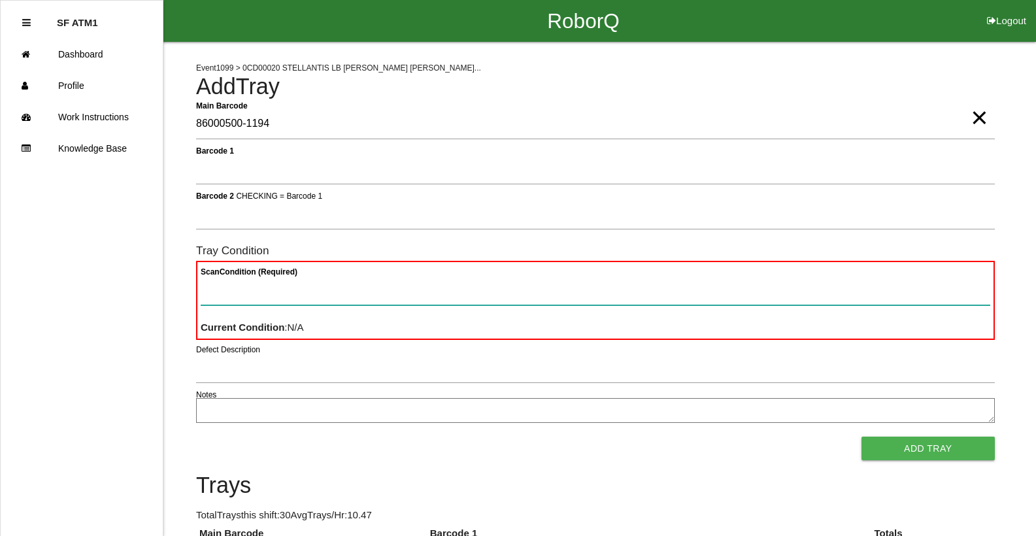
click at [282, 293] on Condition "Scan Condition (Required)" at bounding box center [595, 290] width 789 height 30
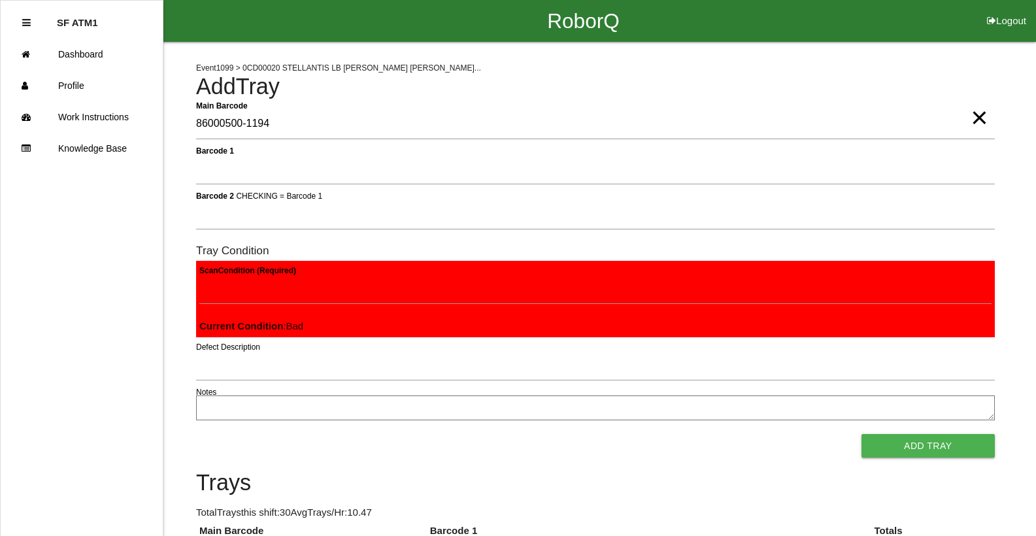
click at [861, 434] on button "Add Tray" at bounding box center [927, 446] width 133 height 24
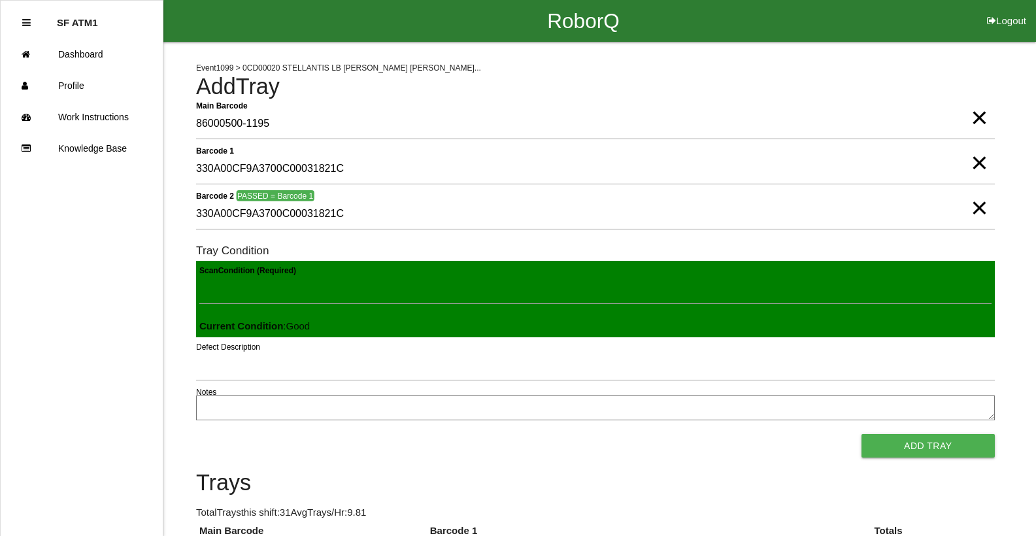
click at [861, 434] on button "Add Tray" at bounding box center [927, 446] width 133 height 24
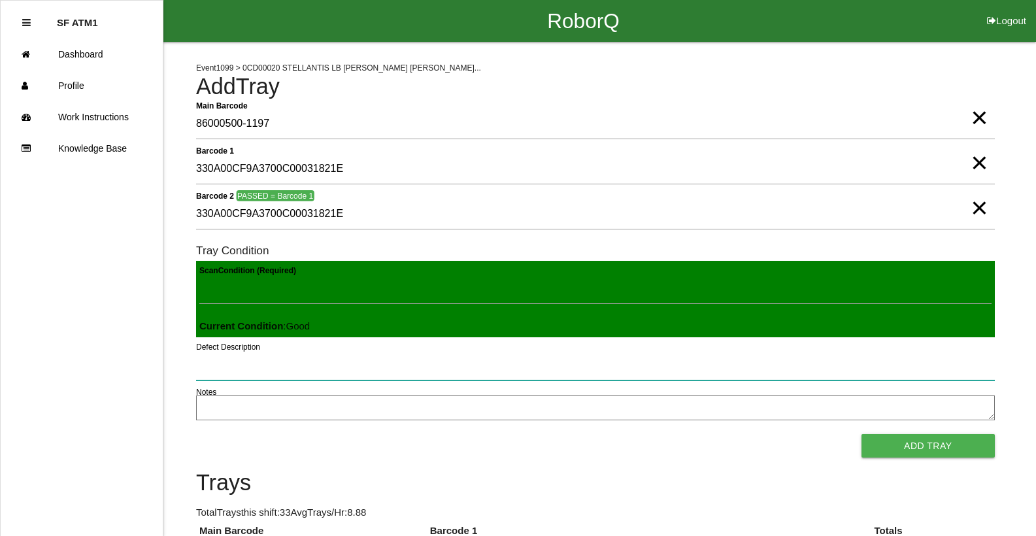
click at [861, 434] on button "Add Tray" at bounding box center [927, 446] width 133 height 24
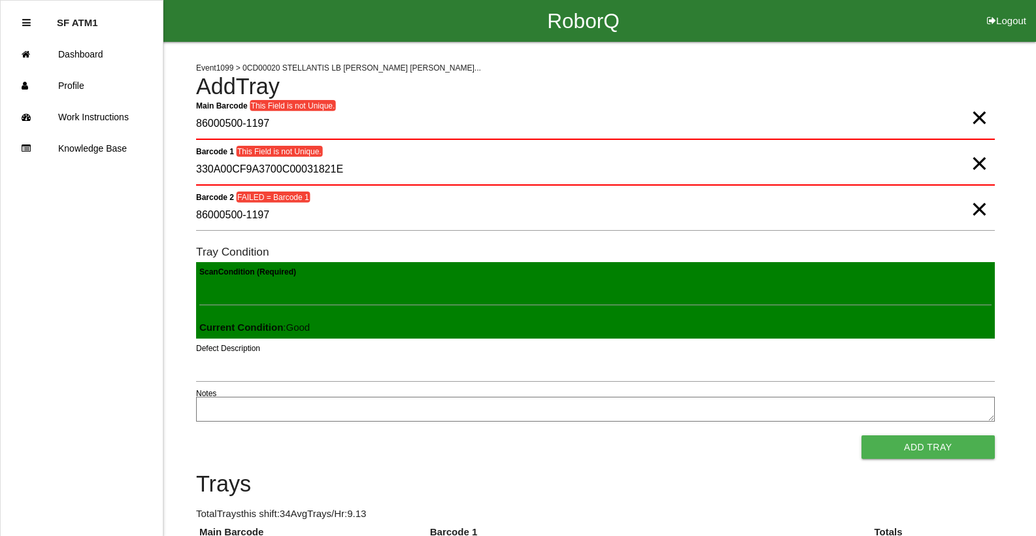
click at [861, 435] on button "Add Tray" at bounding box center [927, 447] width 133 height 24
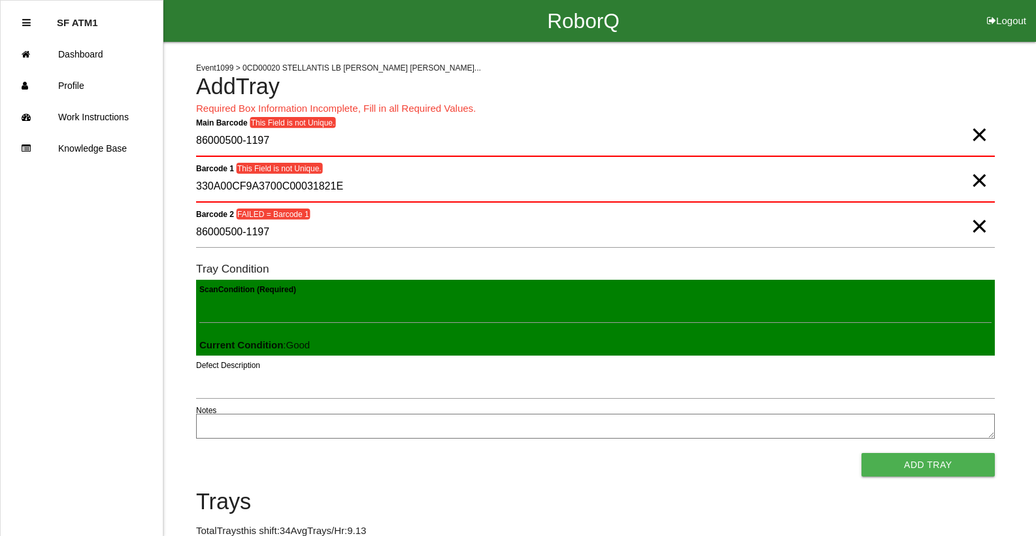
click at [978, 135] on span "×" at bounding box center [978, 121] width 17 height 26
click at [970, 180] on span "×" at bounding box center [978, 167] width 17 height 26
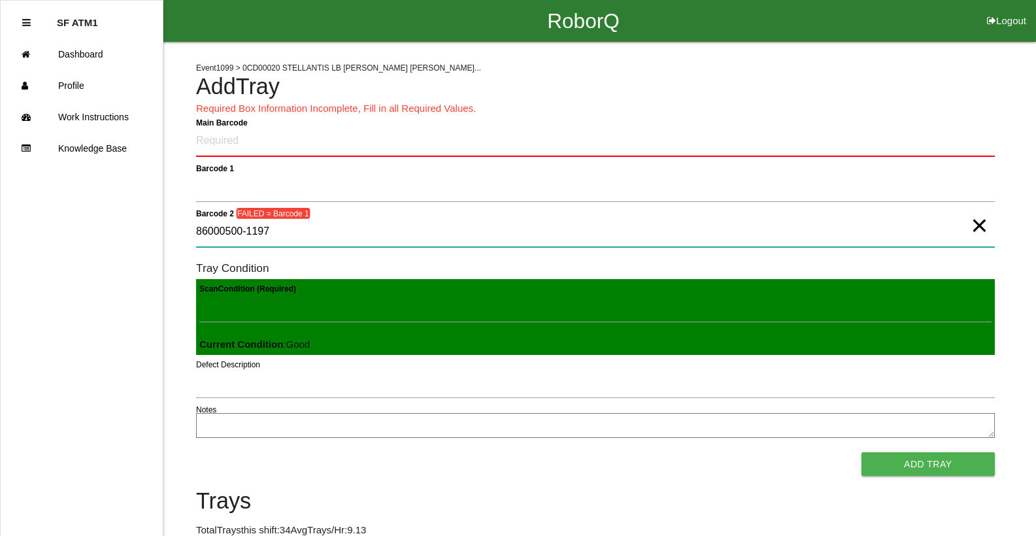
click at [993, 231] on 2 "86000500-1197" at bounding box center [595, 232] width 798 height 30
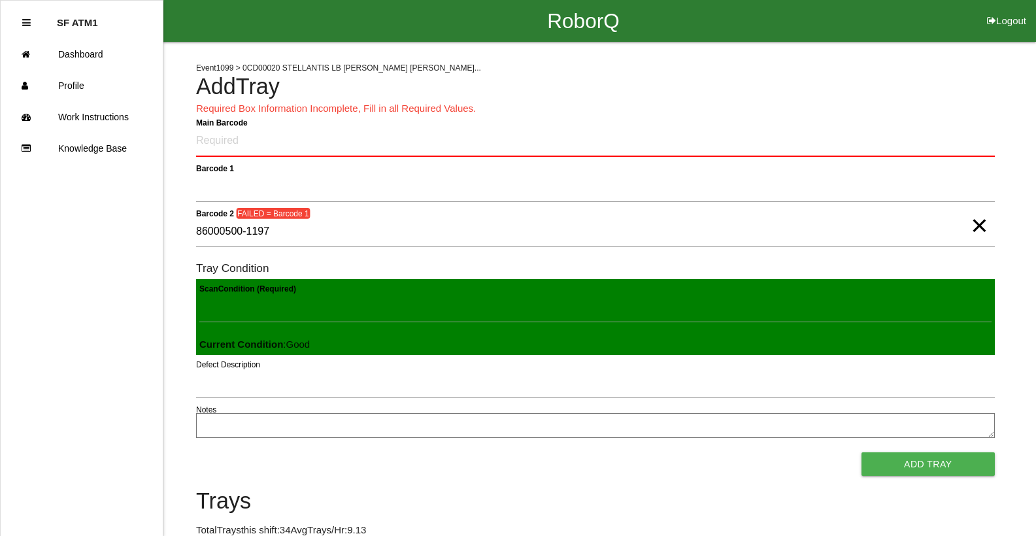
click at [986, 225] on span "×" at bounding box center [978, 212] width 17 height 26
click at [983, 301] on span "×" at bounding box center [975, 287] width 17 height 26
drag, startPoint x: 916, startPoint y: 269, endPoint x: 953, endPoint y: 139, distance: 135.3
drag, startPoint x: 953, startPoint y: 139, endPoint x: 445, endPoint y: 129, distance: 508.4
click at [445, 129] on Barcode "Main Barcode" at bounding box center [595, 141] width 798 height 31
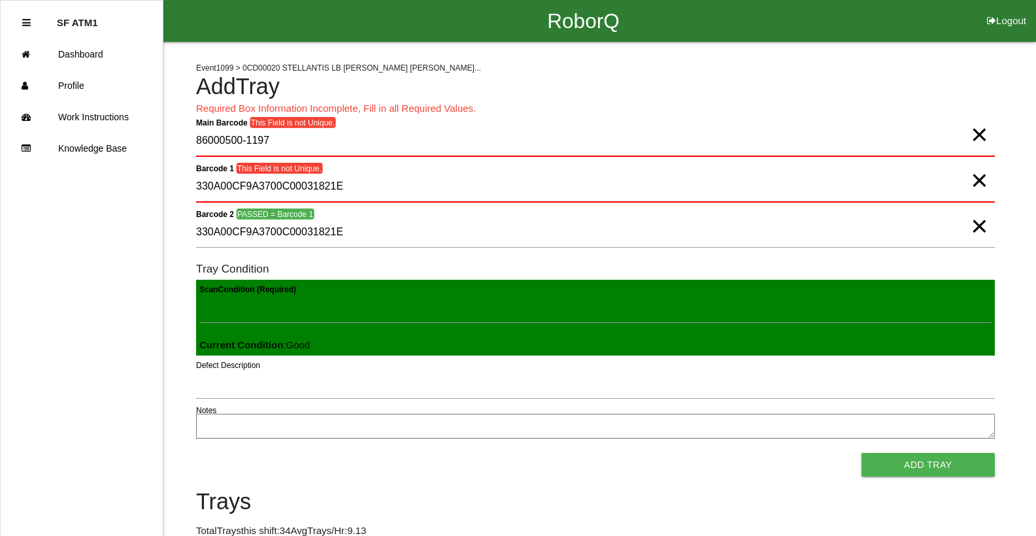
click at [861, 453] on button "Add Tray" at bounding box center [927, 465] width 133 height 24
click at [979, 135] on span "×" at bounding box center [978, 121] width 17 height 26
click at [975, 174] on span "×" at bounding box center [978, 167] width 17 height 26
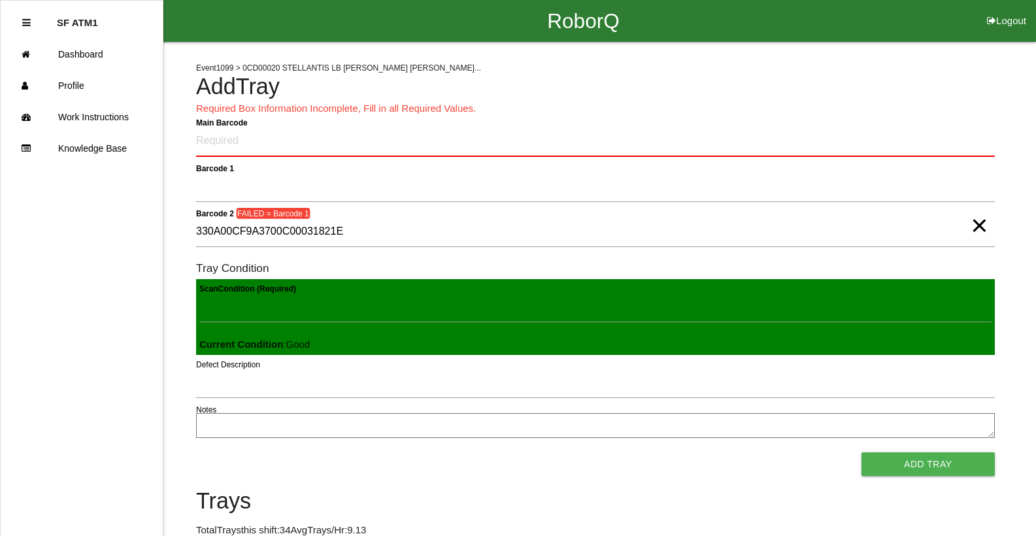
click at [975, 224] on span "×" at bounding box center [978, 212] width 17 height 26
click at [340, 144] on Barcode "Main Barcode" at bounding box center [595, 141] width 798 height 31
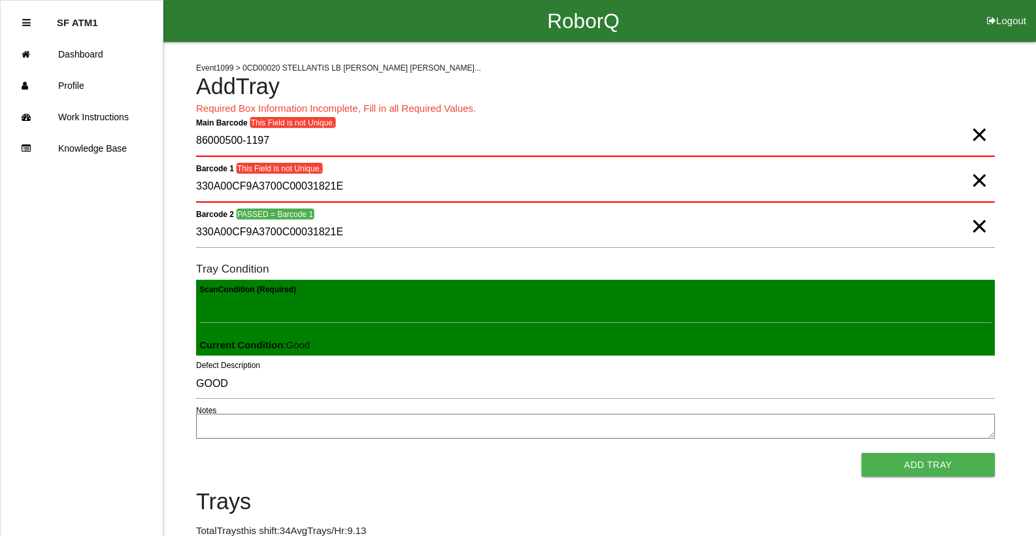
click at [976, 135] on span "×" at bounding box center [978, 121] width 17 height 26
click at [981, 178] on span "×" at bounding box center [978, 167] width 17 height 26
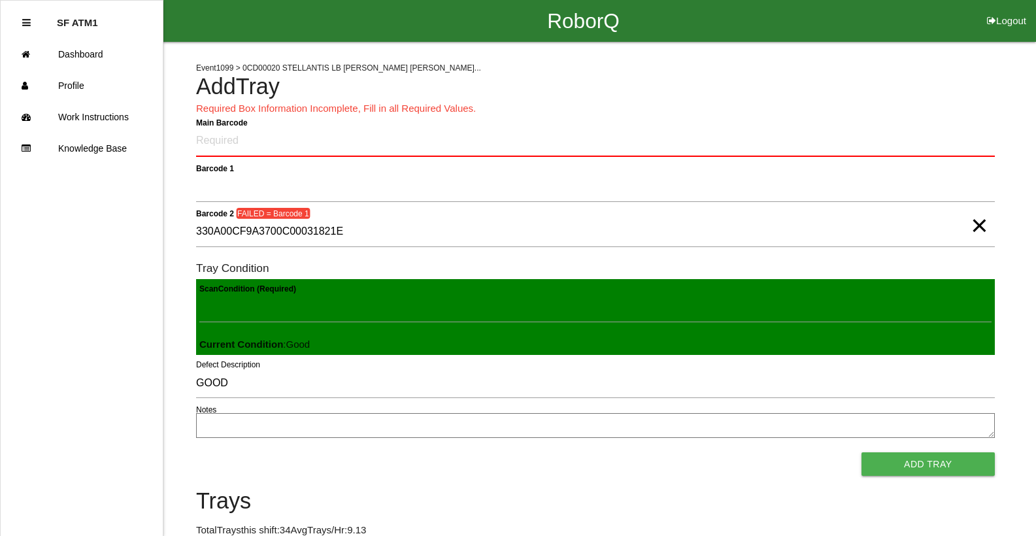
click at [973, 224] on span "×" at bounding box center [978, 212] width 17 height 26
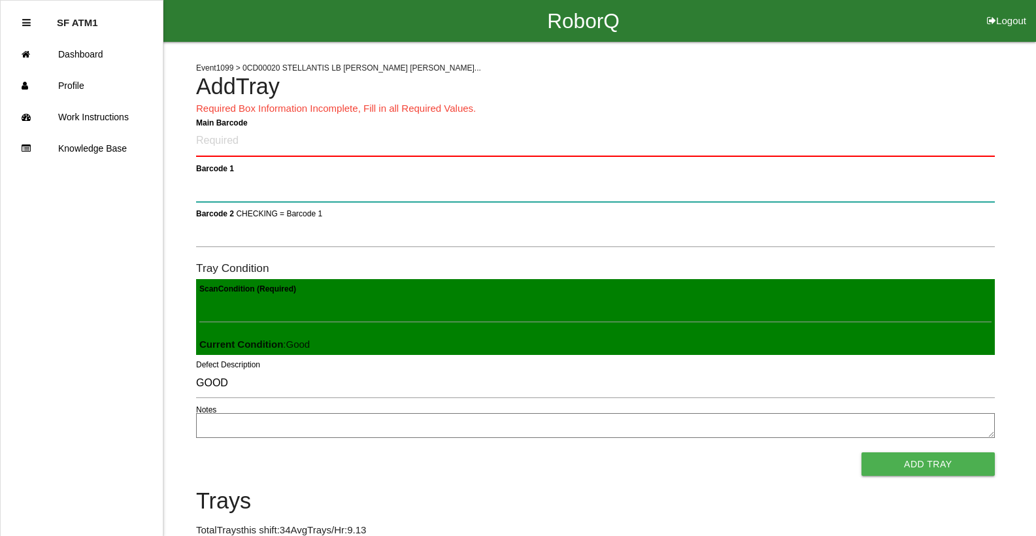
click at [597, 188] on 1 "Barcode 1" at bounding box center [595, 187] width 798 height 30
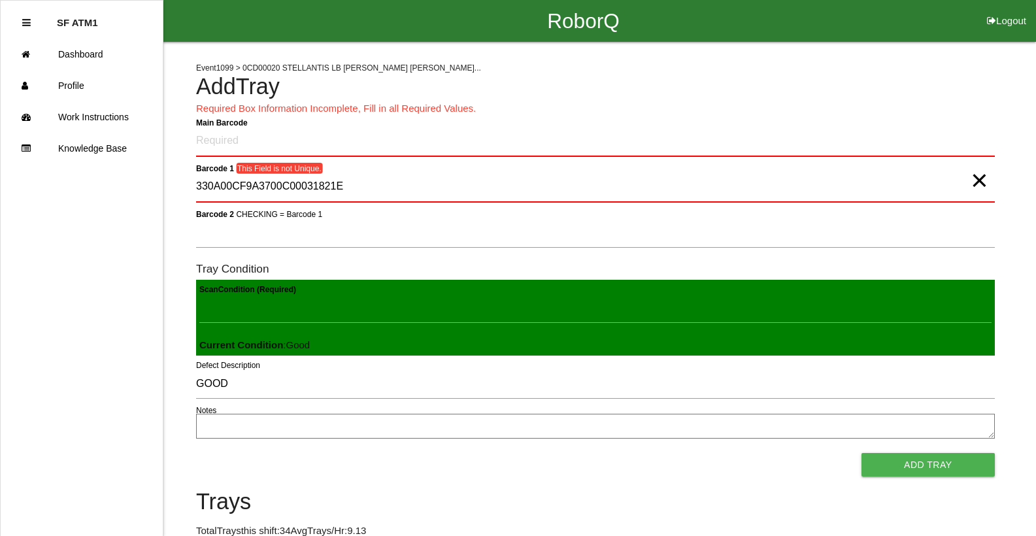
click at [977, 180] on span "×" at bounding box center [978, 167] width 17 height 26
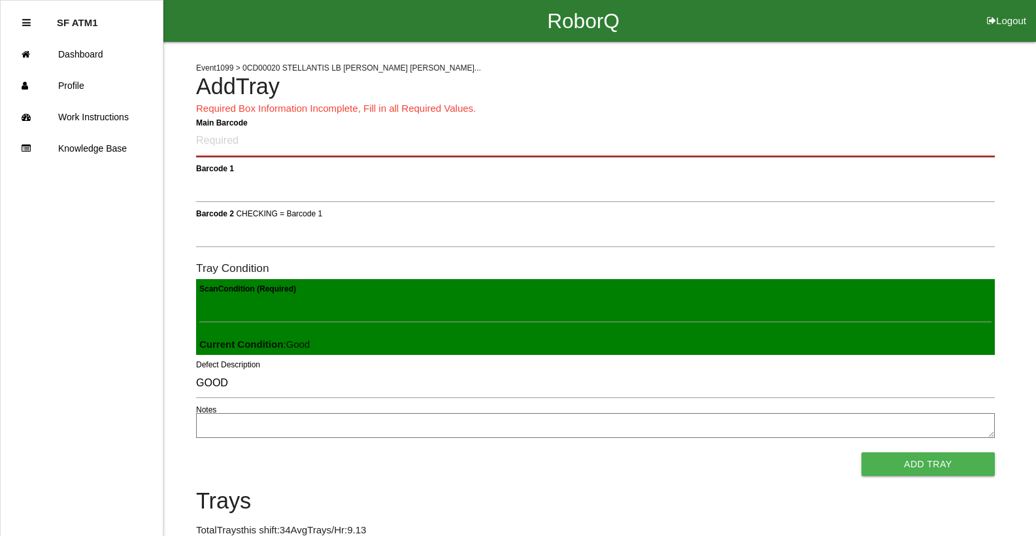
click at [315, 150] on Barcode "Main Barcode" at bounding box center [595, 141] width 798 height 31
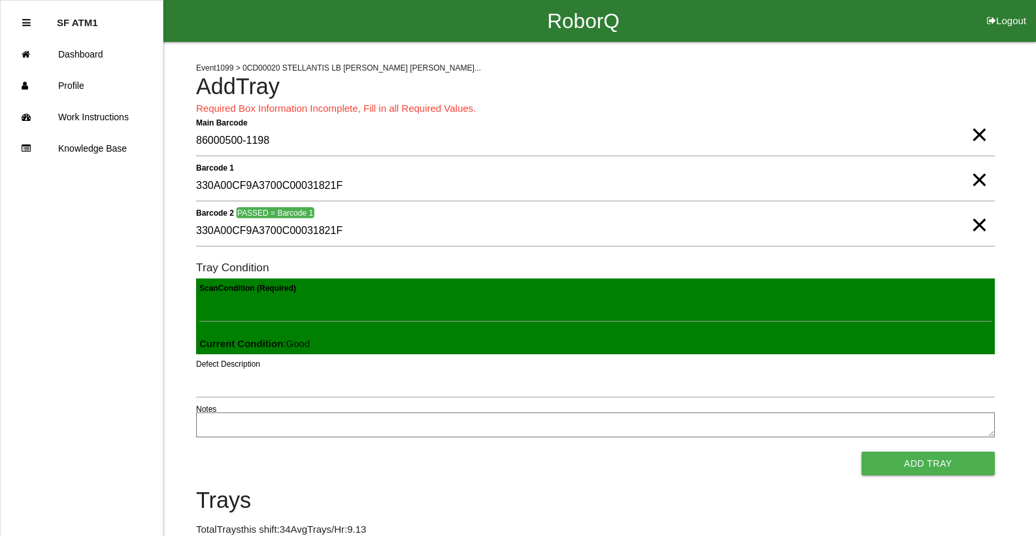
click at [861, 451] on button "Add Tray" at bounding box center [927, 463] width 133 height 24
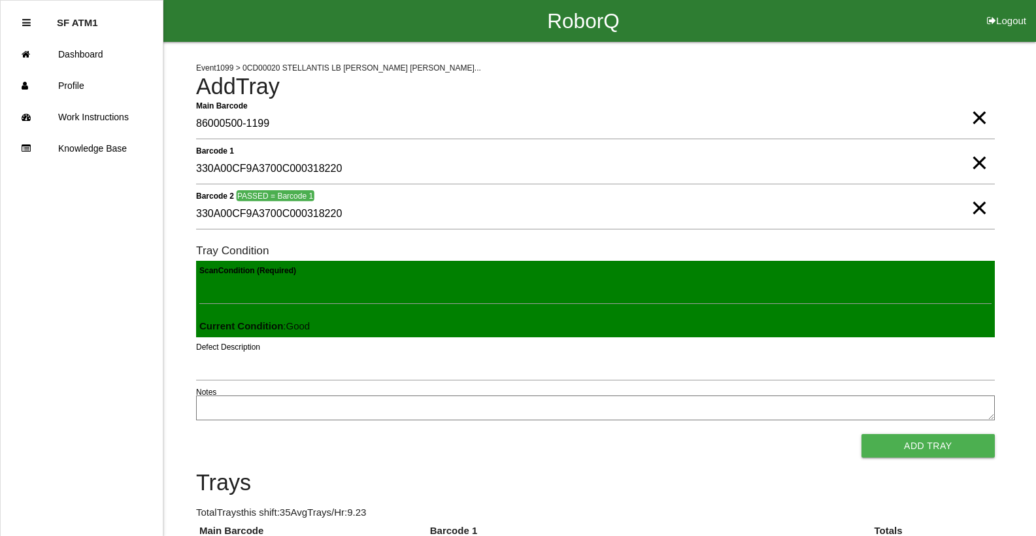
click at [861, 434] on button "Add Tray" at bounding box center [927, 446] width 133 height 24
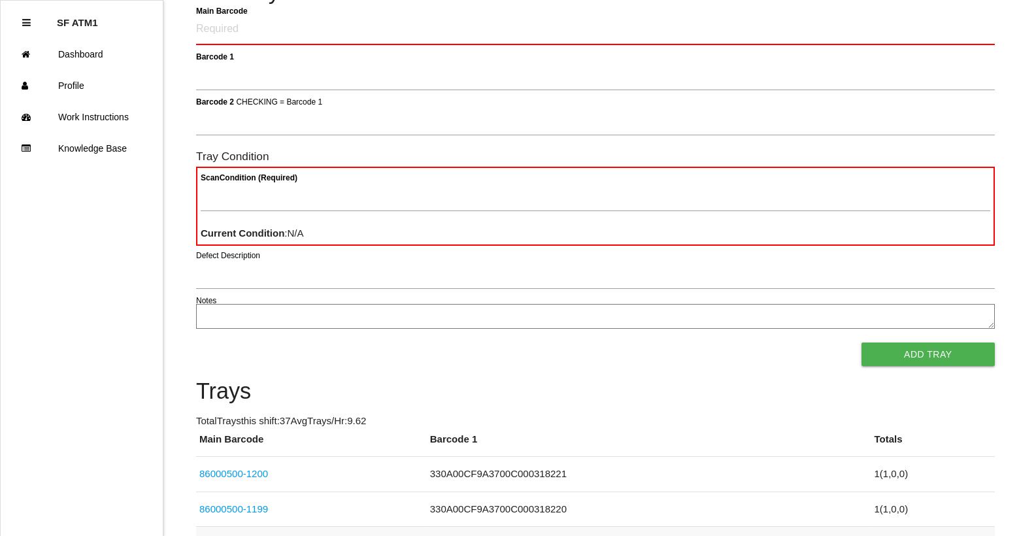
scroll to position [131, 0]
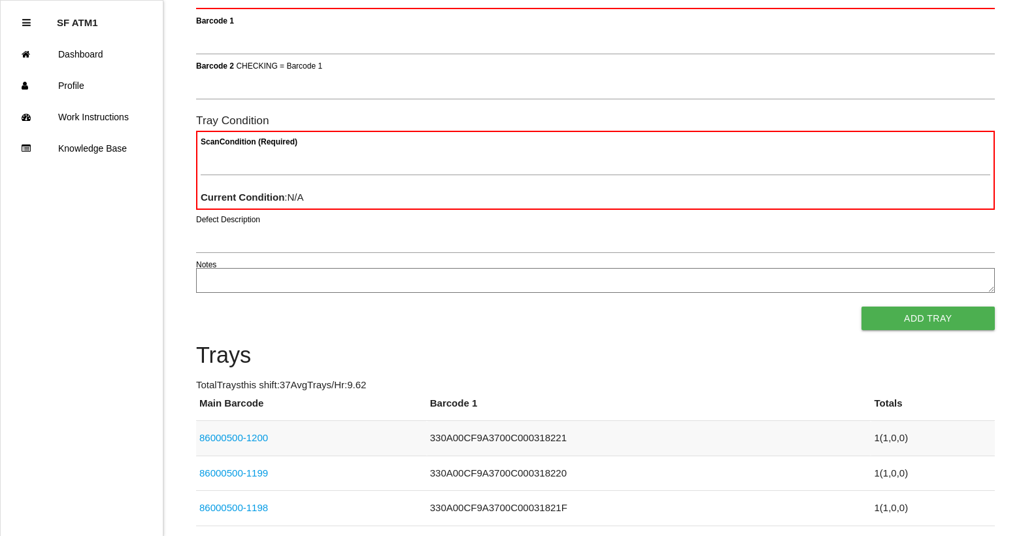
click at [253, 441] on link "86000500-1200" at bounding box center [233, 437] width 69 height 11
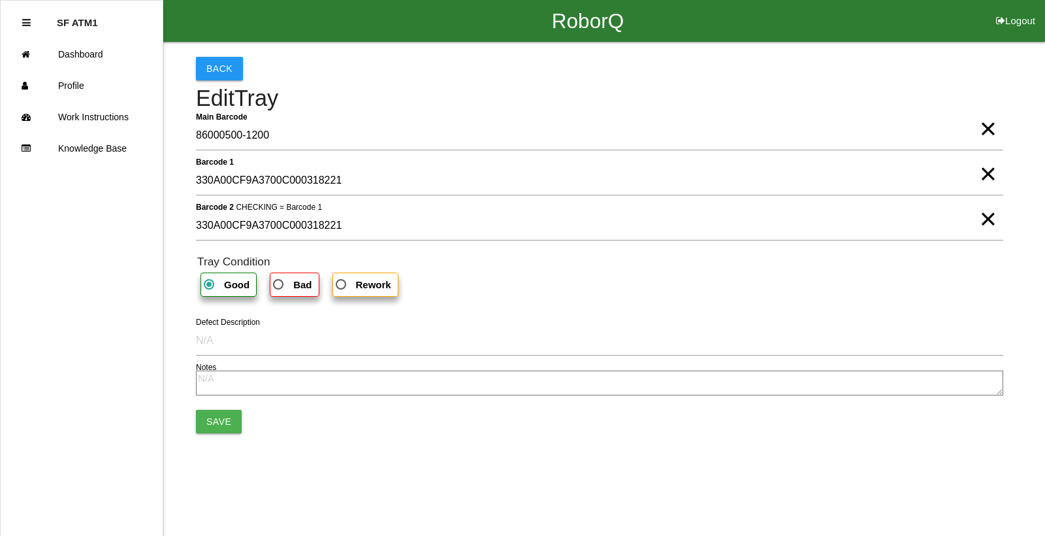
click at [989, 174] on span "×" at bounding box center [988, 161] width 17 height 26
click at [991, 218] on span "×" at bounding box center [988, 206] width 17 height 26
click at [292, 286] on span "Bad" at bounding box center [290, 284] width 41 height 16
click at [279, 285] on input "Bad" at bounding box center [274, 280] width 8 height 8
click at [223, 425] on button "Save" at bounding box center [219, 422] width 46 height 24
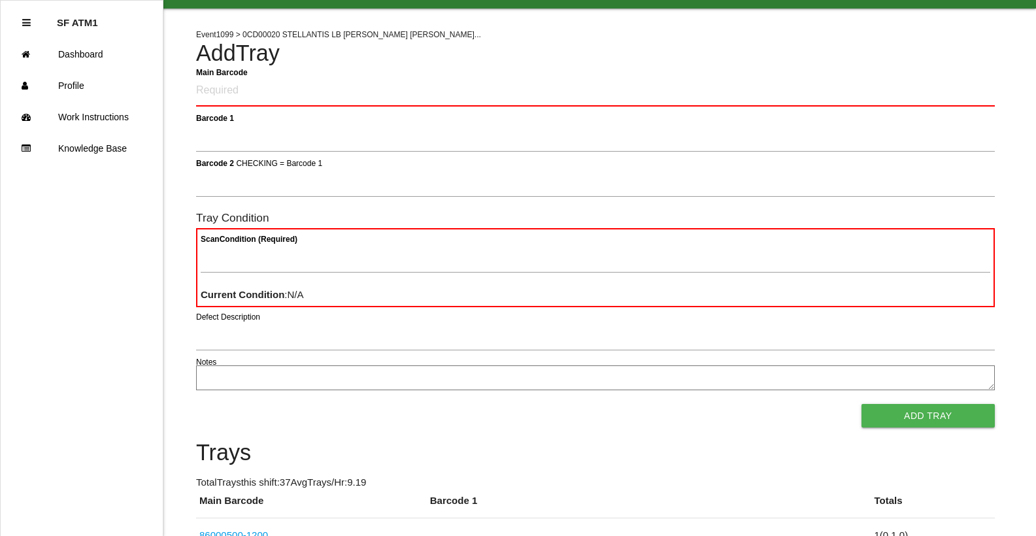
scroll to position [131, 0]
